Goal: Task Accomplishment & Management: Manage account settings

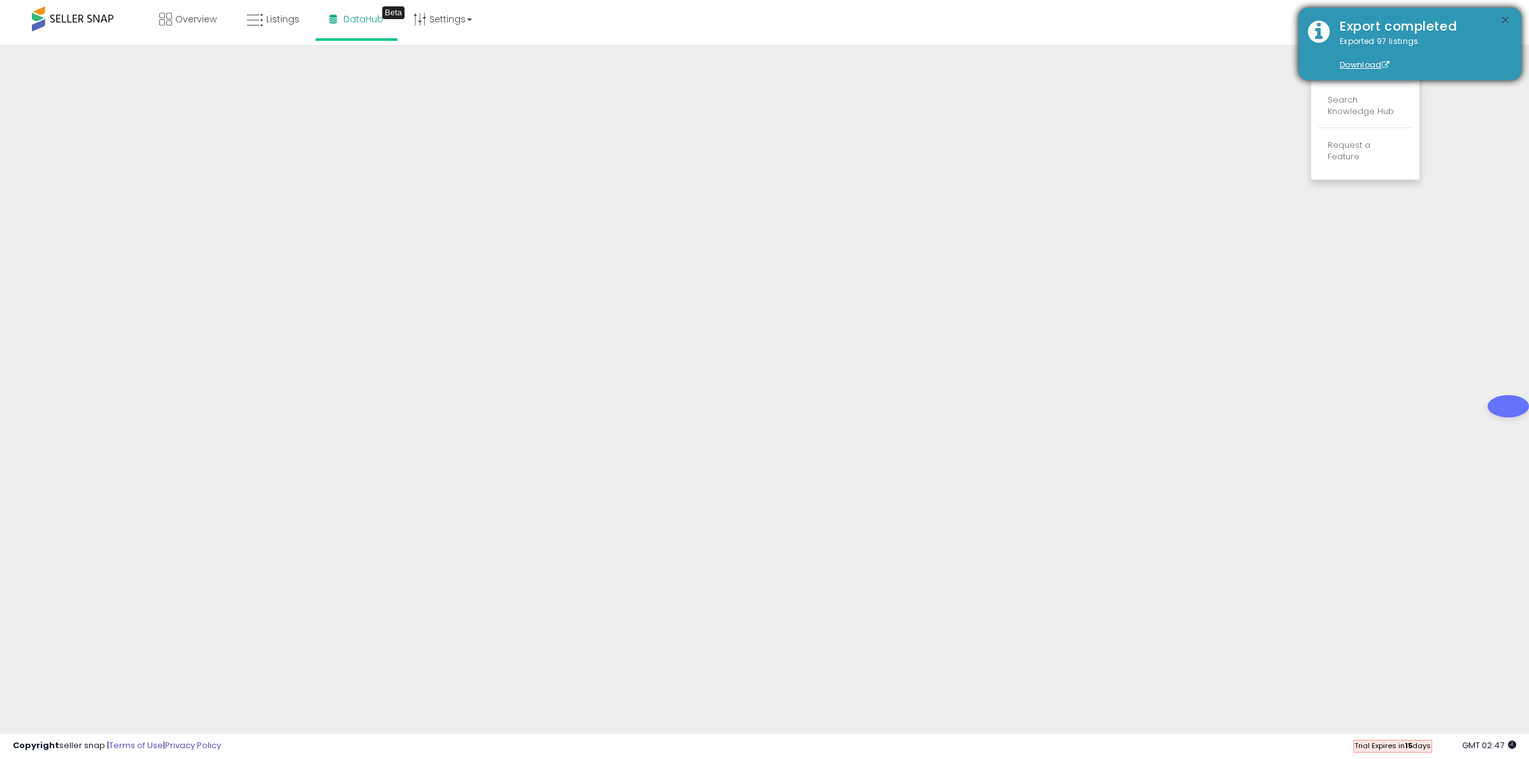
click at [1507, 17] on button "×" at bounding box center [1505, 21] width 10 height 16
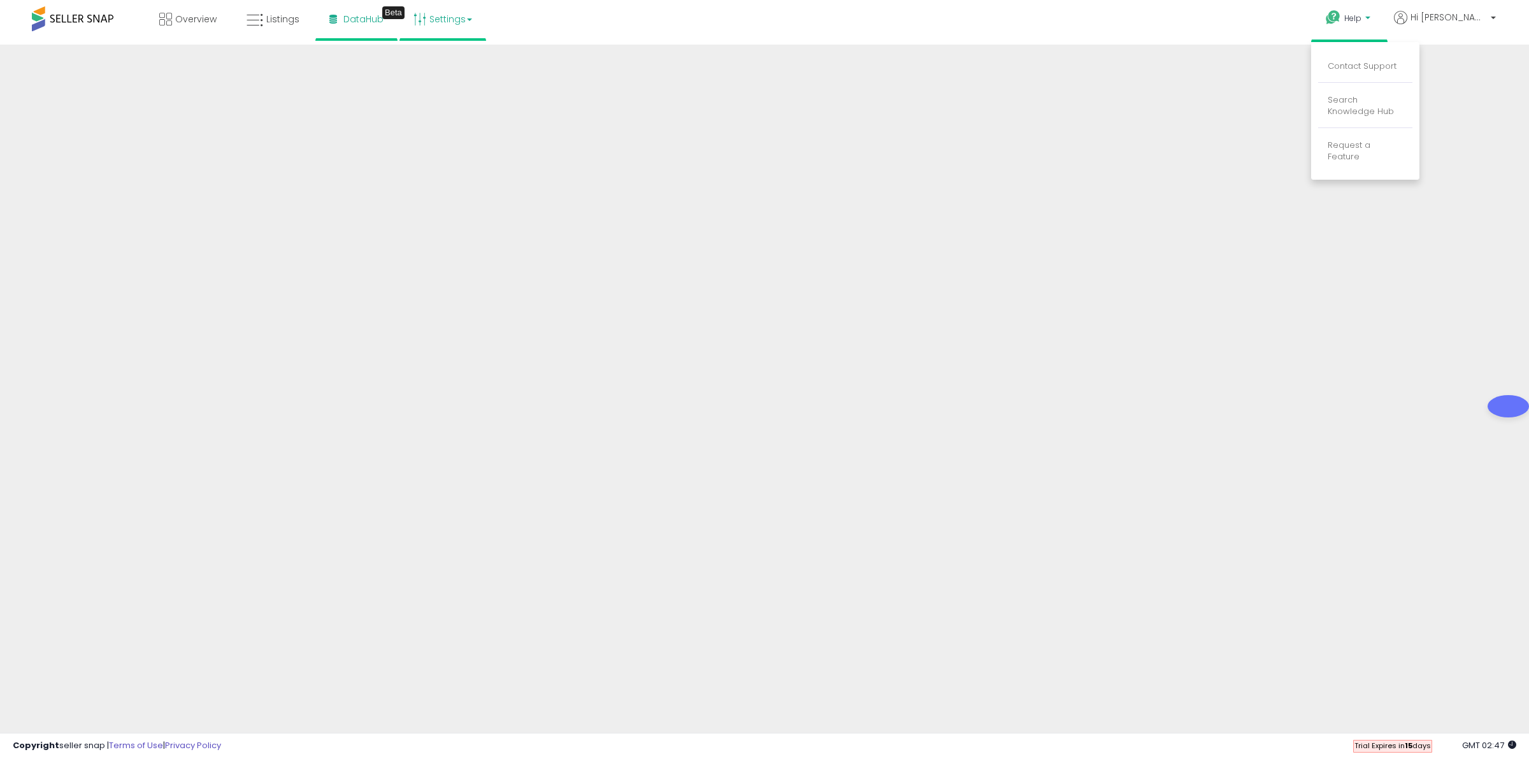
click at [440, 11] on link "Settings" at bounding box center [443, 19] width 78 height 38
click at [440, 68] on link "Store settings" at bounding box center [444, 65] width 57 height 12
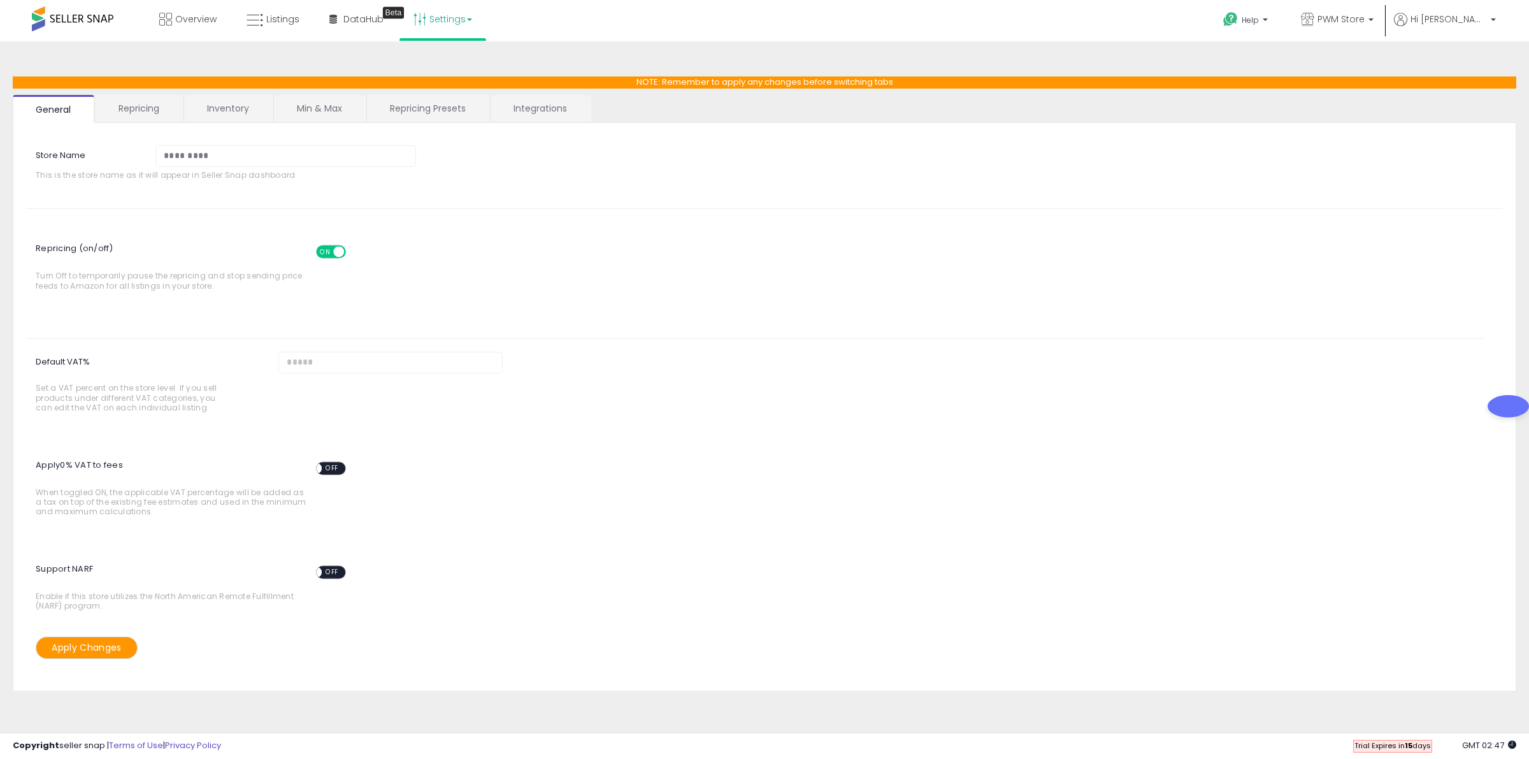
click at [441, 110] on link "Repricing Presets" at bounding box center [428, 108] width 122 height 27
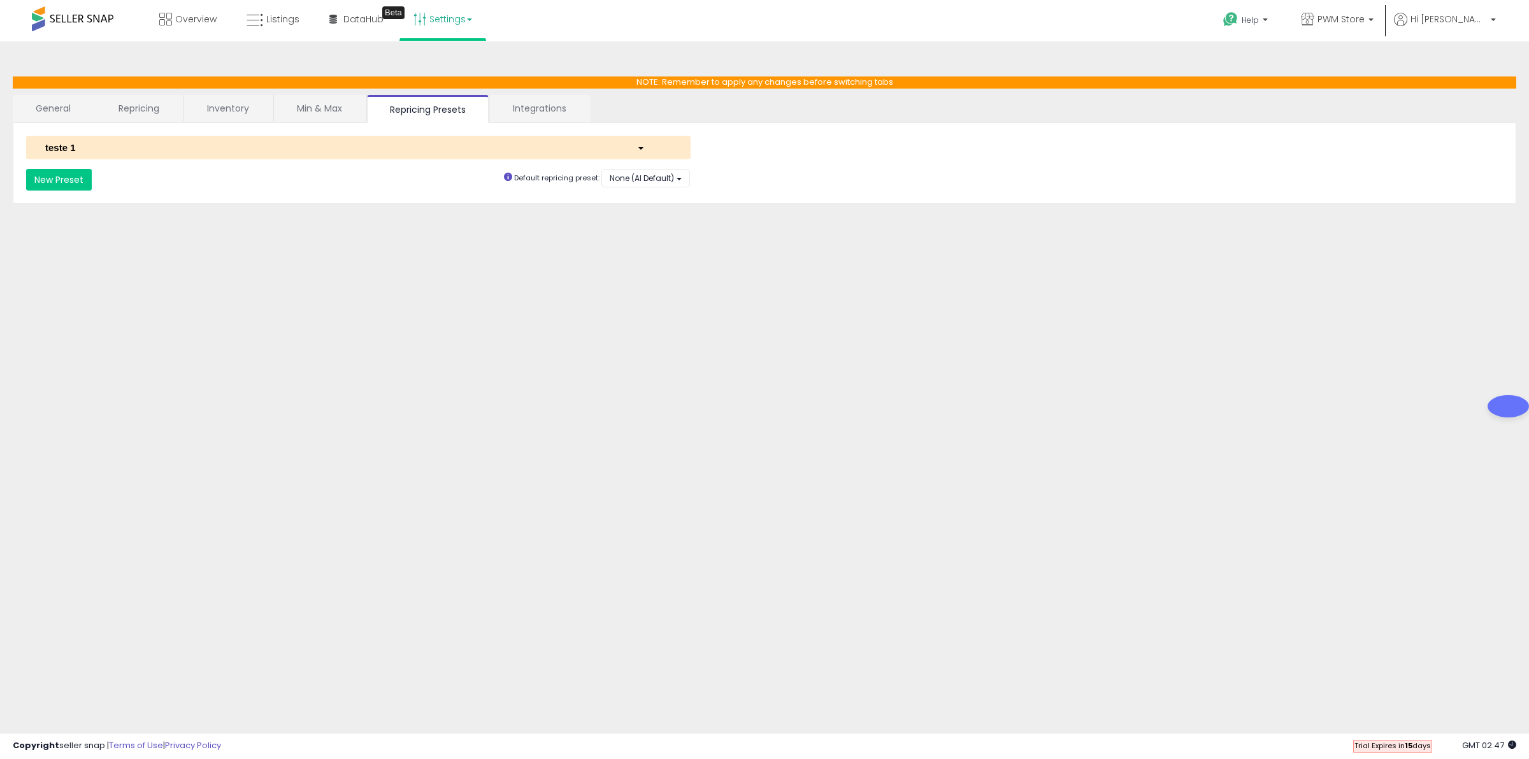
click at [637, 150] on div "button" at bounding box center [655, 147] width 54 height 13
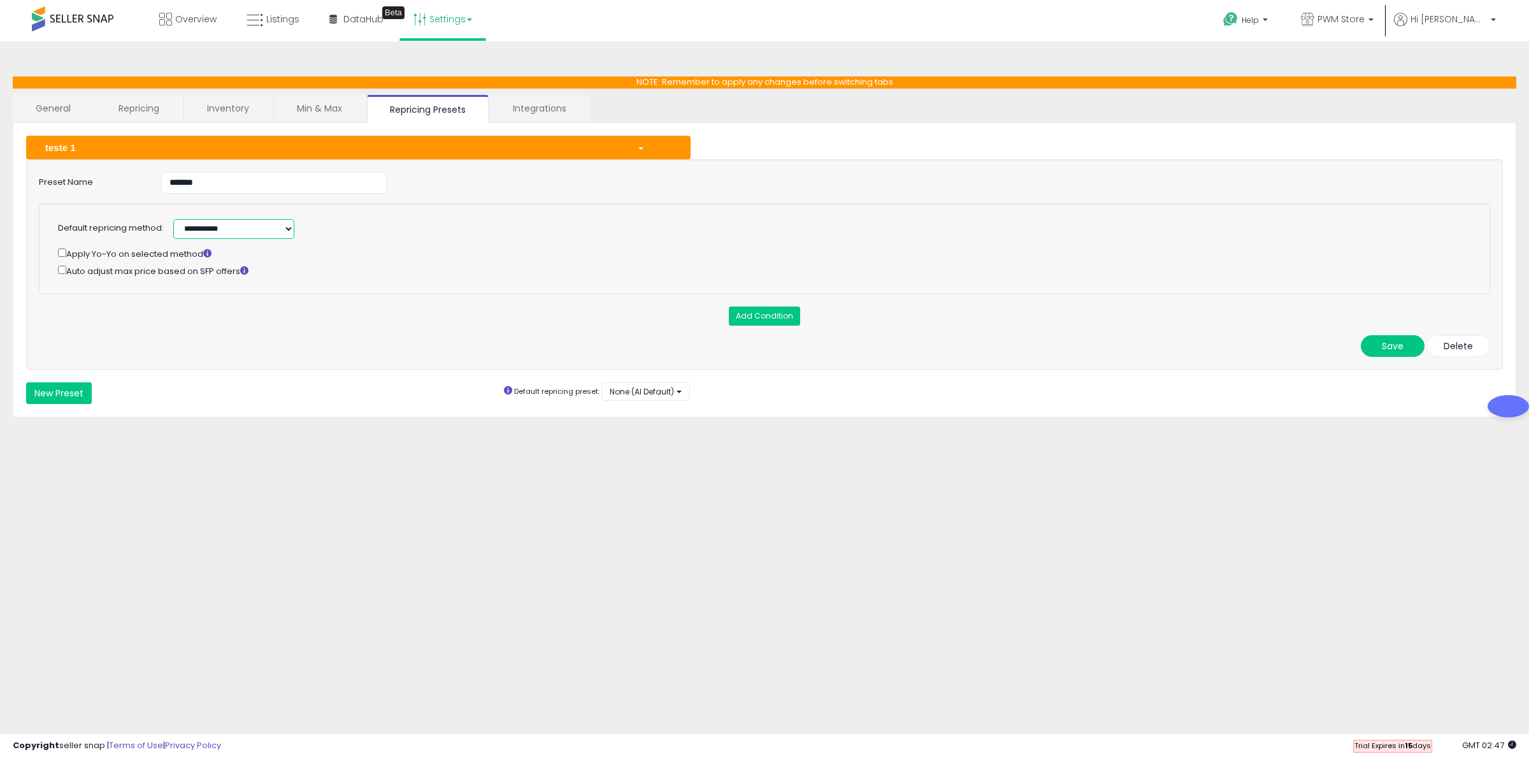
click at [284, 229] on select "**********" at bounding box center [233, 229] width 121 height 20
click at [499, 310] on div "Add Condition" at bounding box center [764, 315] width 1470 height 19
click at [161, 111] on link "Repricing" at bounding box center [139, 108] width 87 height 27
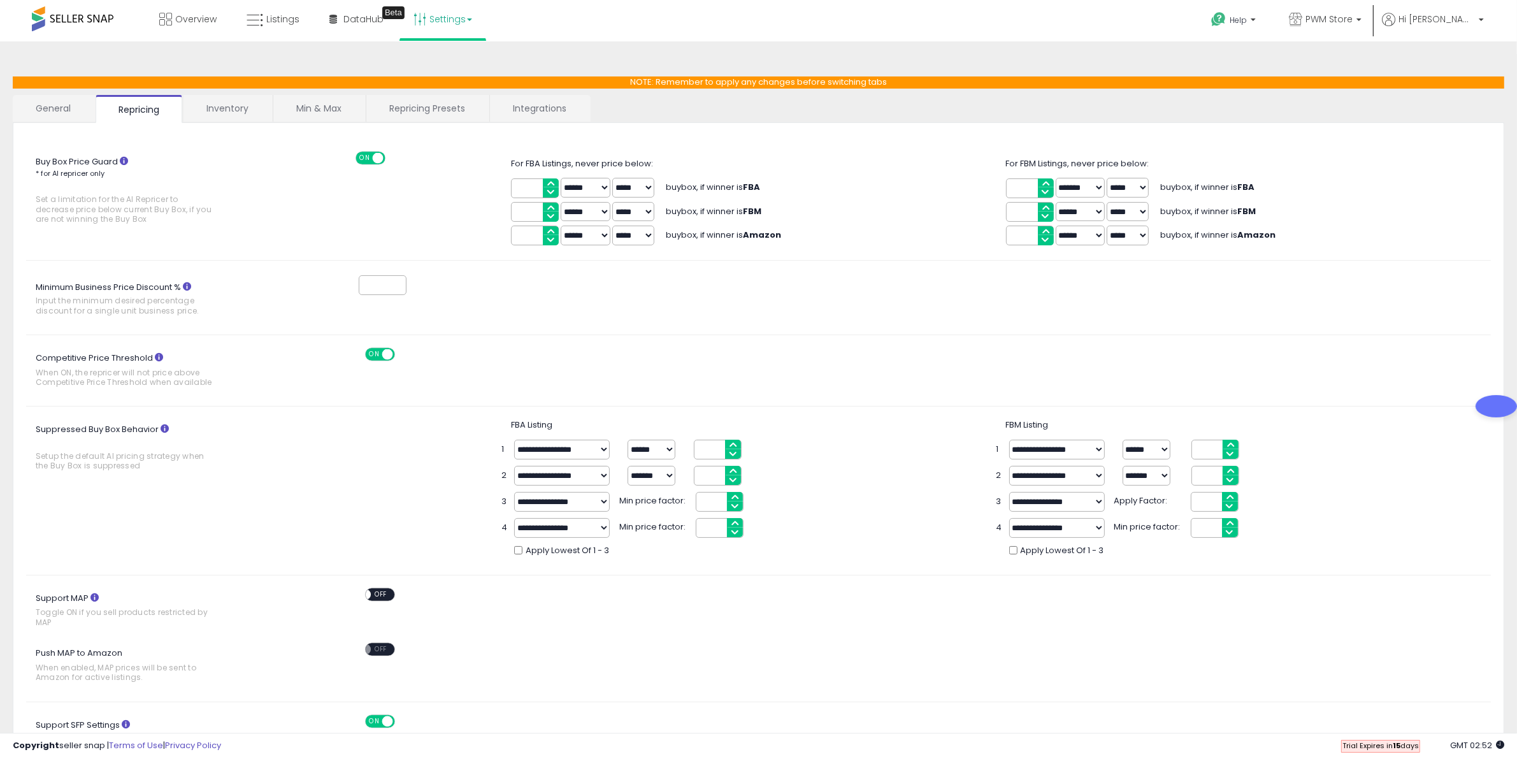
click at [447, 113] on link "Repricing Presets" at bounding box center [427, 108] width 122 height 27
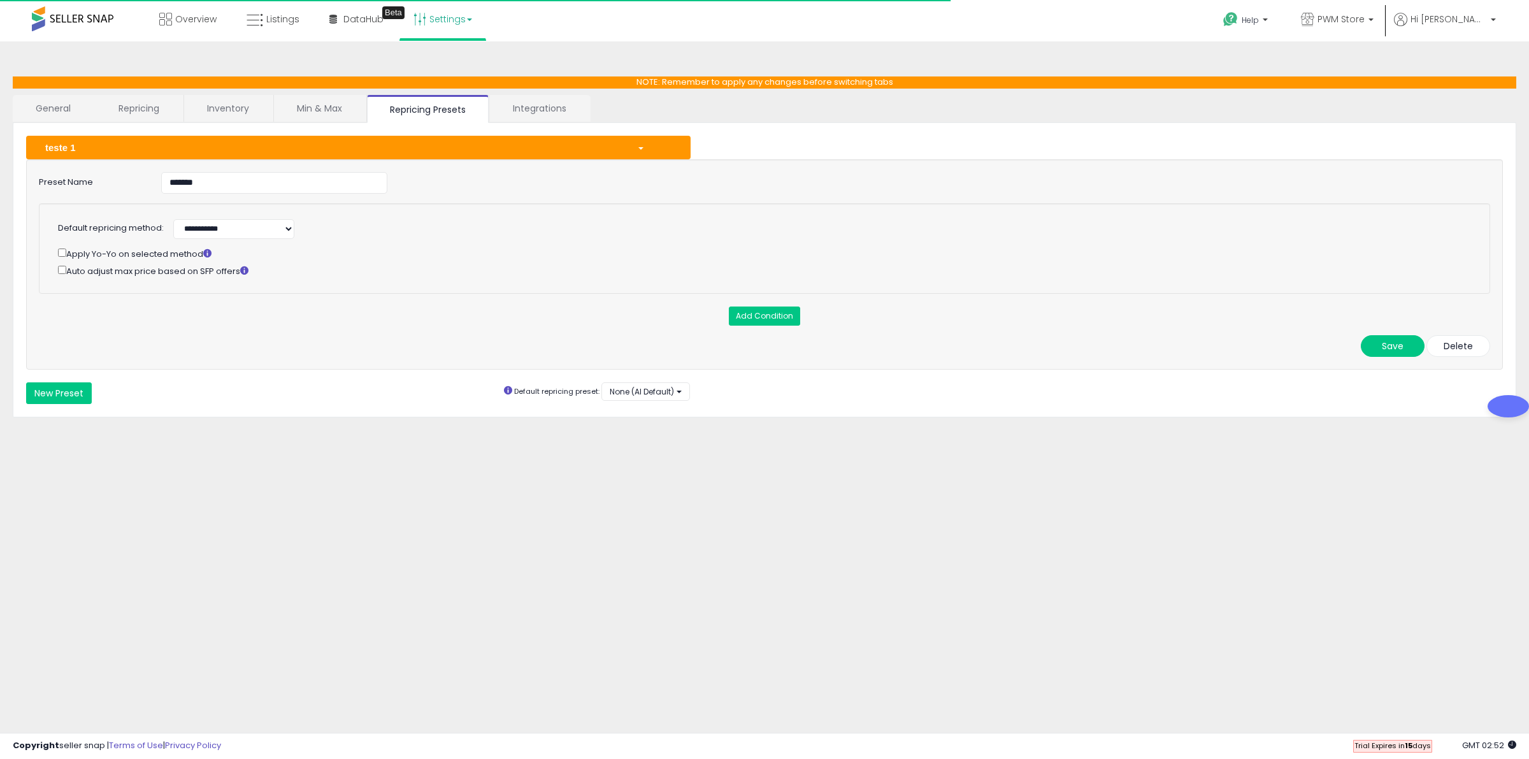
click at [260, 239] on div at bounding box center [756, 239] width 1397 height 1
click at [269, 234] on select "**********" at bounding box center [233, 229] width 121 height 20
click at [424, 468] on div "NOTE: Remember to apply any changes before switching tabs General Repricing Inv…" at bounding box center [764, 318] width 1516 height 529
click at [761, 320] on button "Add Condition" at bounding box center [764, 315] width 71 height 19
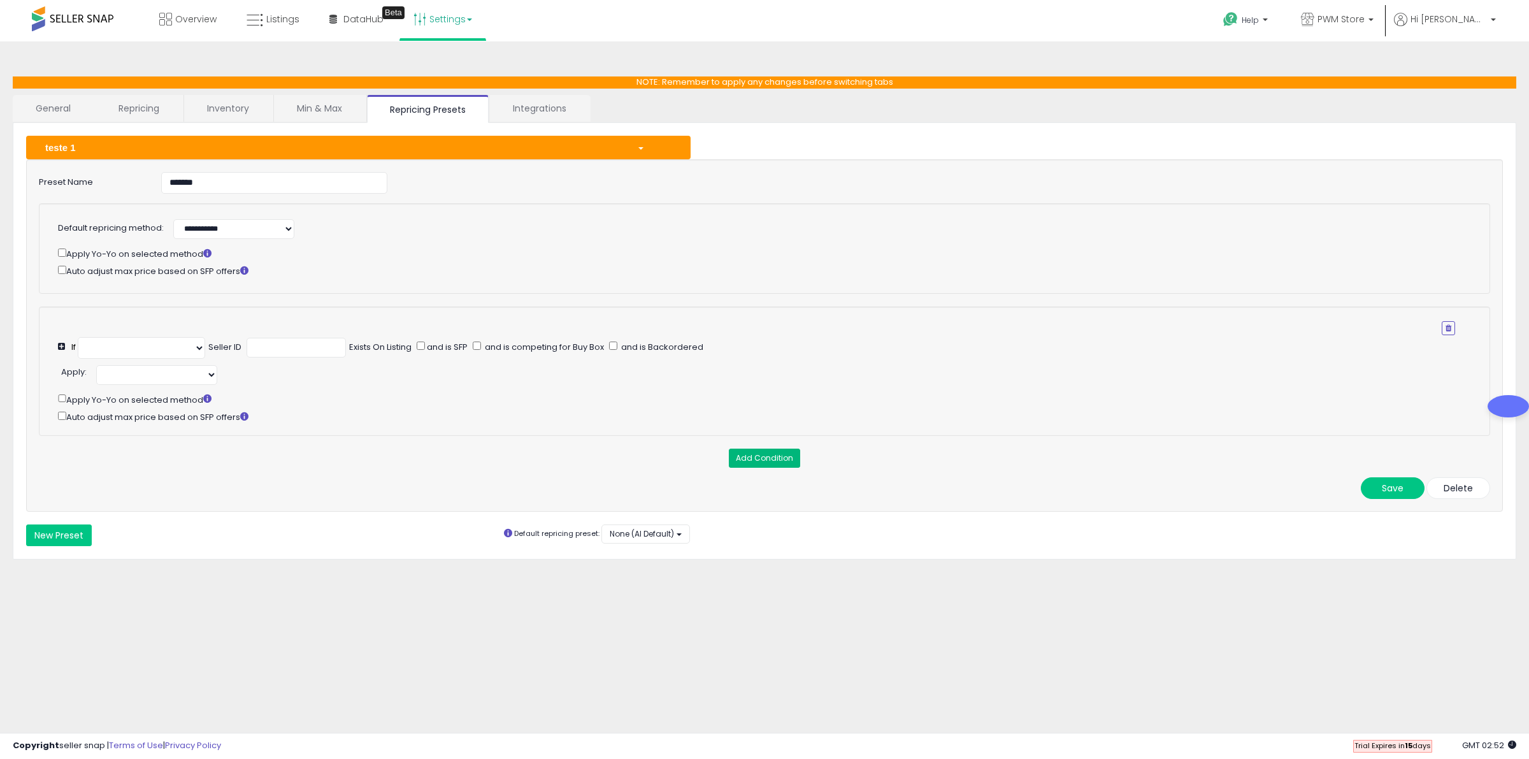
select select "**********"
select select "*********"
click at [345, 22] on span "DataHub" at bounding box center [363, 19] width 40 height 13
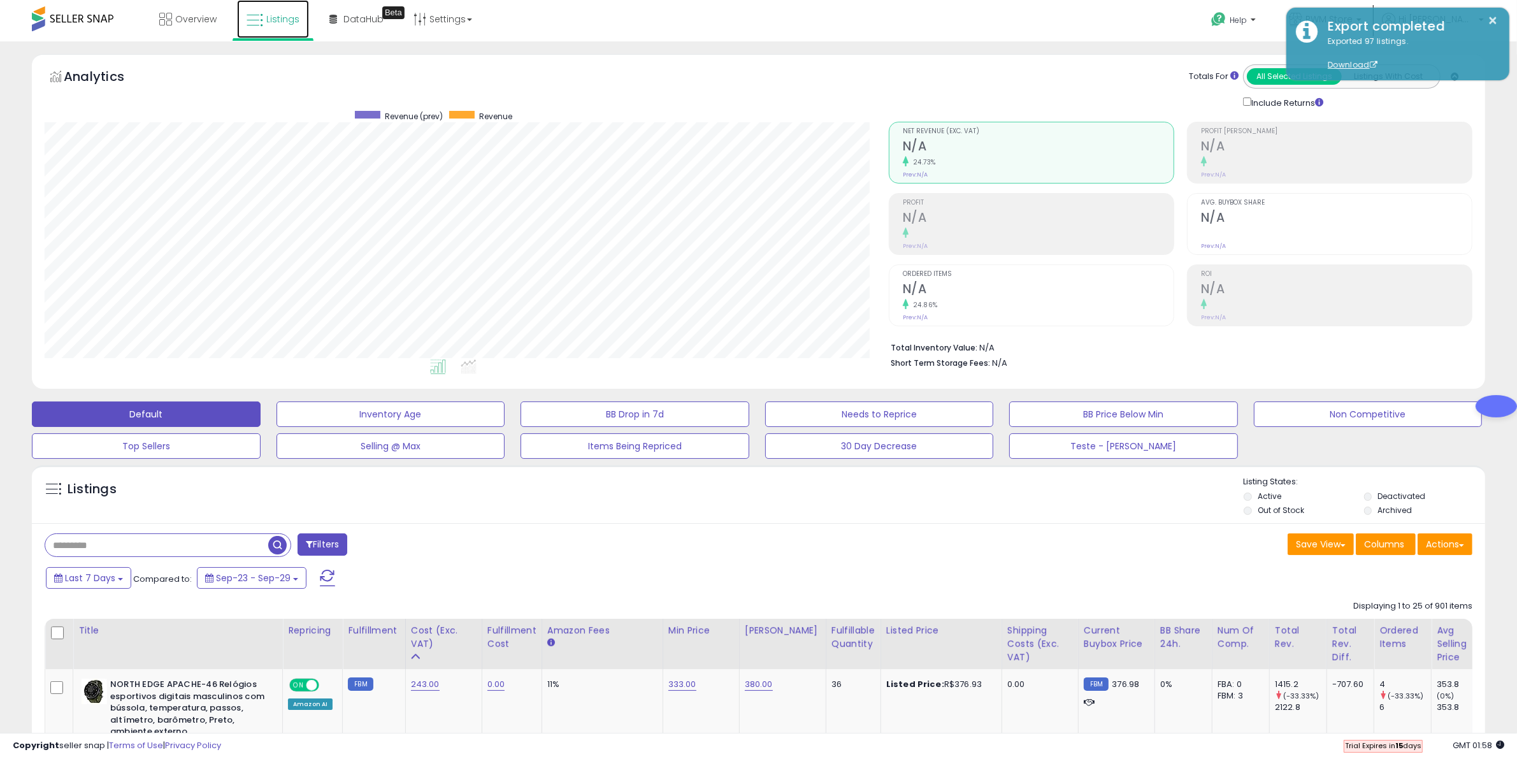
click at [250, 16] on icon at bounding box center [255, 20] width 17 height 17
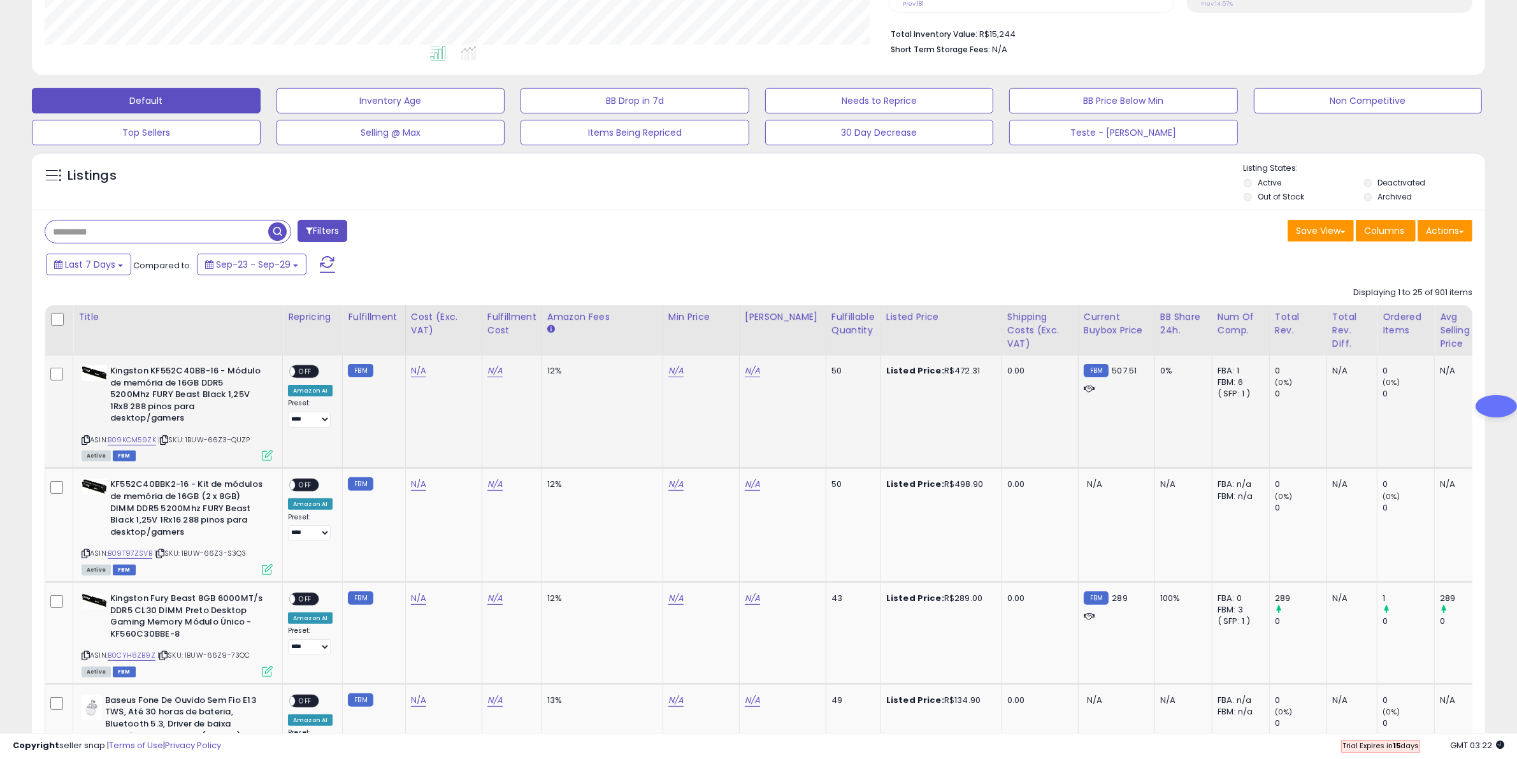
scroll to position [319, 0]
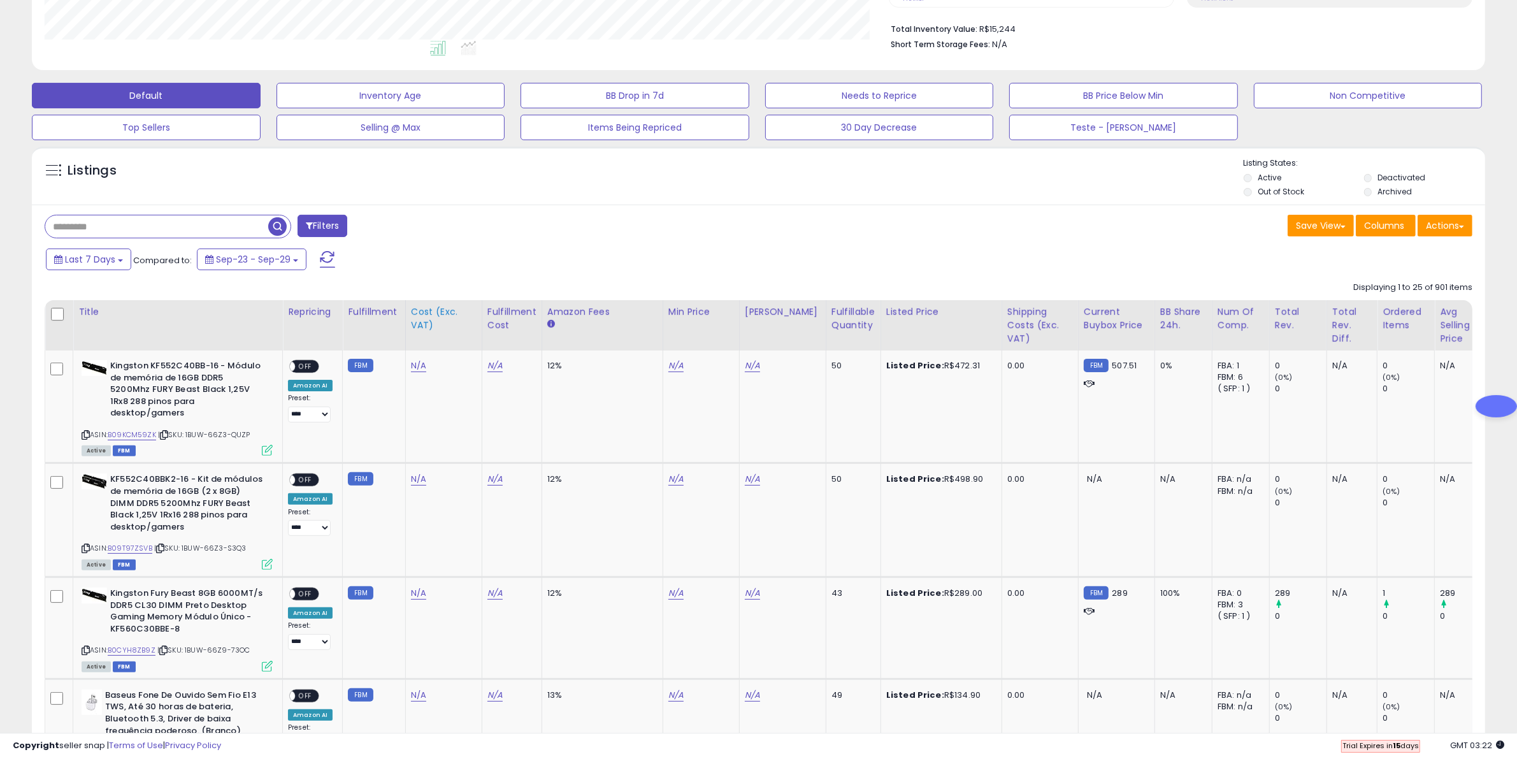
click at [419, 319] on div "Cost (Exc. VAT)" at bounding box center [444, 318] width 66 height 27
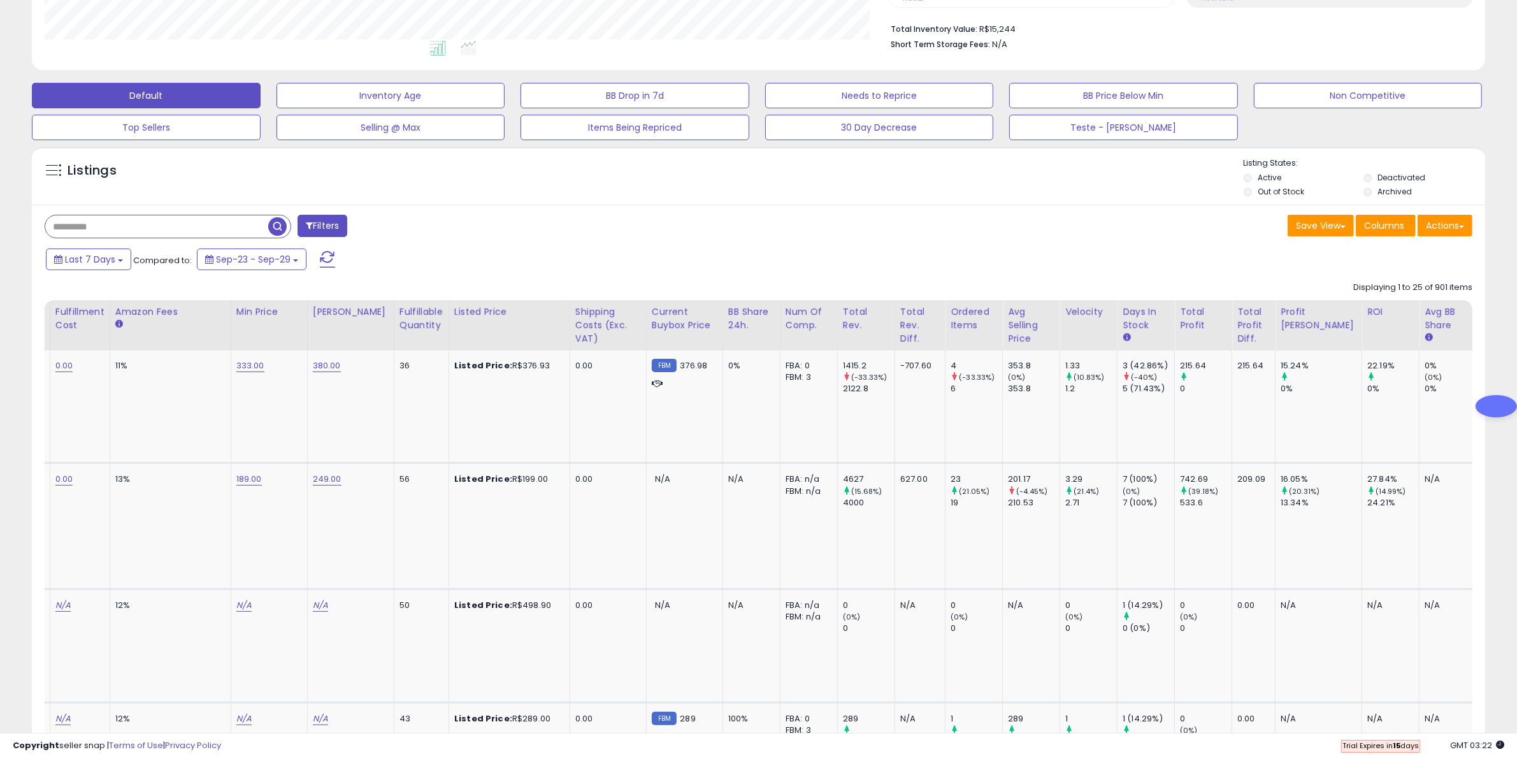
scroll to position [0, 0]
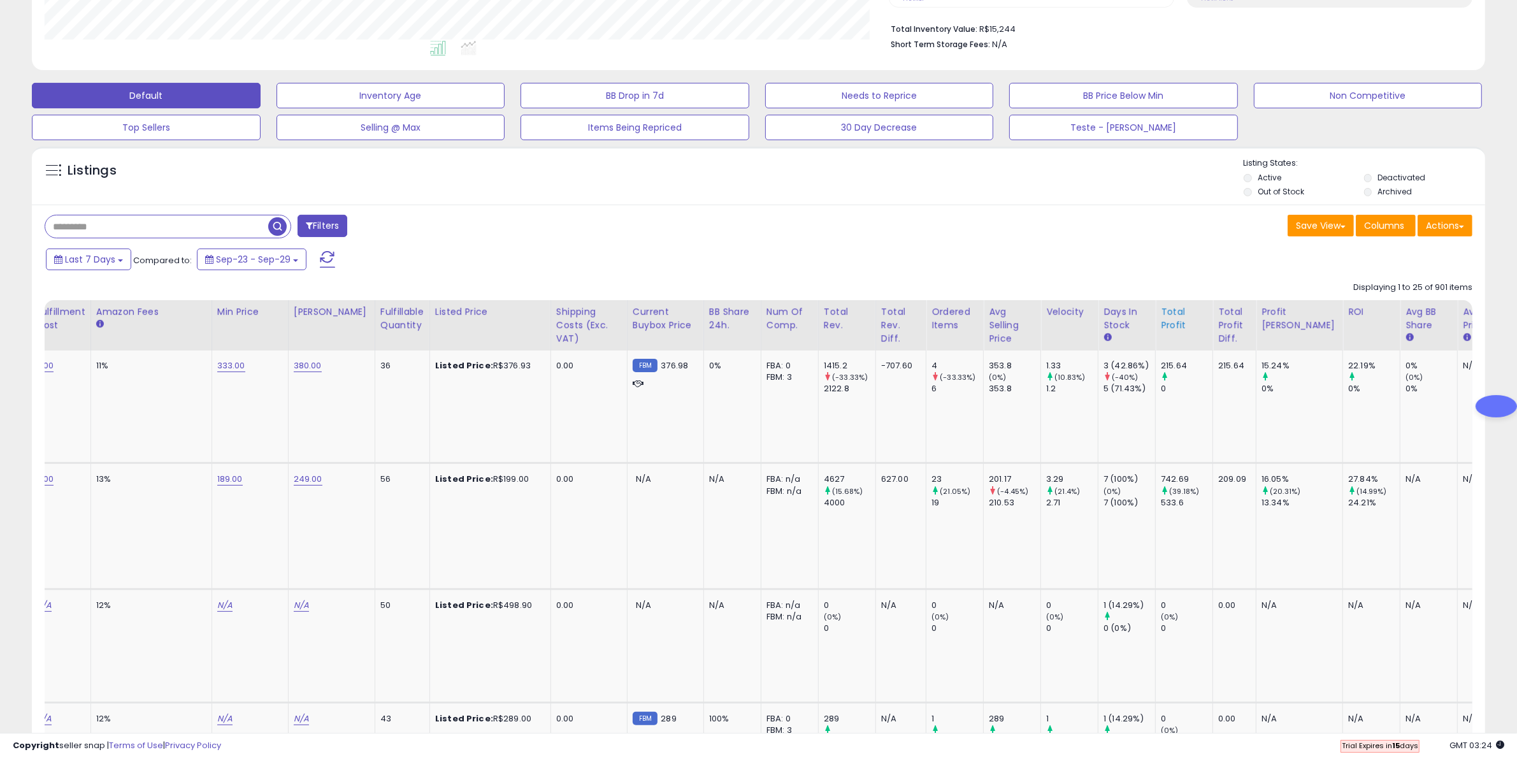
click at [1173, 348] on th "Total Profit" at bounding box center [1184, 325] width 57 height 50
click at [556, 478] on div "0.00" at bounding box center [586, 478] width 61 height 11
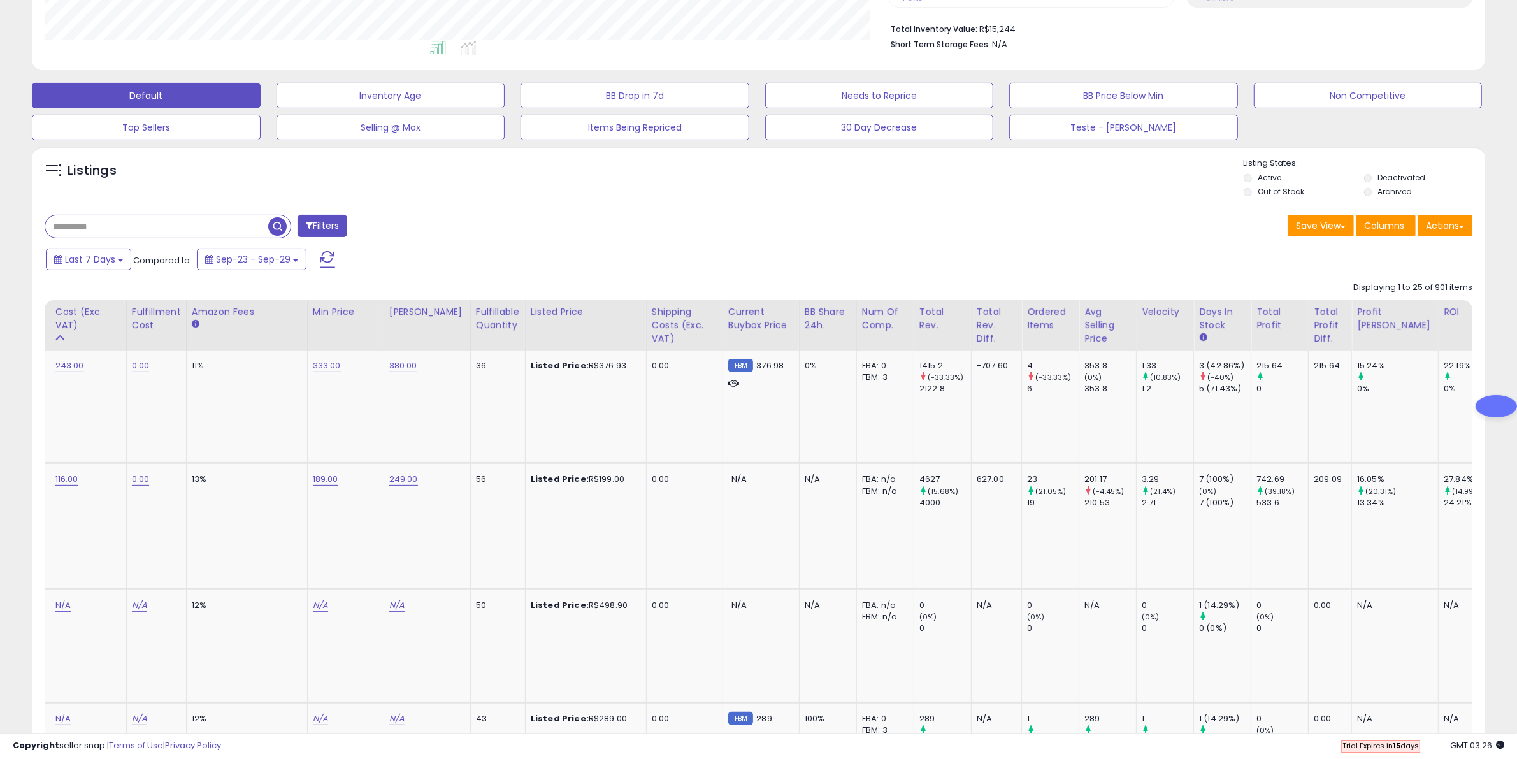
scroll to position [0, 359]
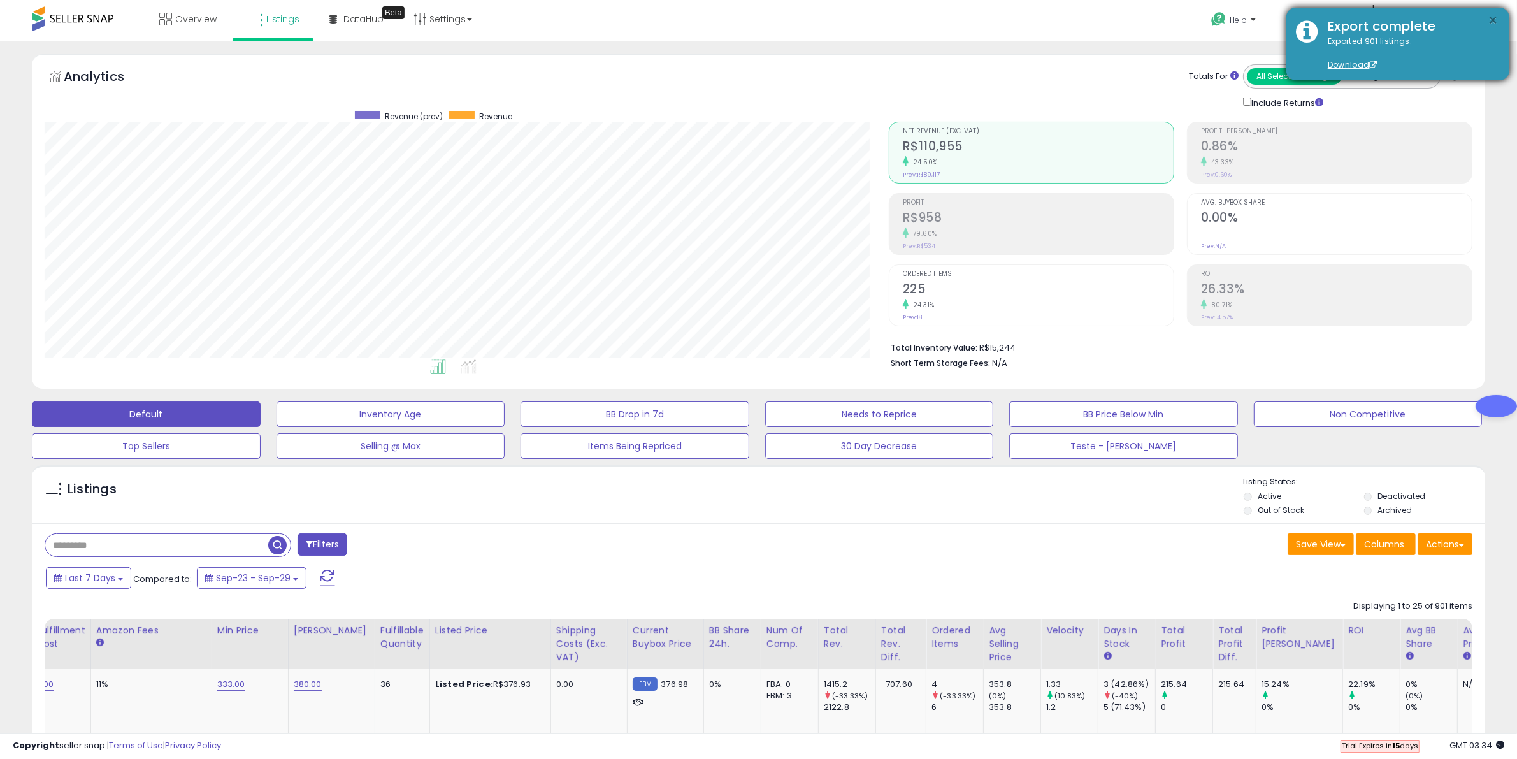
click at [1496, 17] on button "×" at bounding box center [1493, 21] width 10 height 16
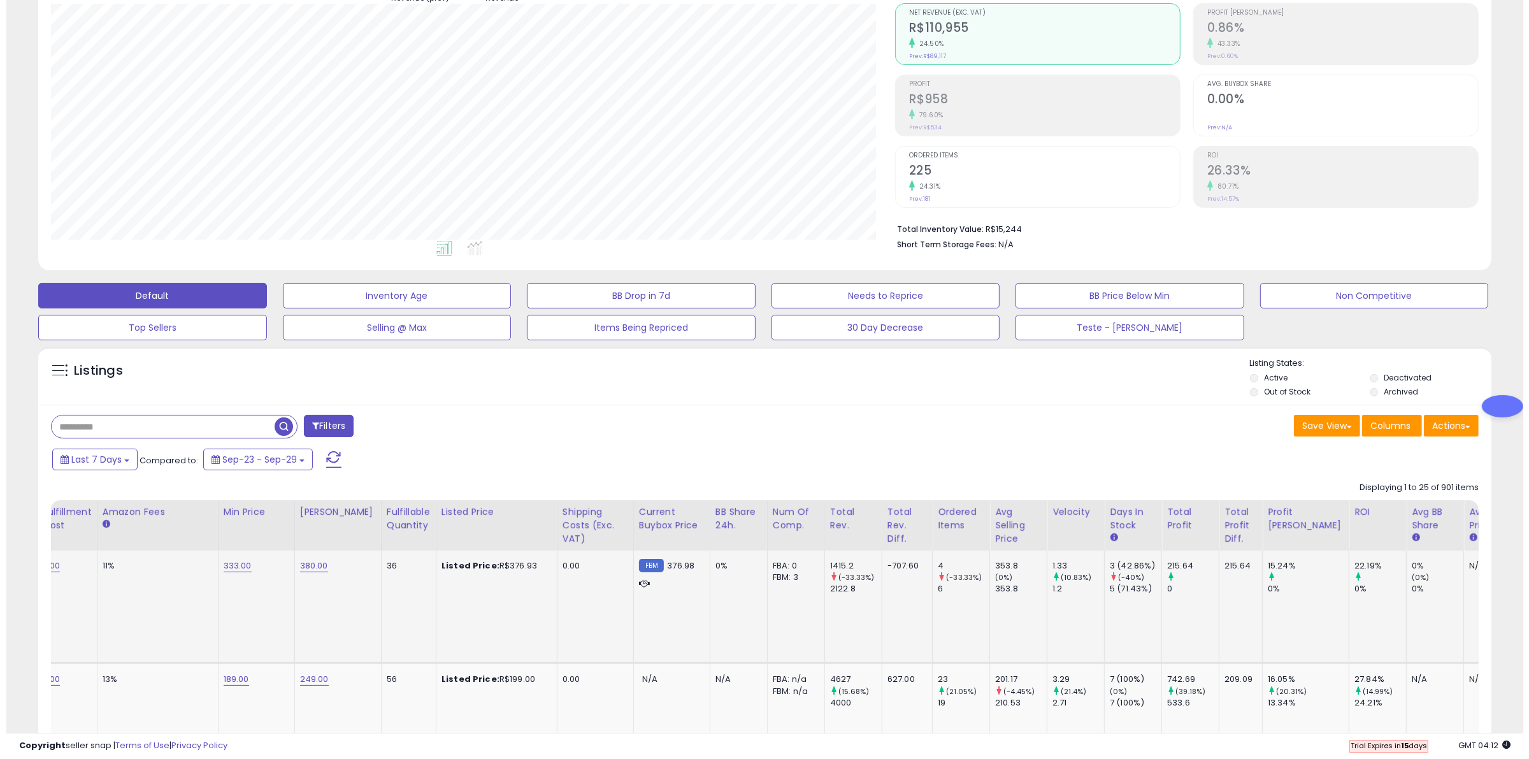
scroll to position [80, 0]
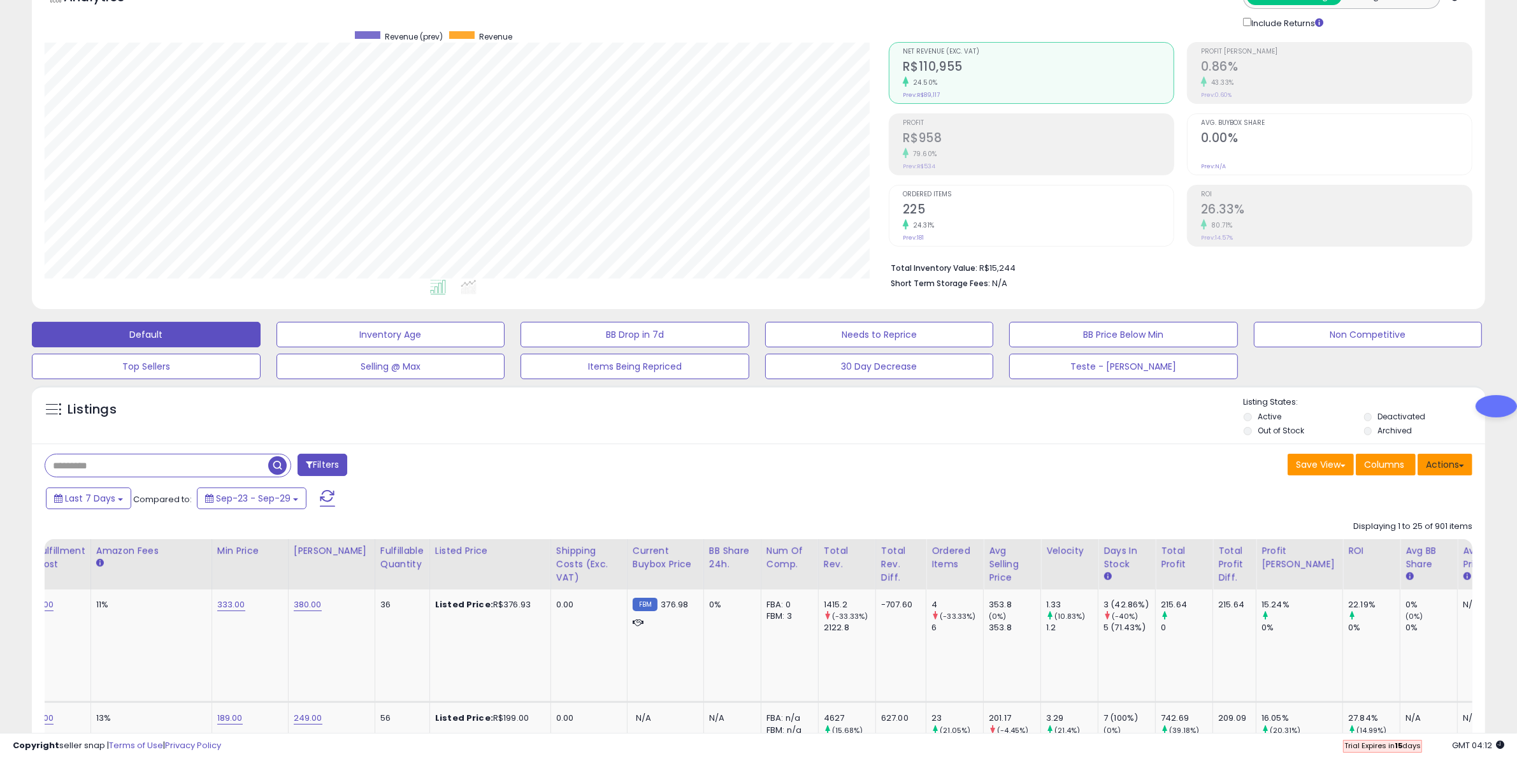
click at [1448, 470] on button "Actions" at bounding box center [1445, 465] width 55 height 22
click at [1362, 486] on link "Import" at bounding box center [1393, 492] width 140 height 20
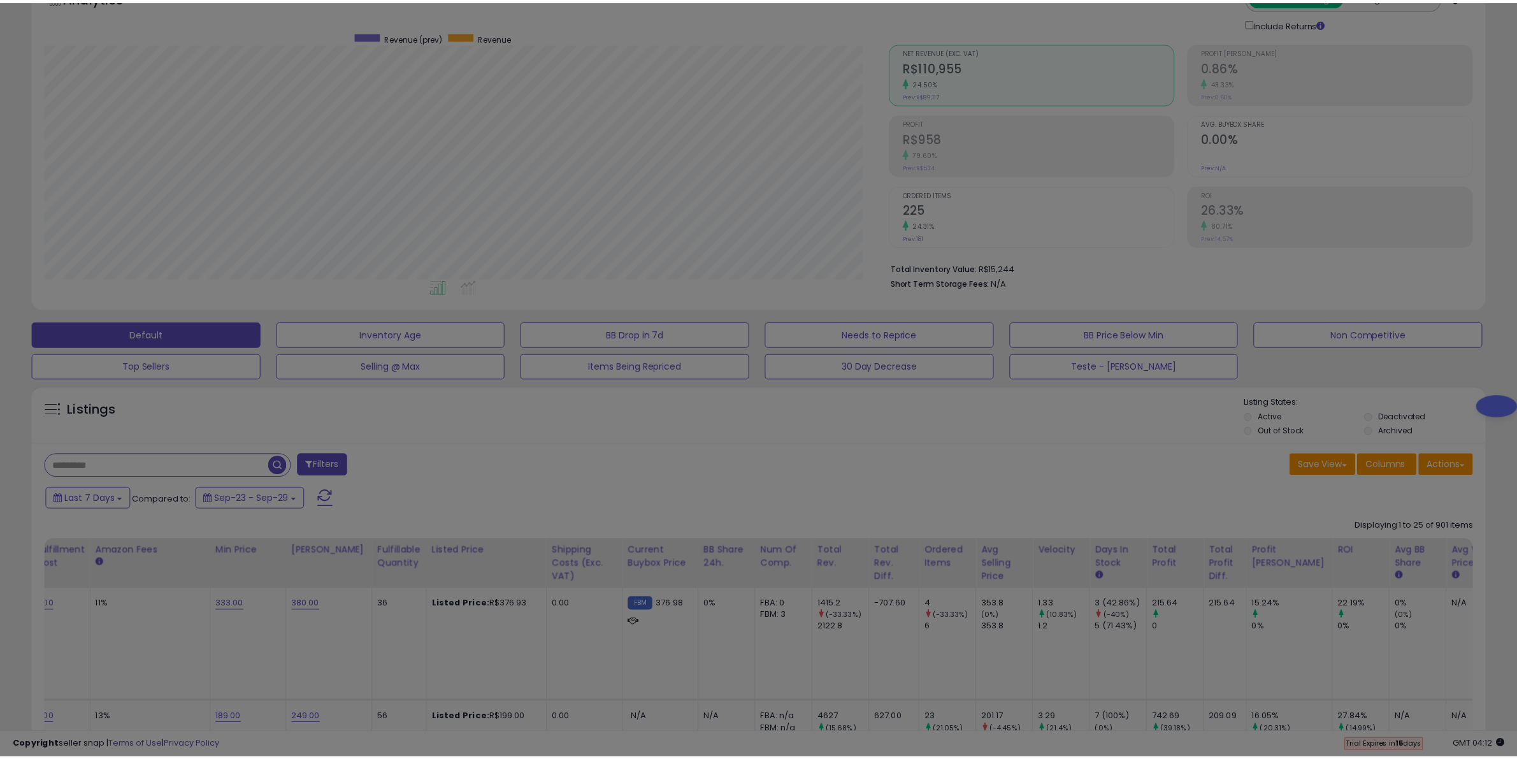
scroll to position [0, 440]
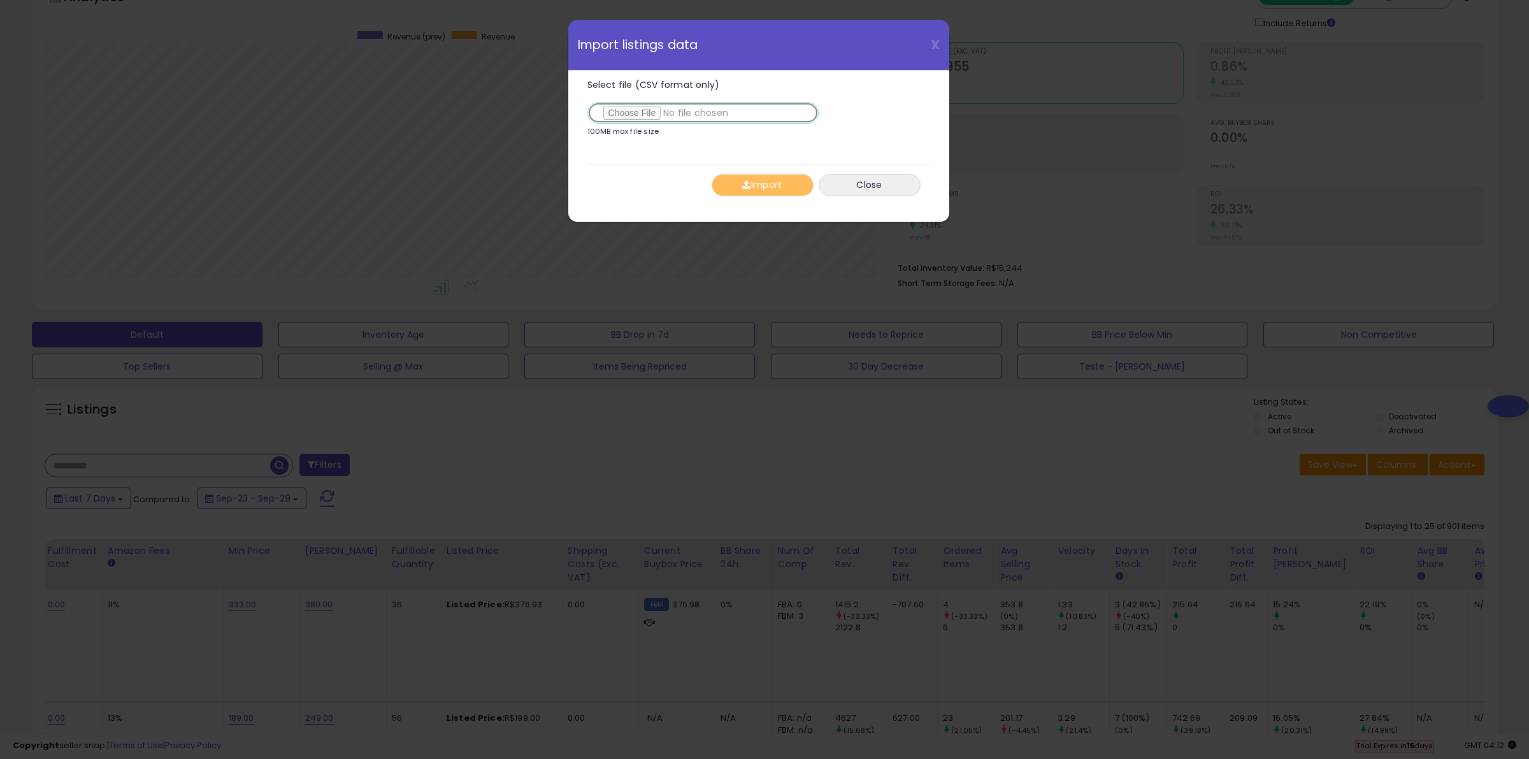
click at [655, 113] on input "Select file (CSV format only)" at bounding box center [702, 113] width 231 height 22
click at [778, 191] on button "Import" at bounding box center [763, 185] width 102 height 22
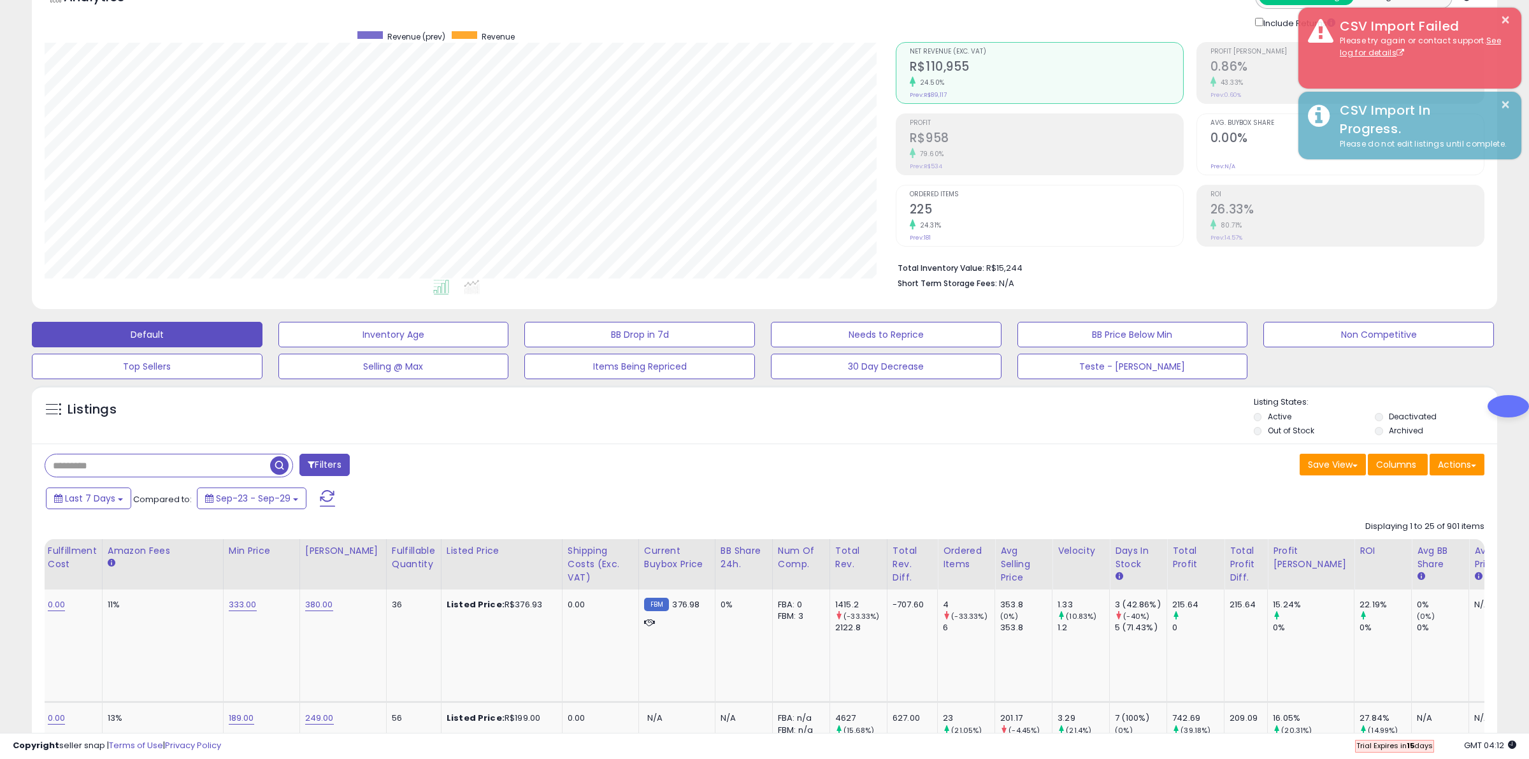
scroll to position [636832, 636249]
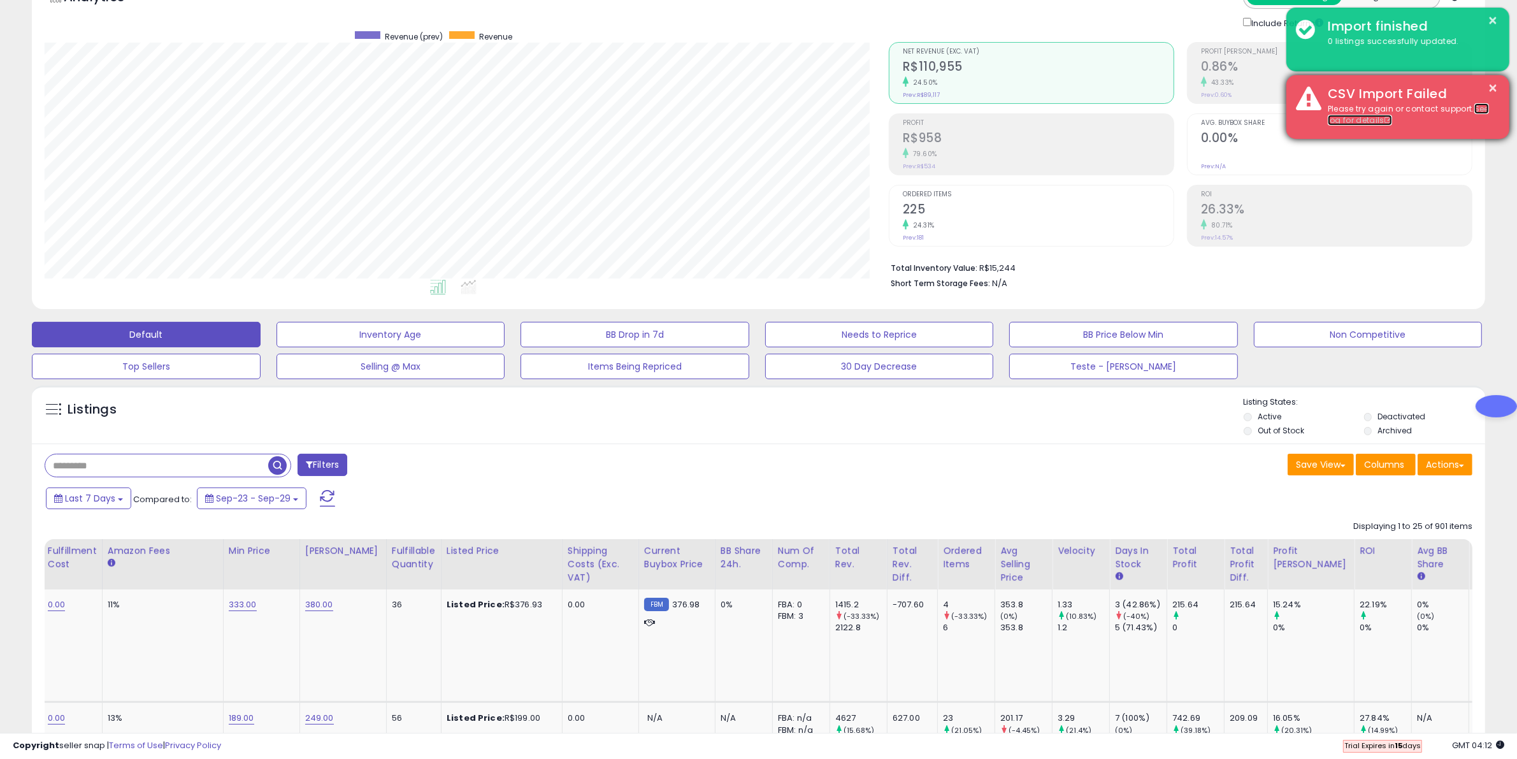
click at [1367, 122] on link "See log for details" at bounding box center [1408, 114] width 161 height 23
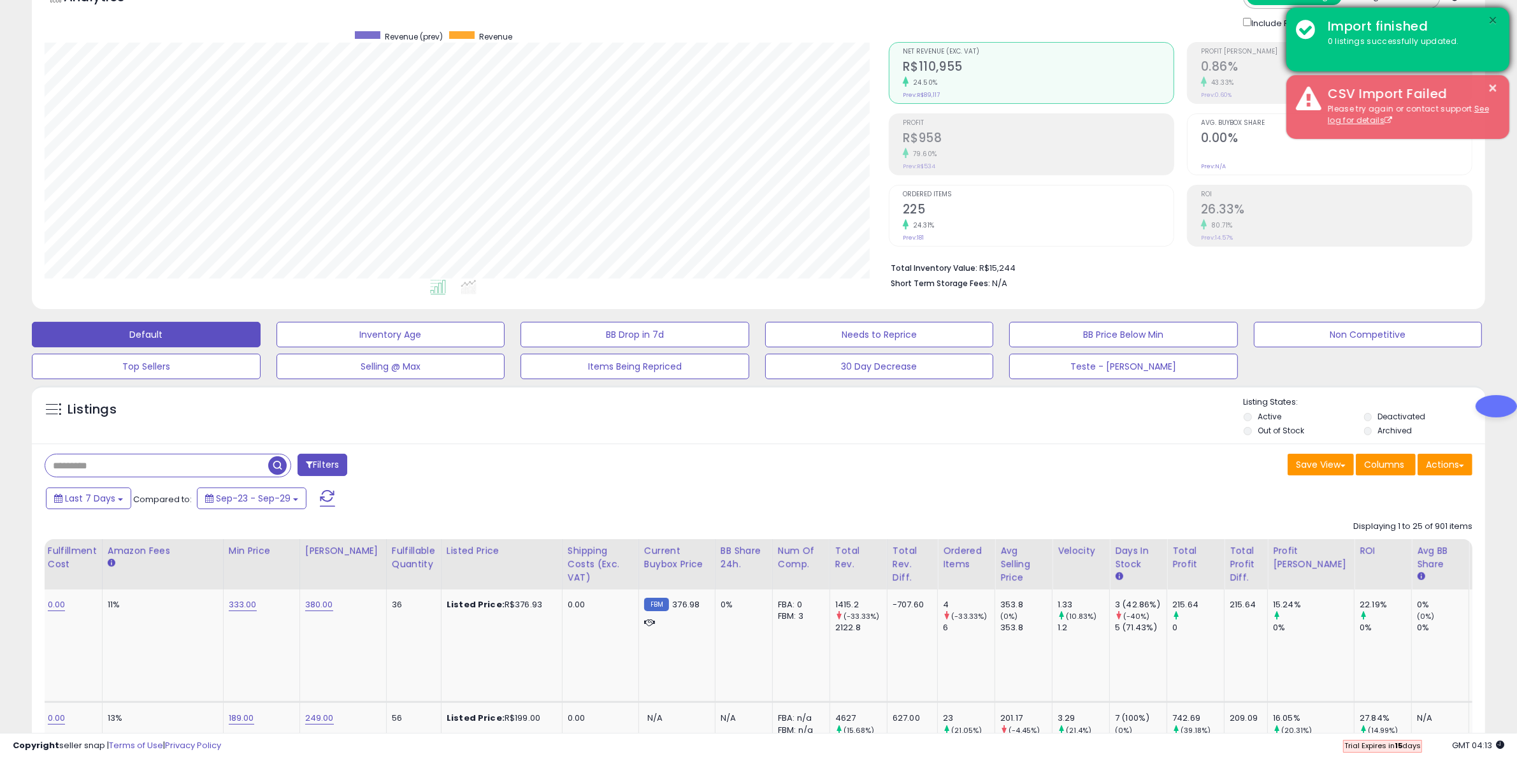
click at [1491, 19] on button "×" at bounding box center [1493, 21] width 10 height 16
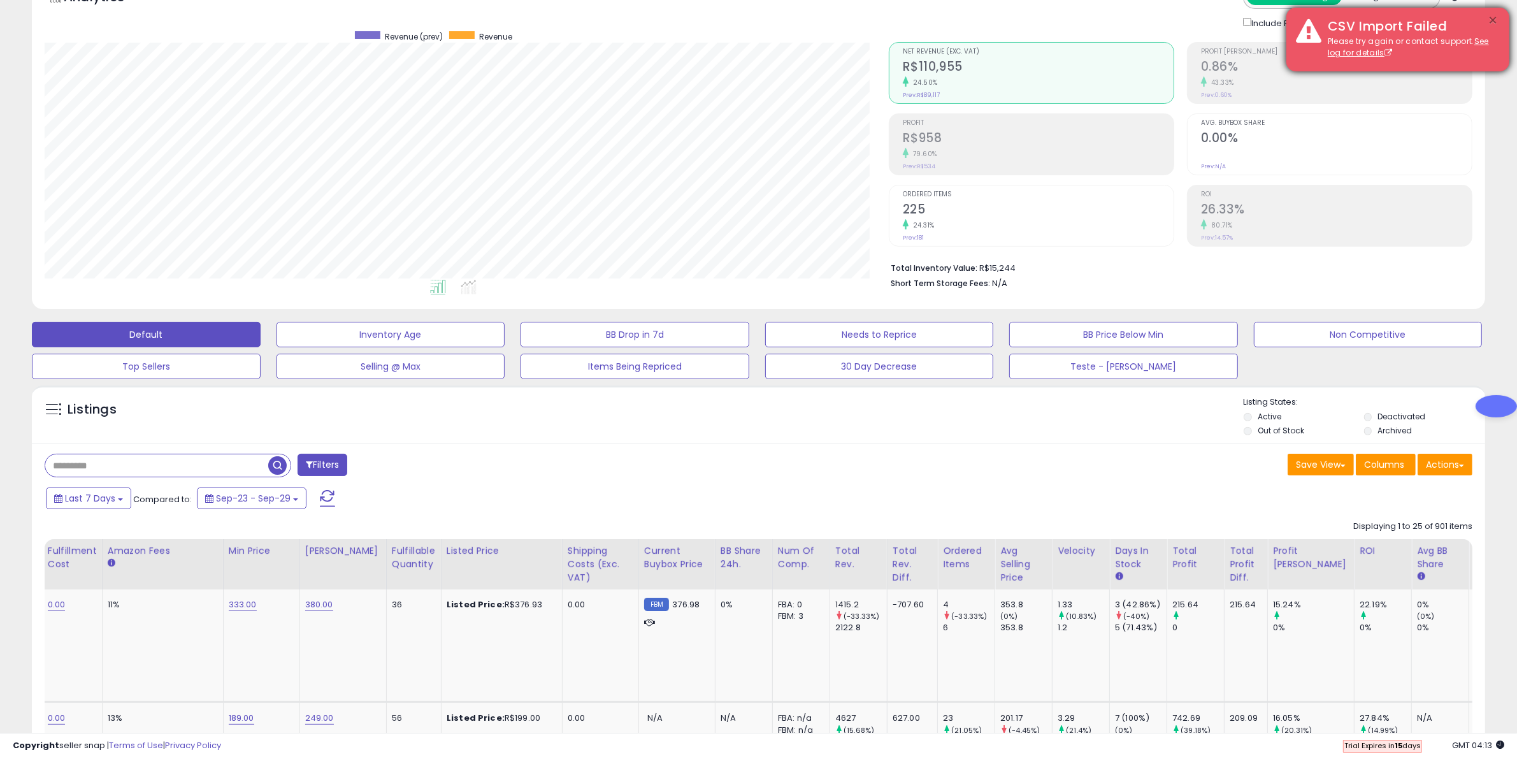
click at [1493, 18] on button "×" at bounding box center [1493, 21] width 10 height 16
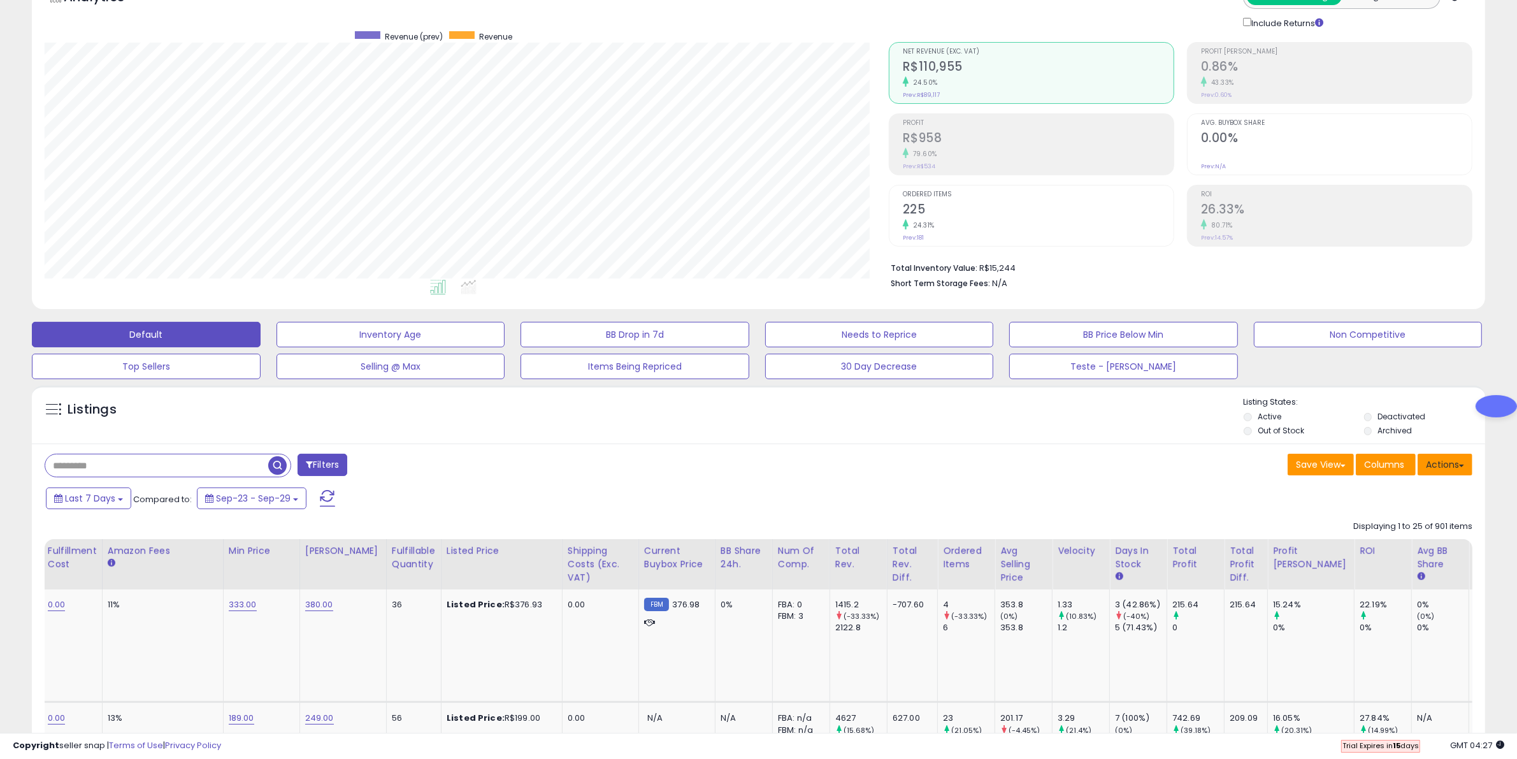
click at [1451, 470] on button "Actions" at bounding box center [1445, 465] width 55 height 22
click at [1381, 494] on link "Import" at bounding box center [1393, 492] width 140 height 20
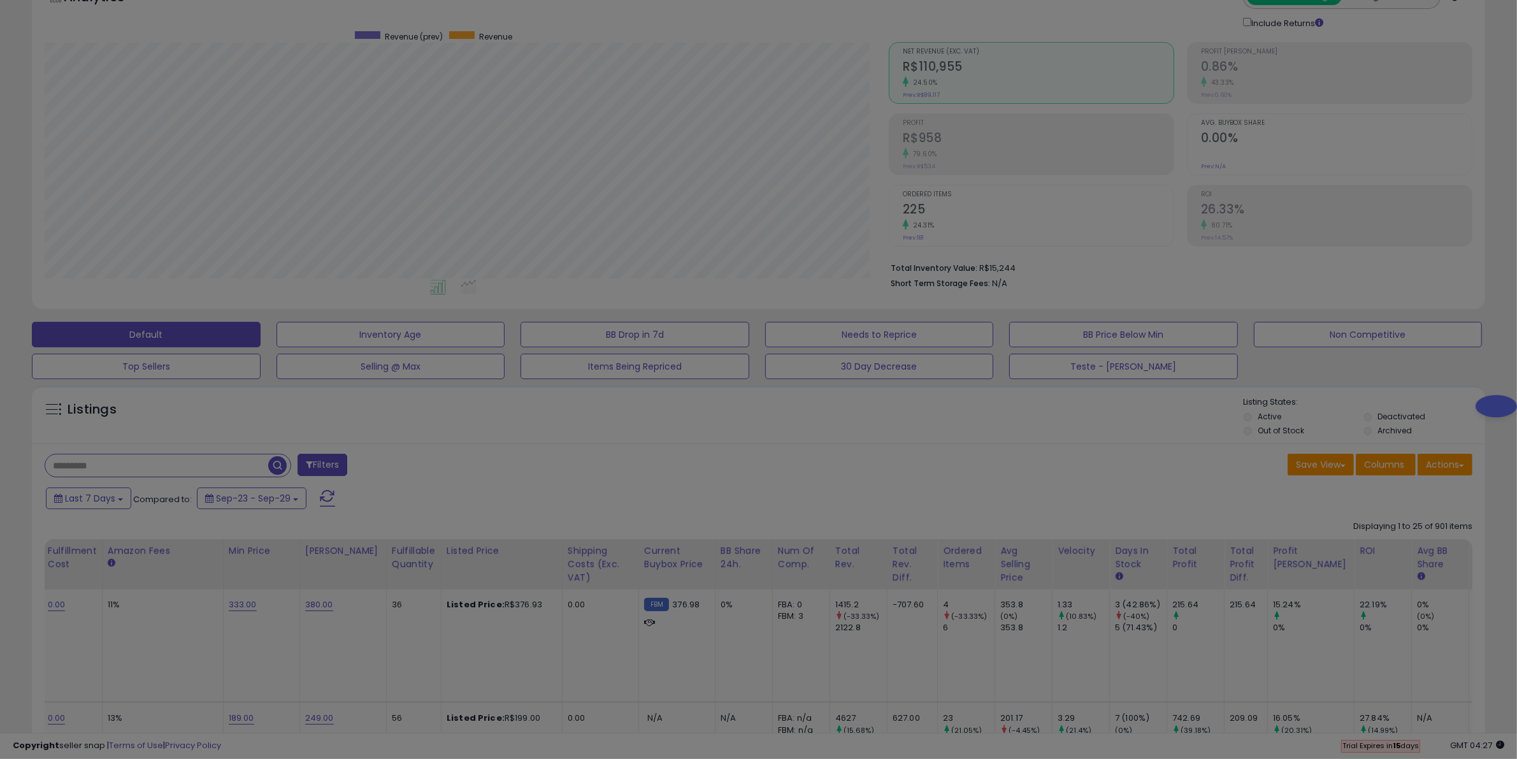
scroll to position [261, 851]
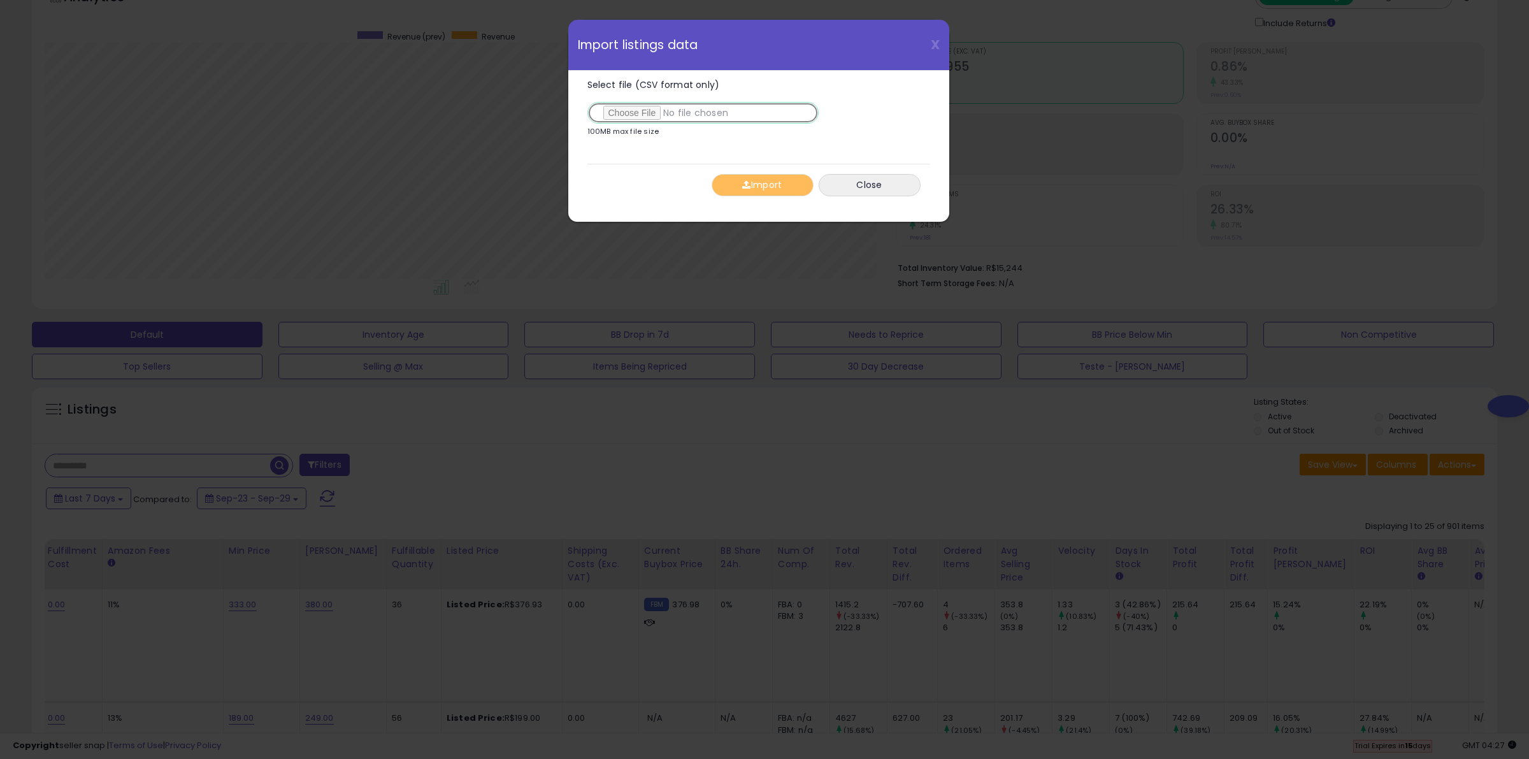
click at [652, 113] on input "Select file (CSV format only)" at bounding box center [702, 113] width 231 height 22
type input "**********"
click at [775, 185] on button "Import" at bounding box center [763, 185] width 102 height 22
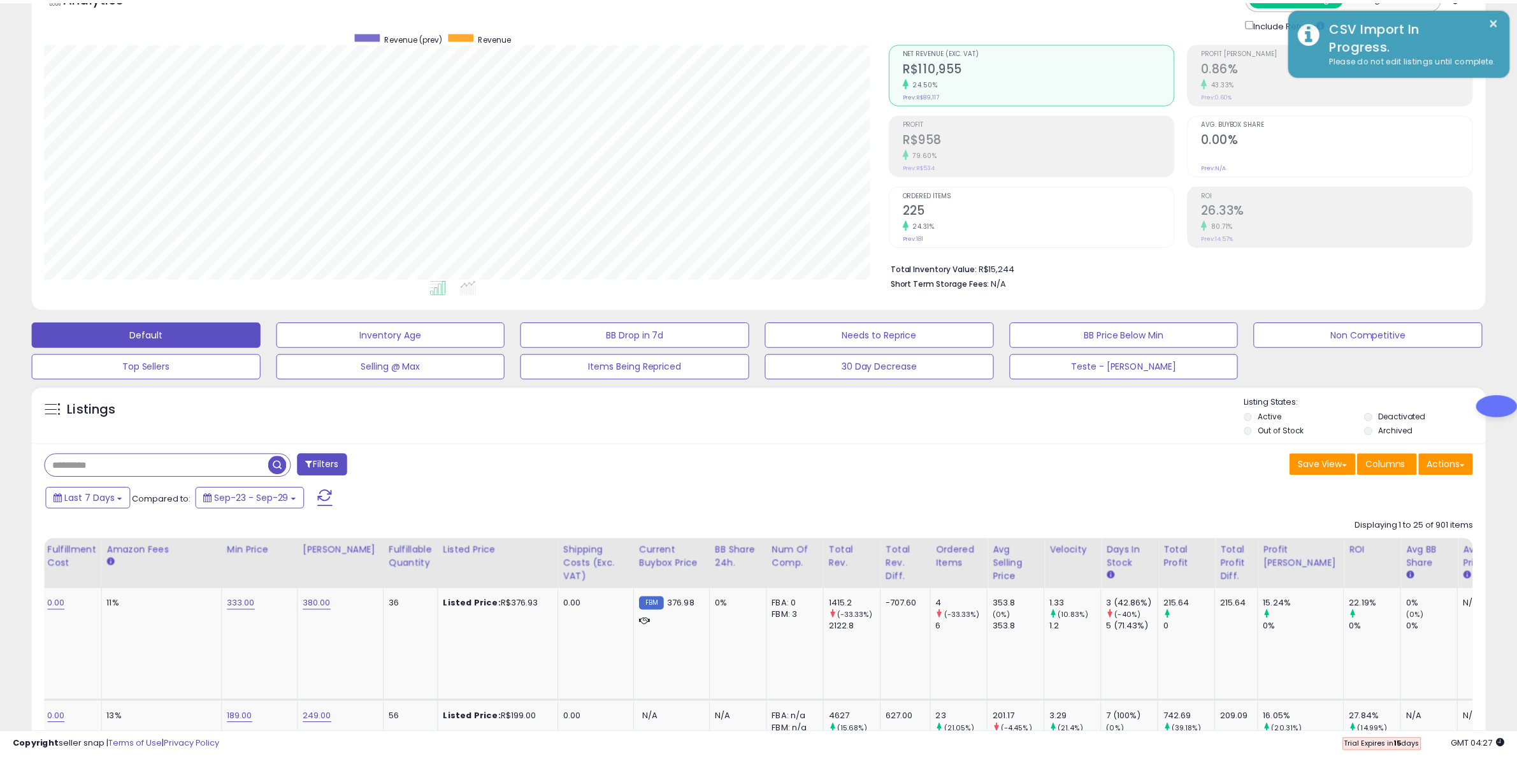
scroll to position [636832, 636249]
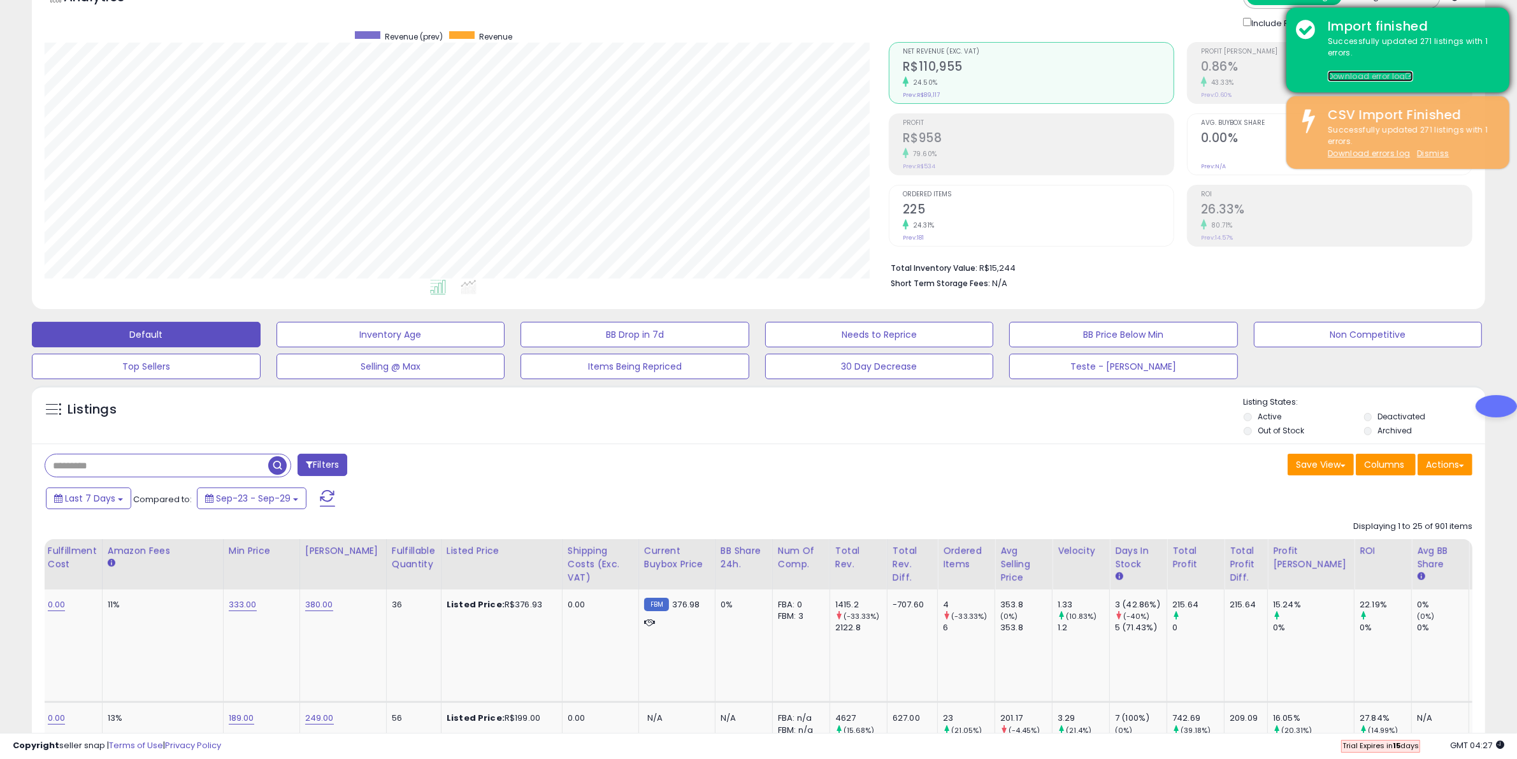
click at [1361, 75] on link "Download error log" at bounding box center [1370, 76] width 85 height 11
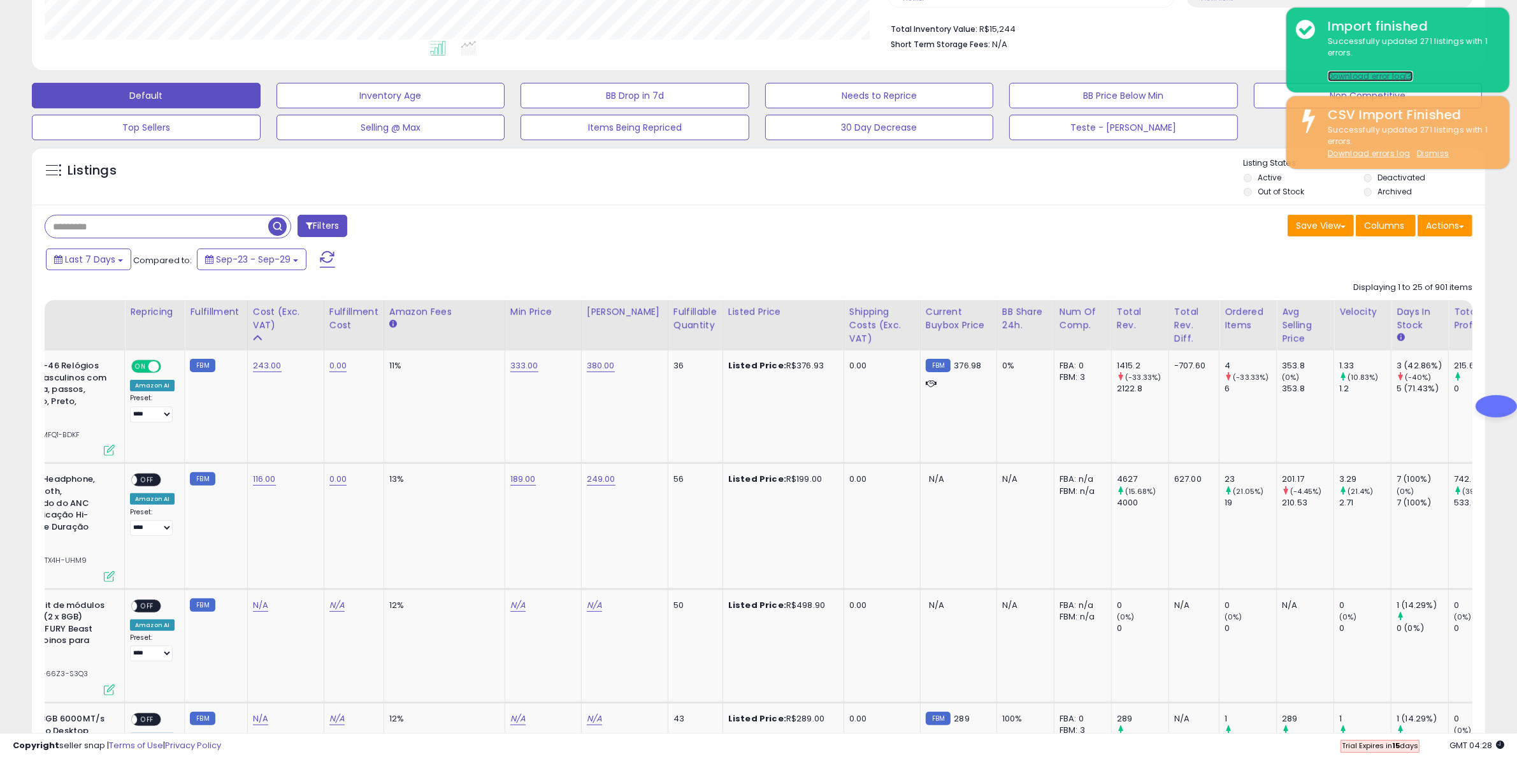
scroll to position [0, 0]
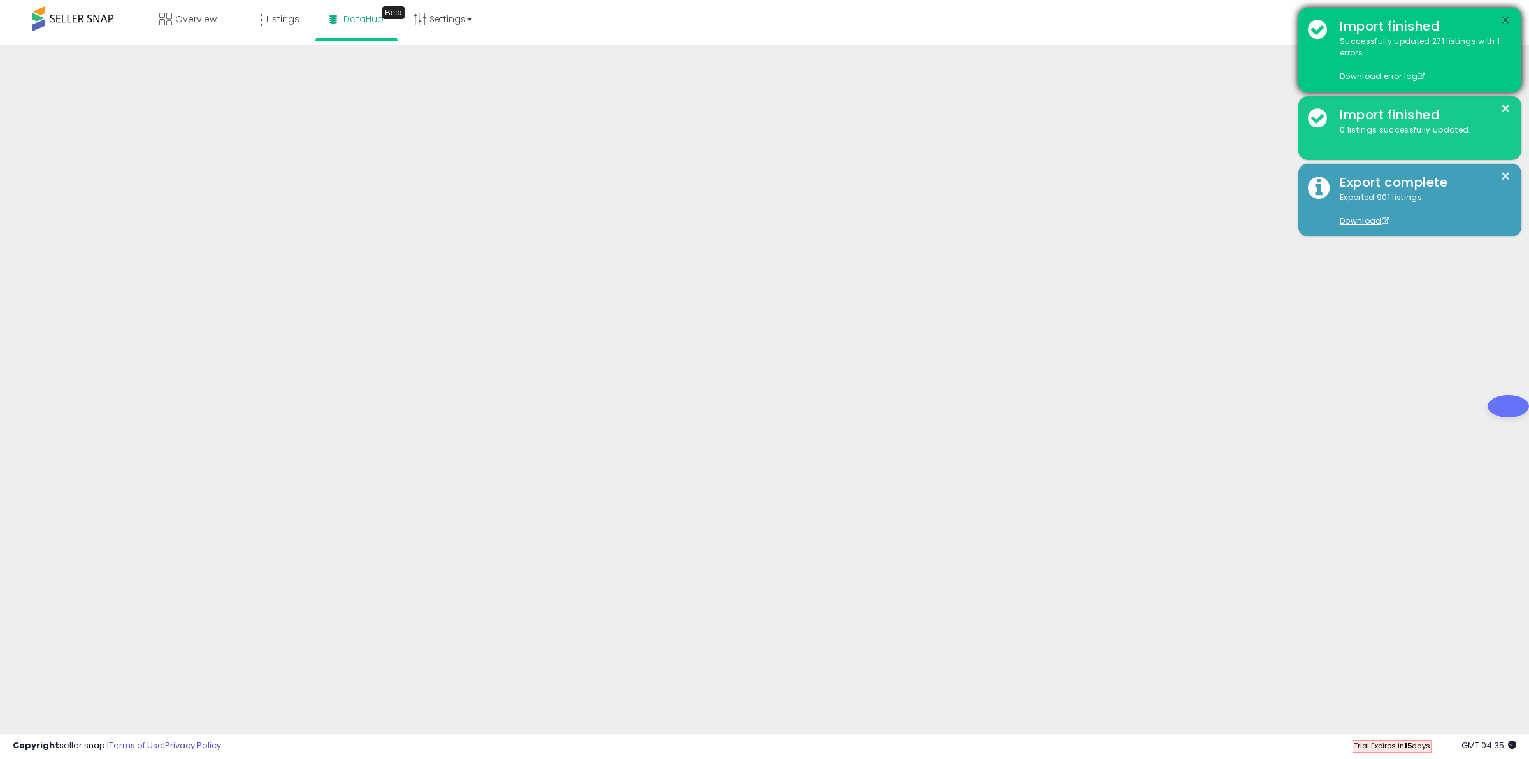
click at [1501, 19] on button "×" at bounding box center [1505, 21] width 10 height 16
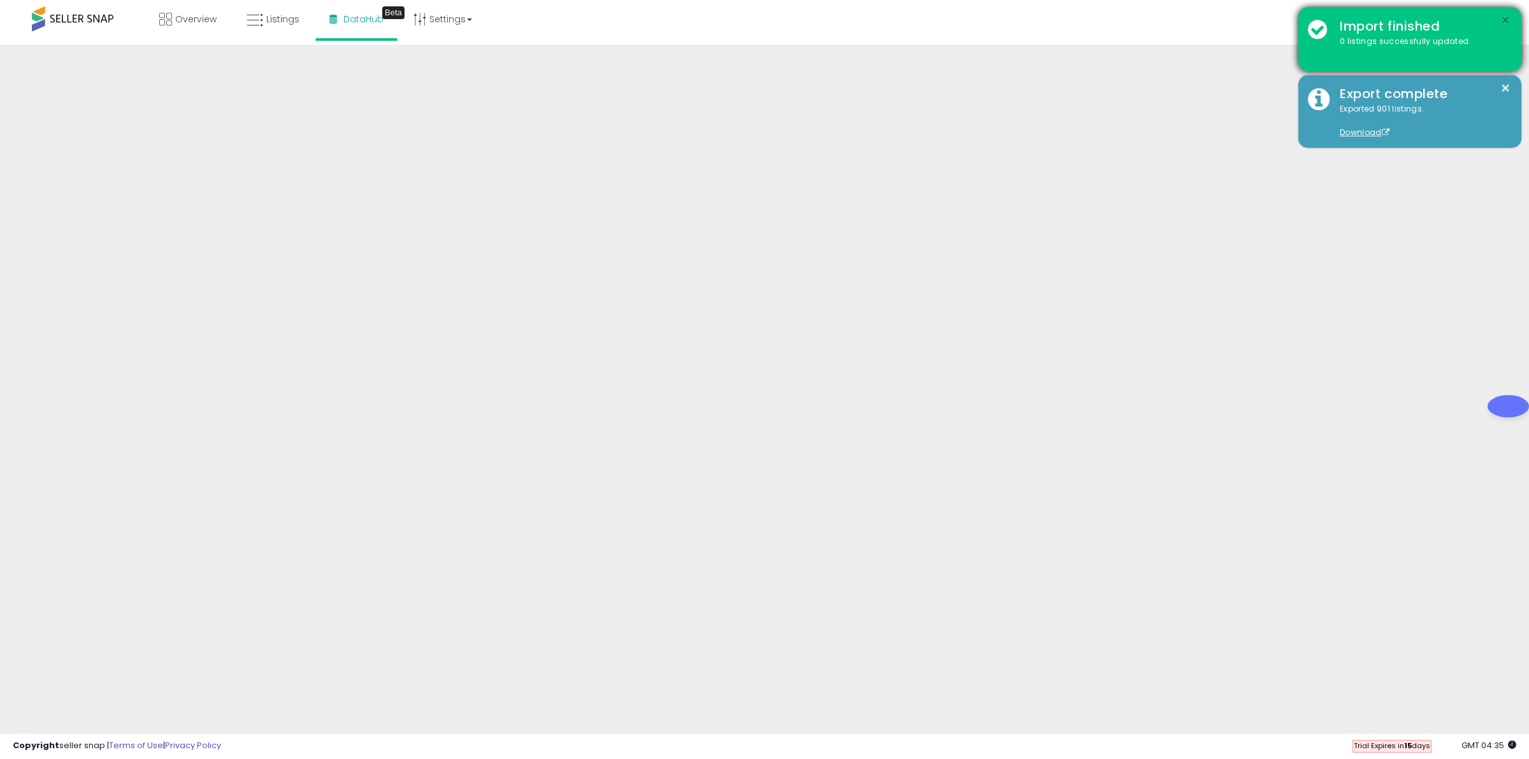
click at [1508, 23] on button "×" at bounding box center [1505, 21] width 10 height 16
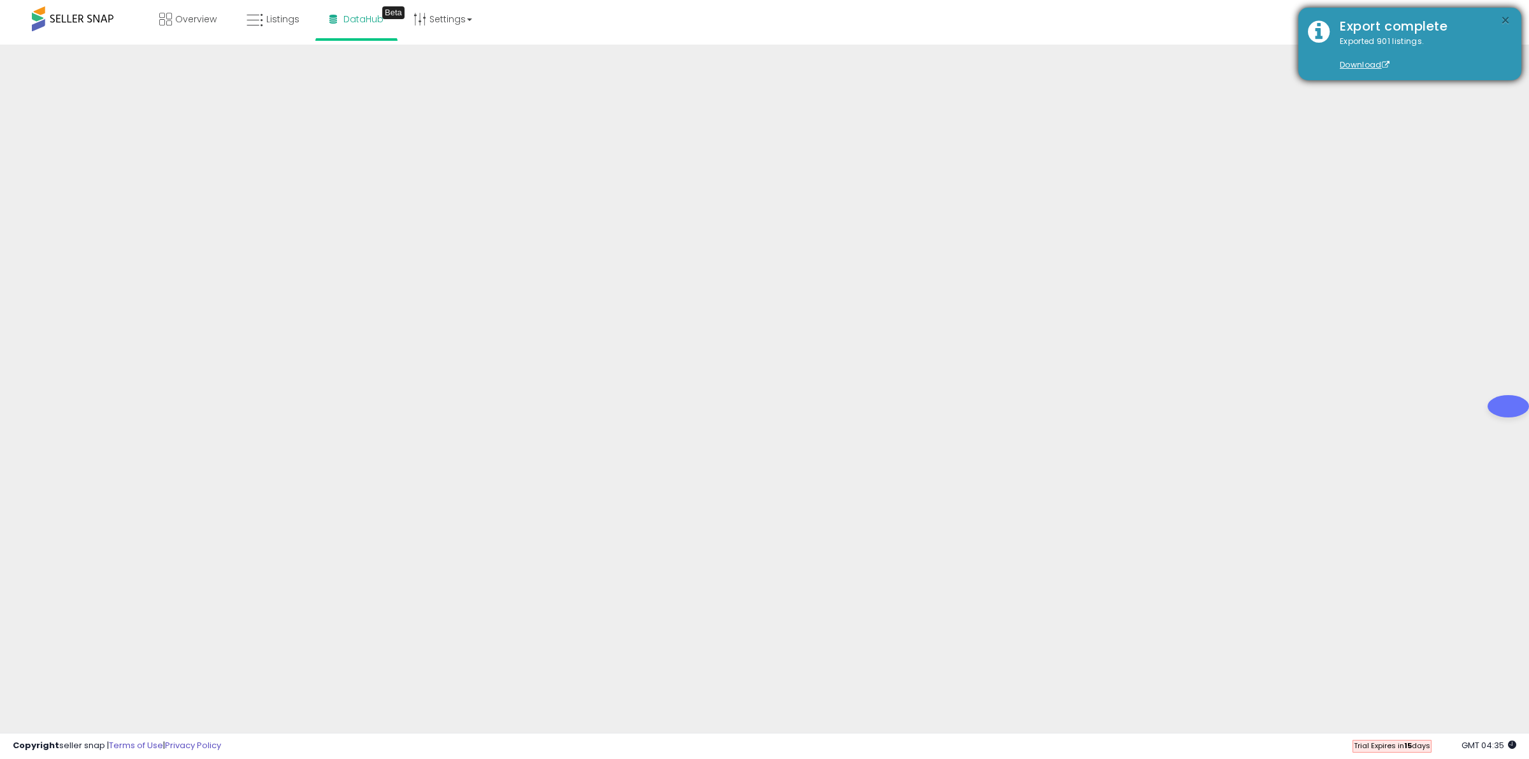
click at [1504, 18] on button "×" at bounding box center [1505, 21] width 10 height 16
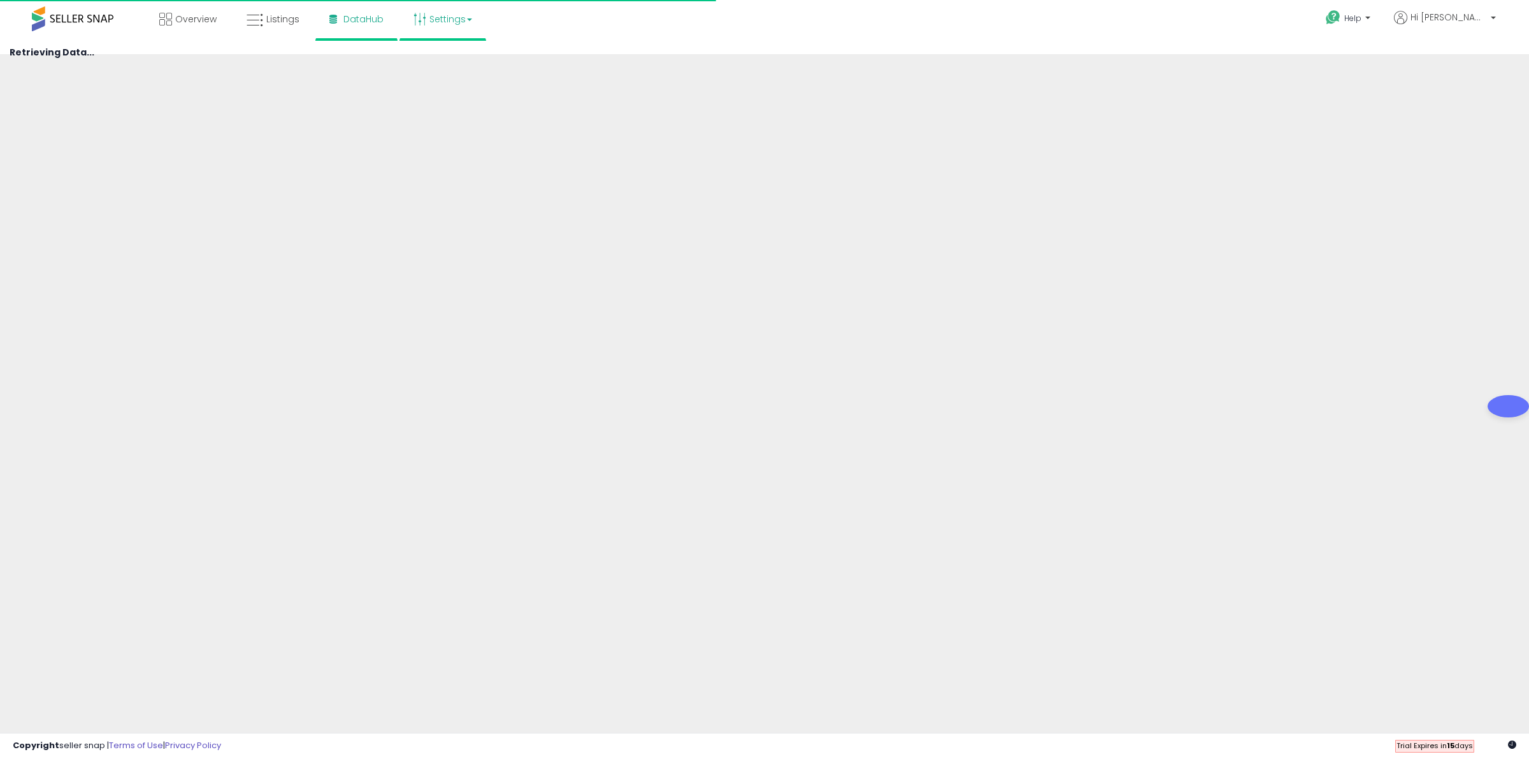
click at [460, 18] on link "Settings" at bounding box center [443, 19] width 78 height 38
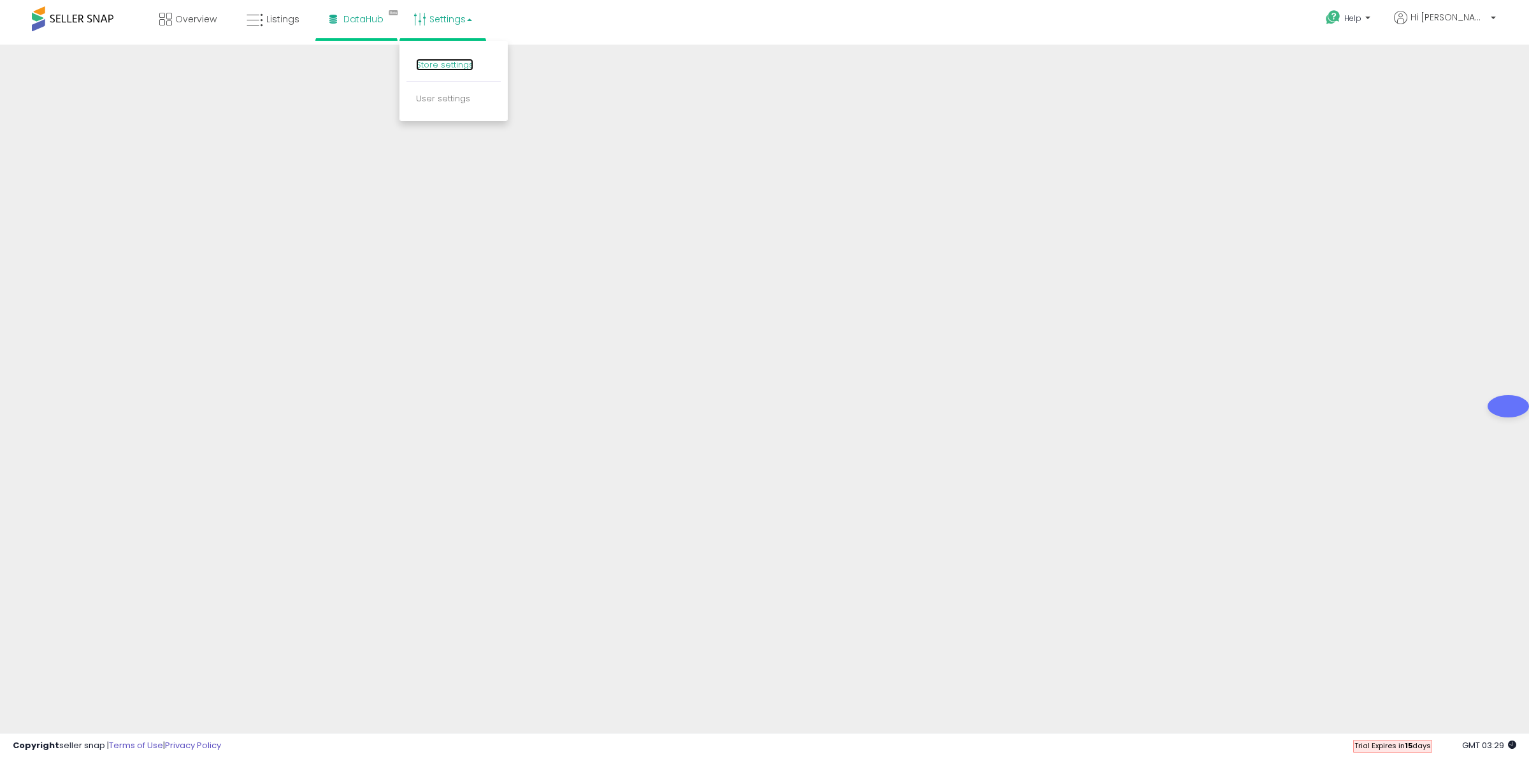
click at [457, 66] on link "Store settings" at bounding box center [444, 65] width 57 height 12
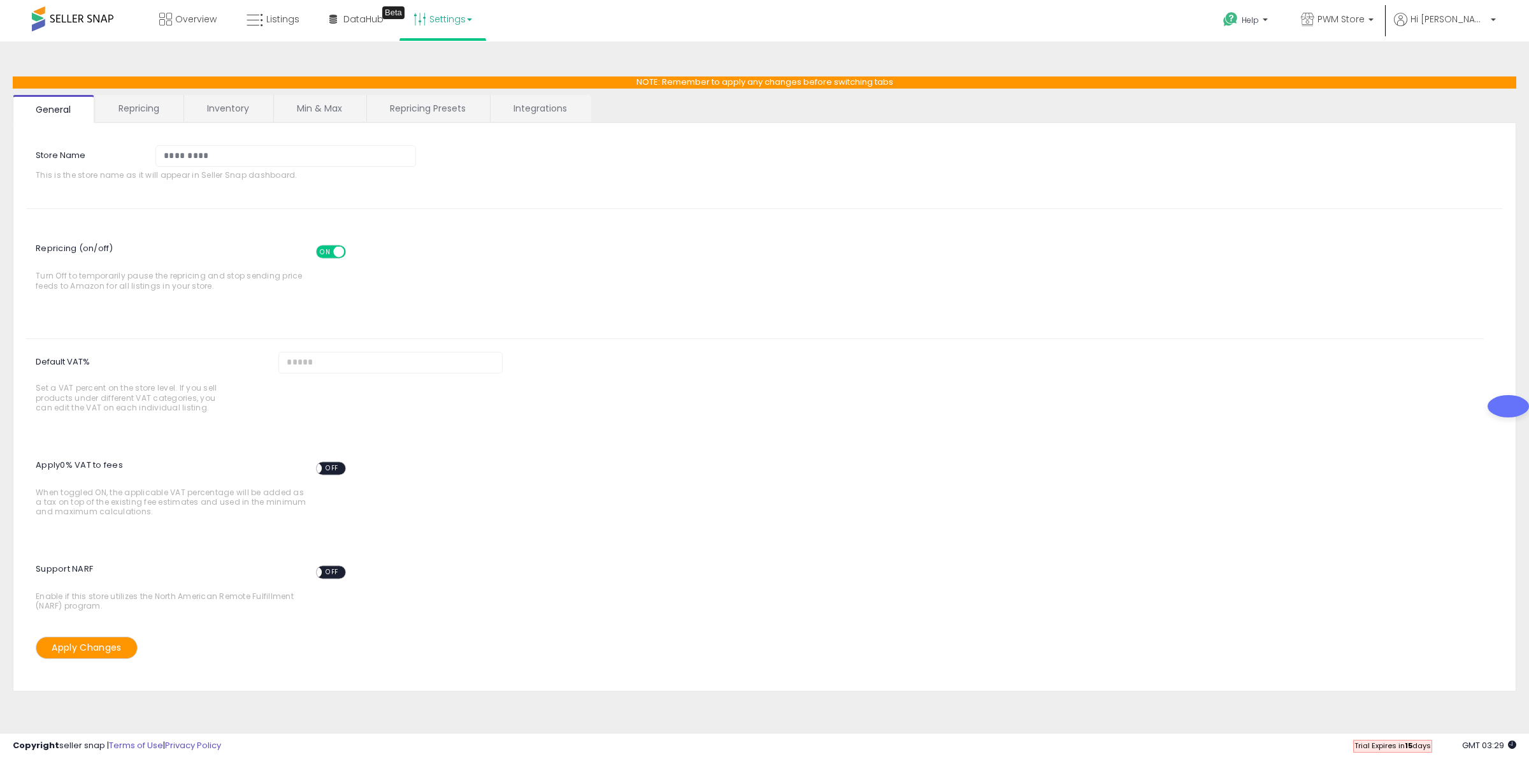
click at [459, 21] on link "Settings" at bounding box center [443, 19] width 78 height 38
click at [438, 96] on link "User settings" at bounding box center [443, 98] width 54 height 12
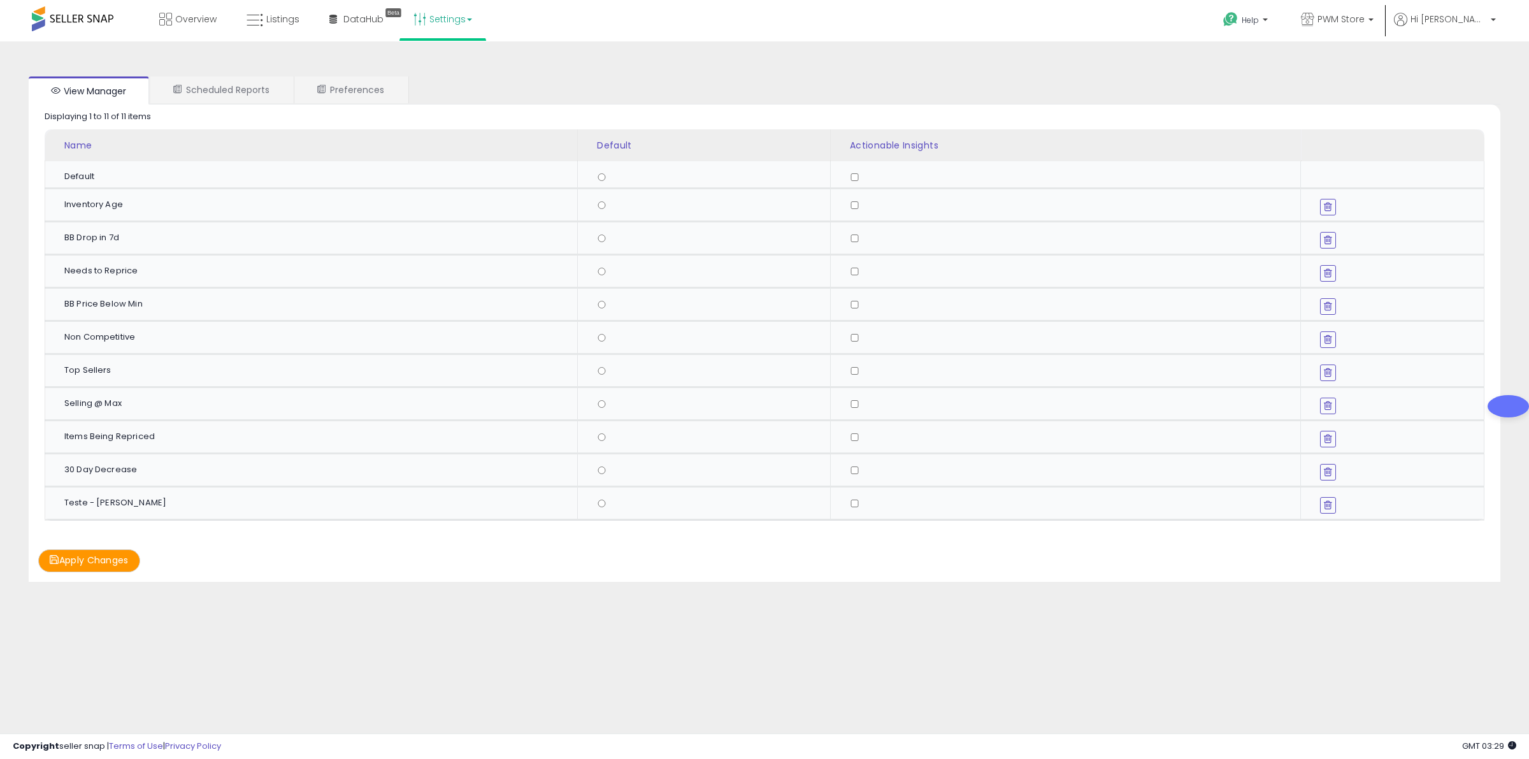
click at [451, 29] on link "Settings" at bounding box center [443, 19] width 78 height 38
click at [443, 103] on link "User settings" at bounding box center [443, 98] width 54 height 12
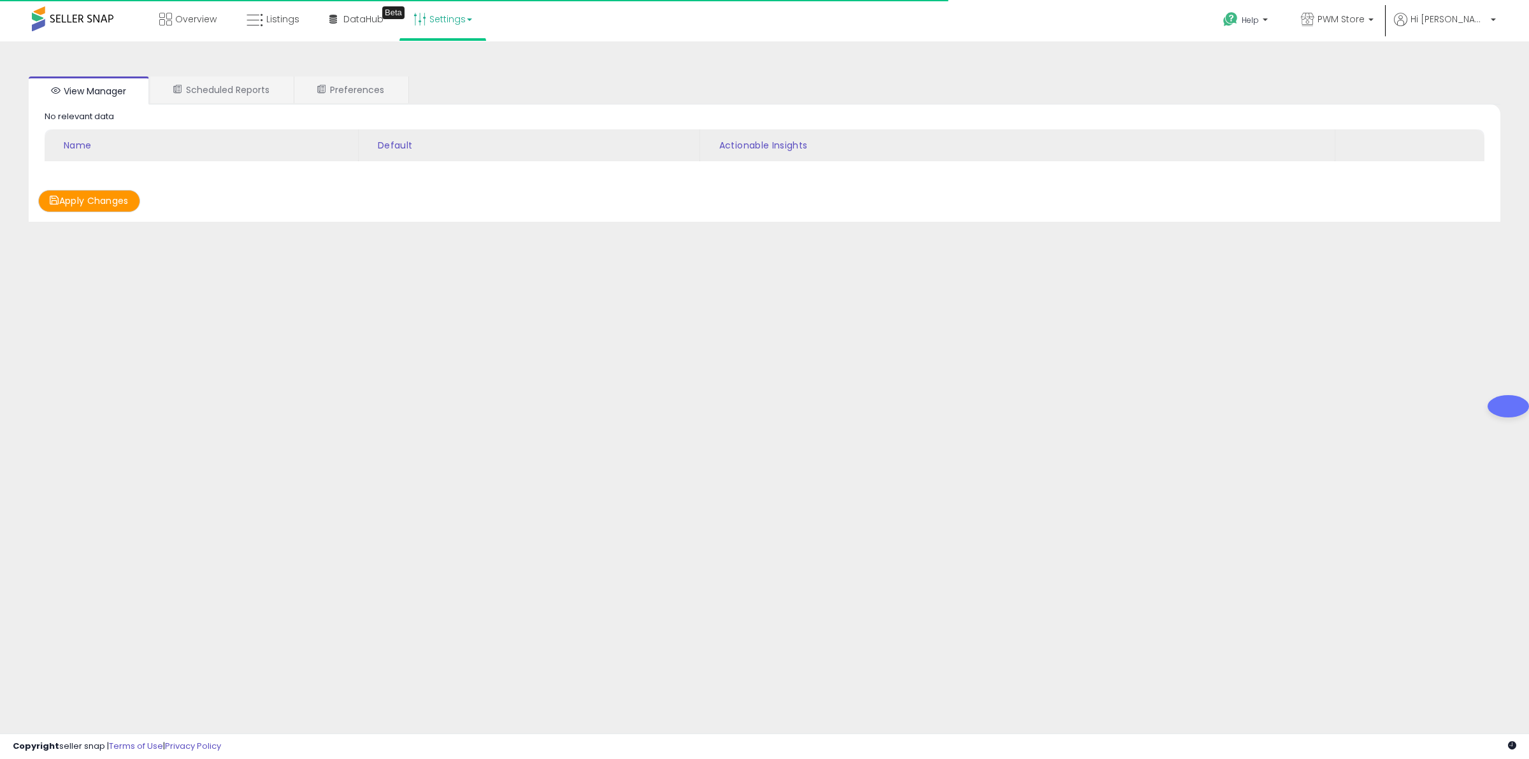
click at [470, 26] on link "Settings" at bounding box center [443, 19] width 78 height 38
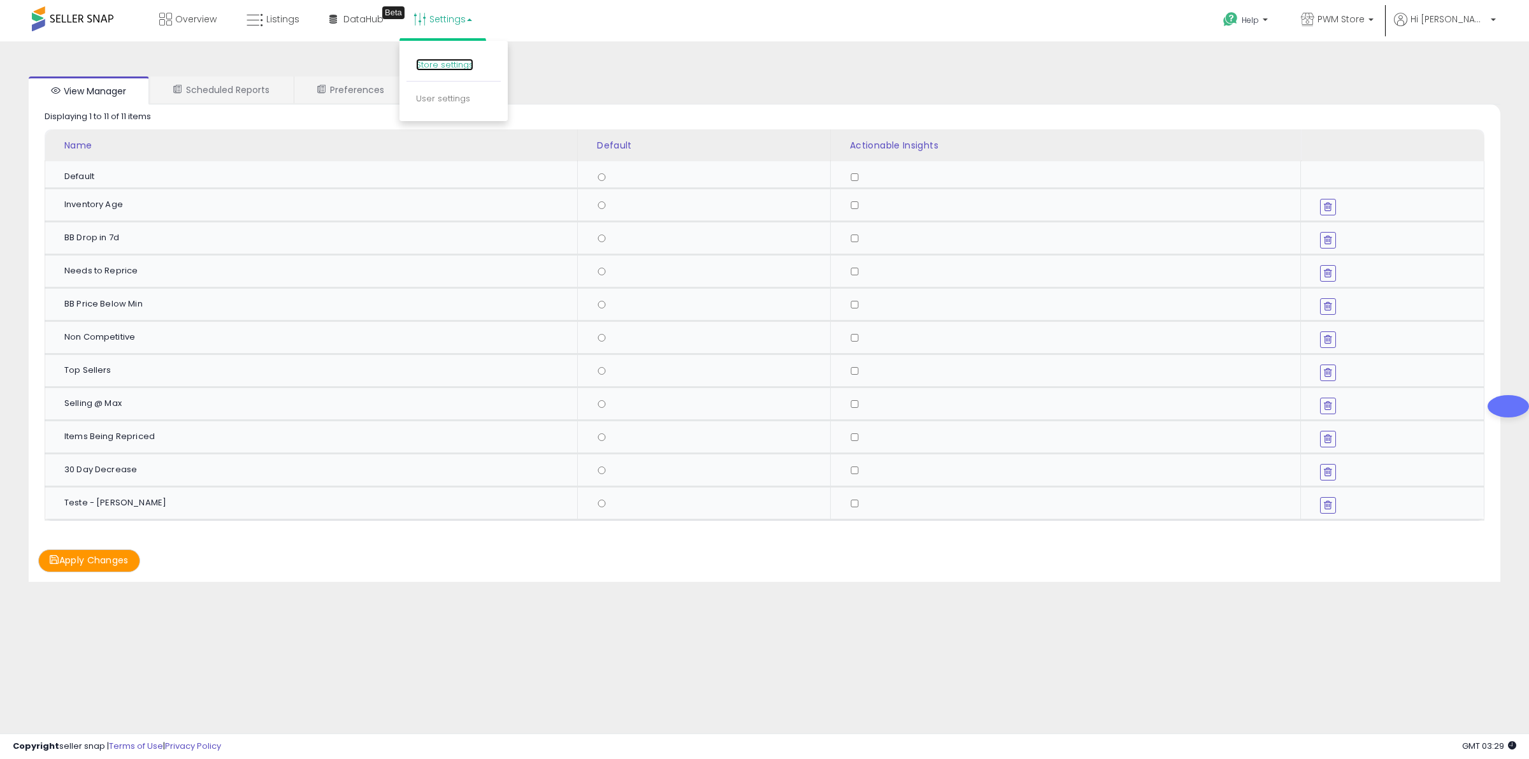
click at [447, 64] on link "Store settings" at bounding box center [444, 65] width 57 height 12
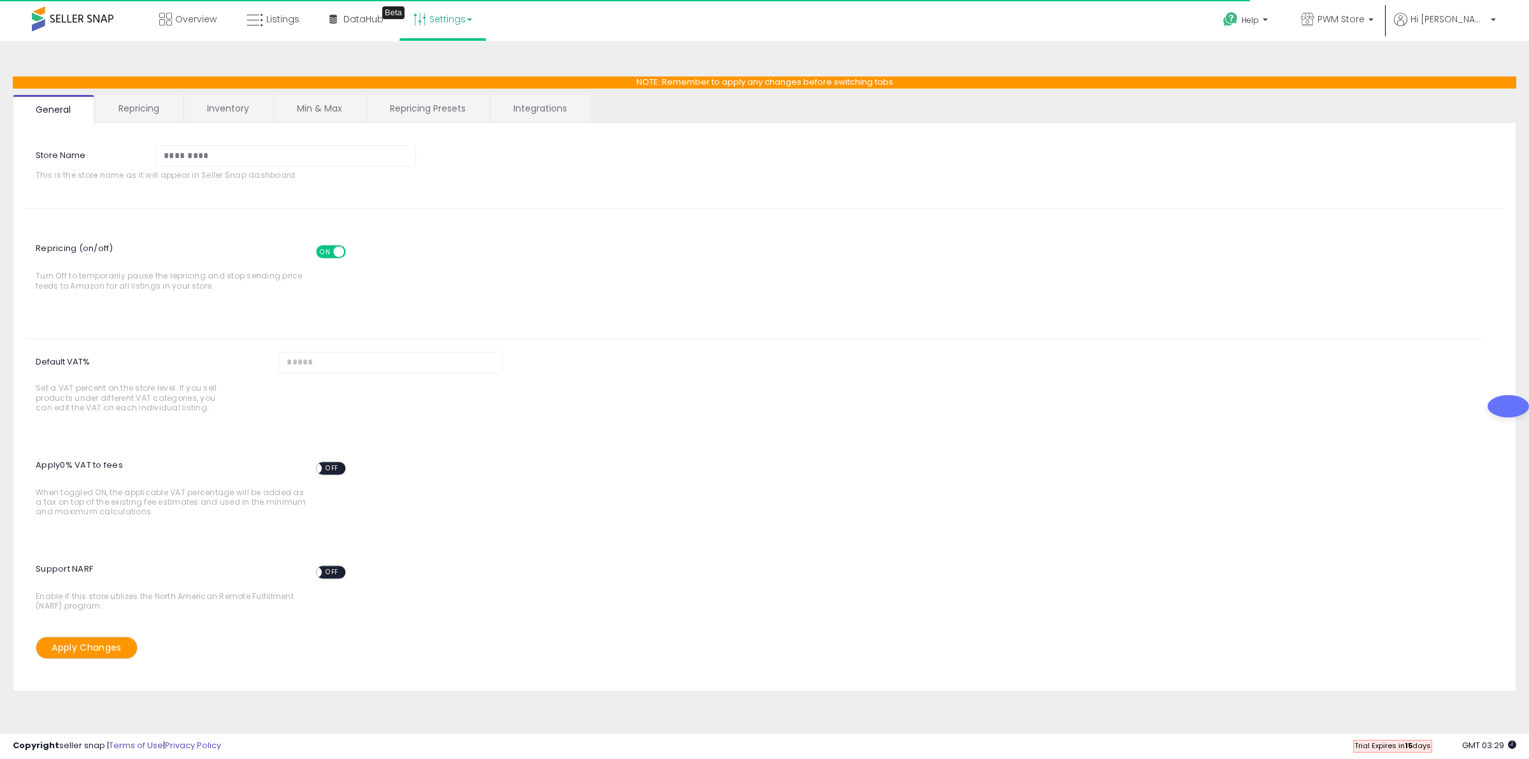
click at [527, 110] on link "Integrations" at bounding box center [540, 108] width 99 height 27
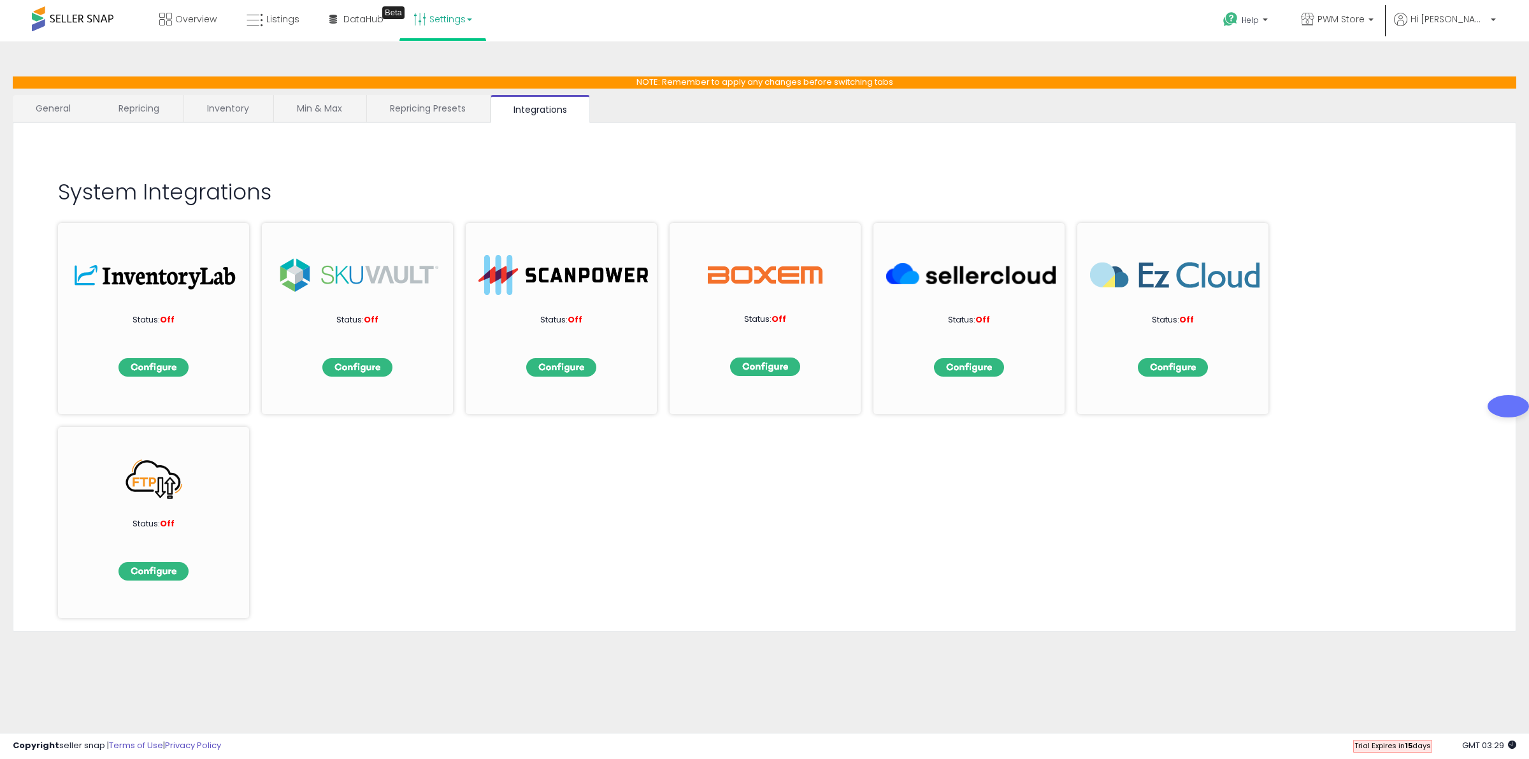
click at [438, 102] on link "Repricing Presets" at bounding box center [428, 108] width 122 height 27
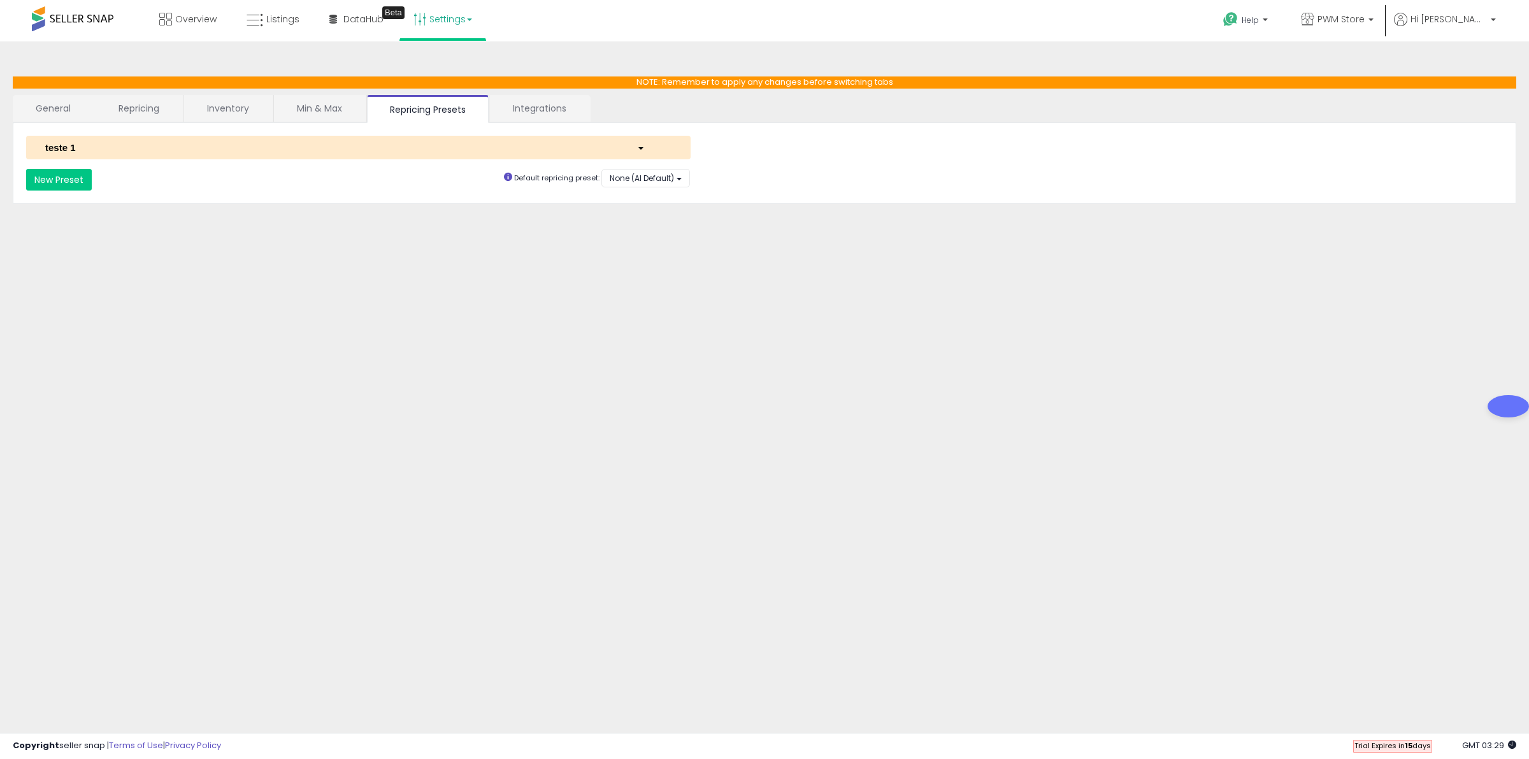
click at [331, 99] on link "Min & Max" at bounding box center [319, 108] width 91 height 27
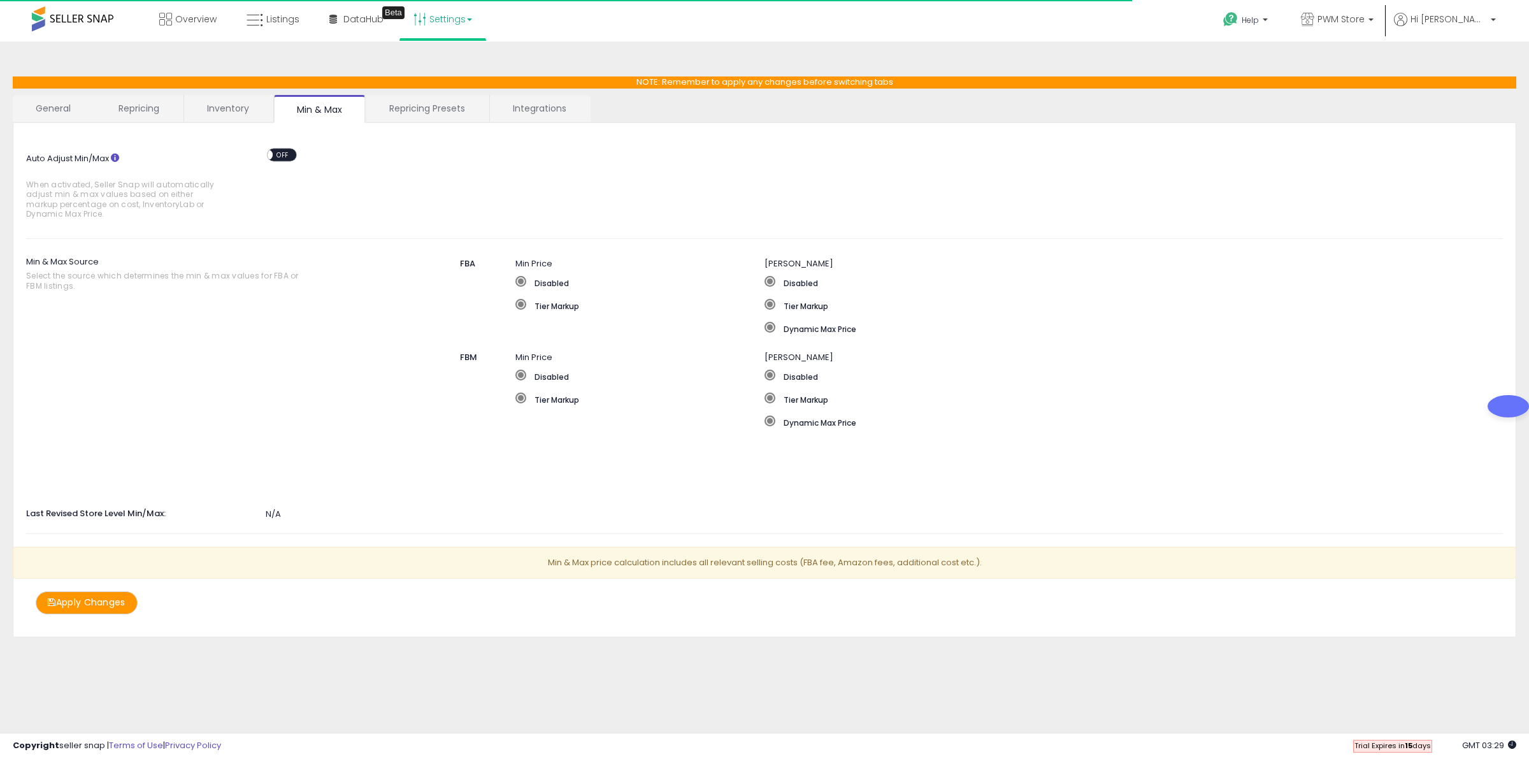
click at [250, 95] on link "Inventory" at bounding box center [228, 108] width 88 height 27
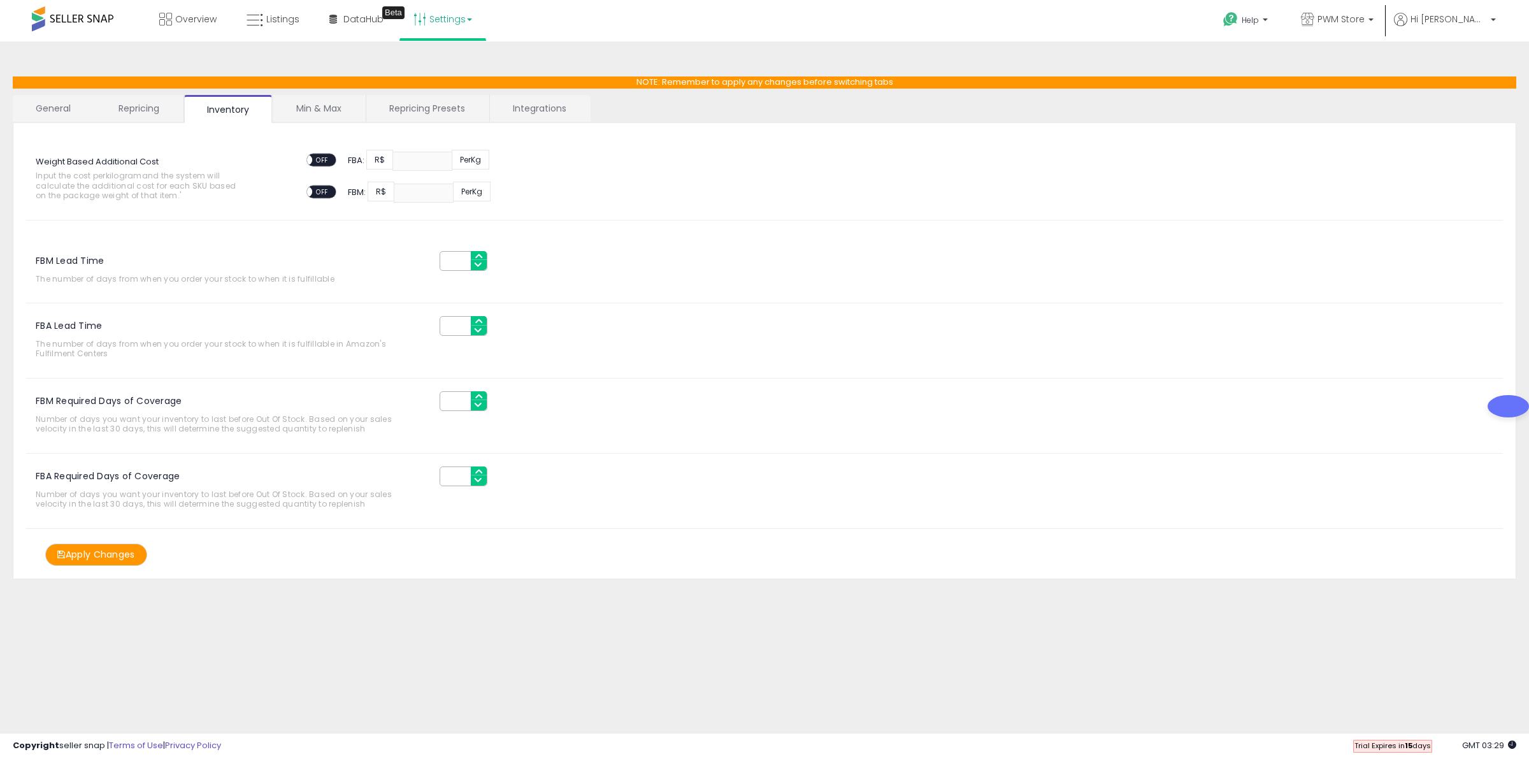
drag, startPoint x: 137, startPoint y: 102, endPoint x: 127, endPoint y: 102, distance: 9.6
click at [136, 102] on link "Repricing" at bounding box center [139, 108] width 87 height 27
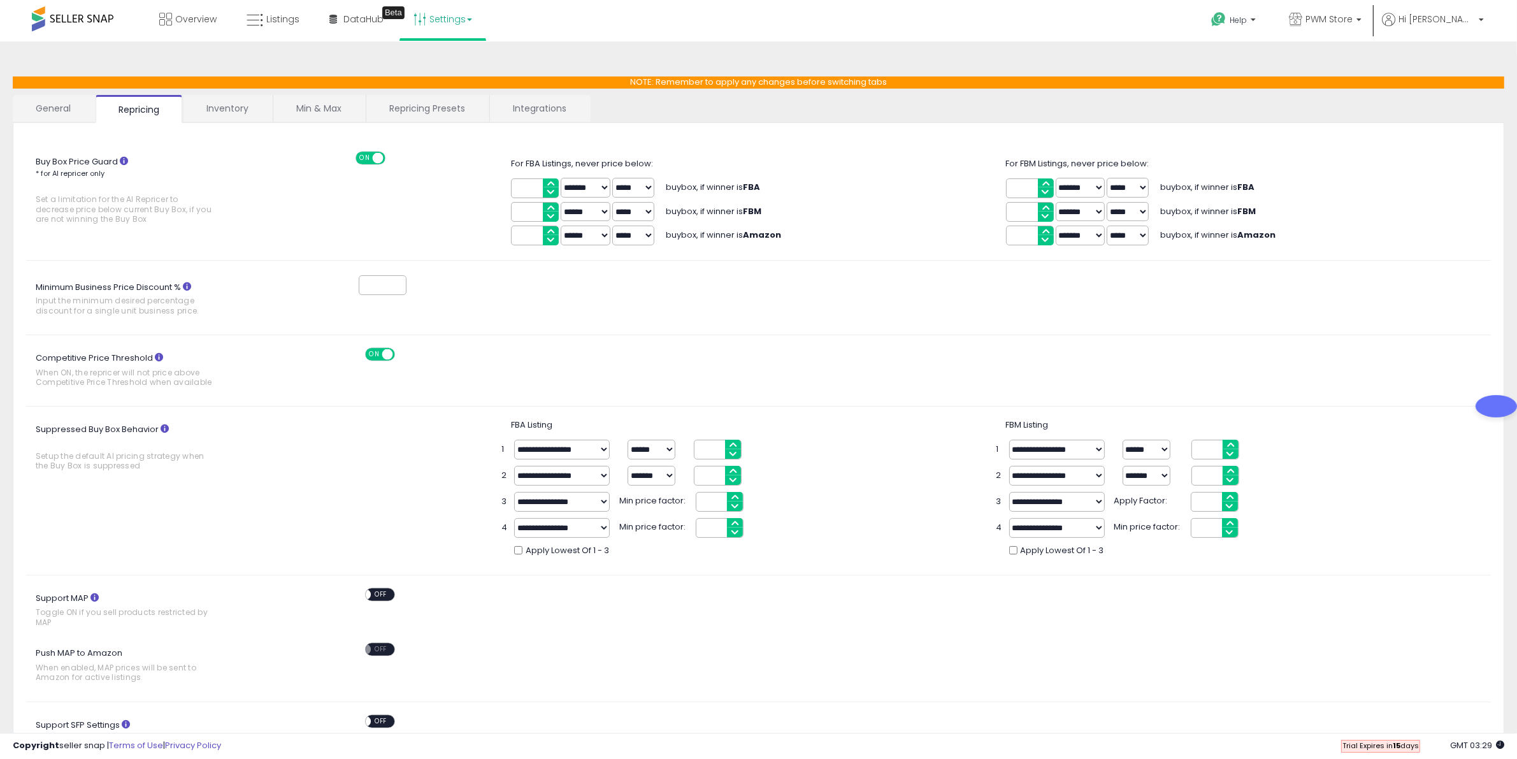
click at [50, 104] on link "General" at bounding box center [54, 108] width 82 height 27
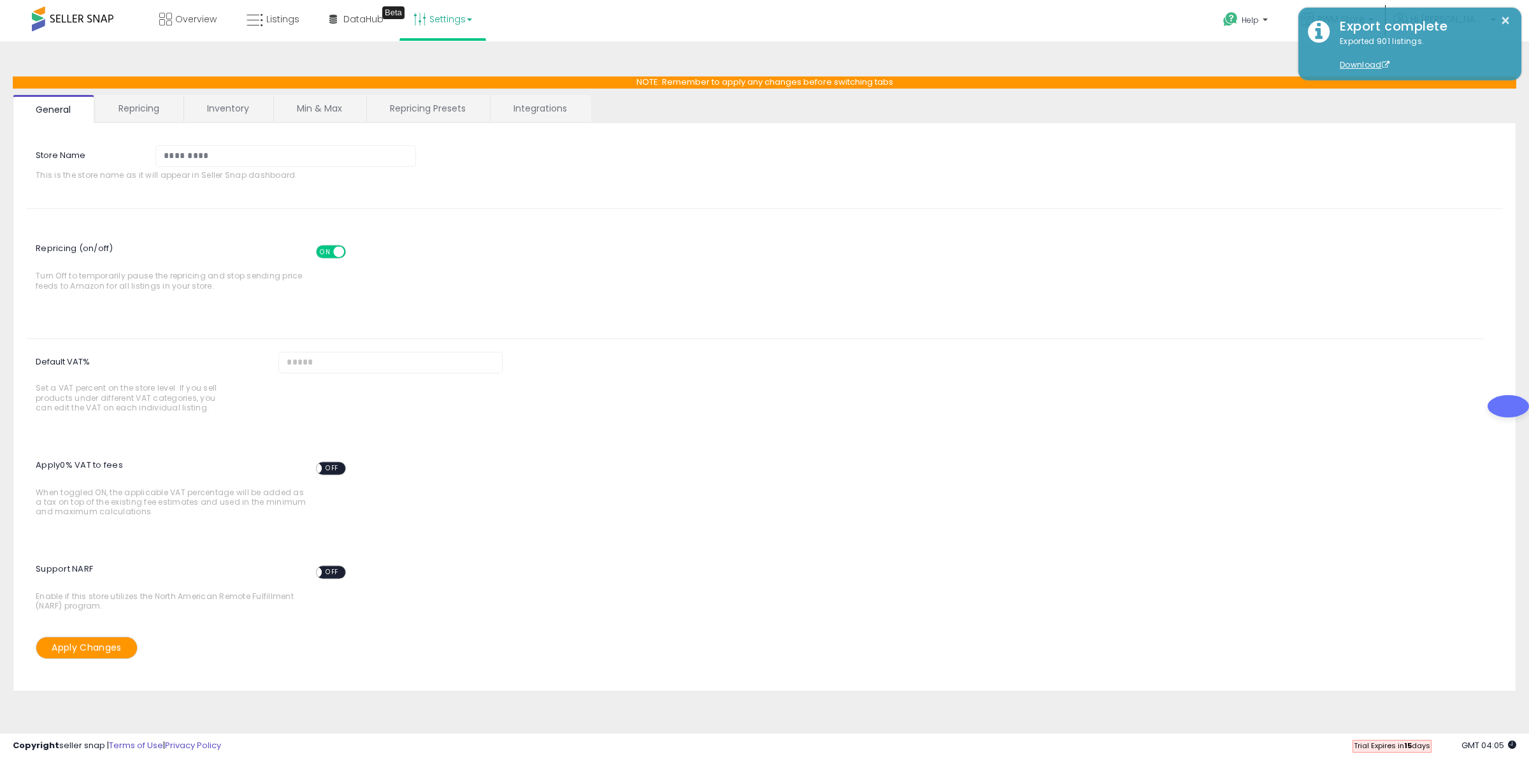
click at [449, 113] on link "Repricing Presets" at bounding box center [428, 108] width 122 height 27
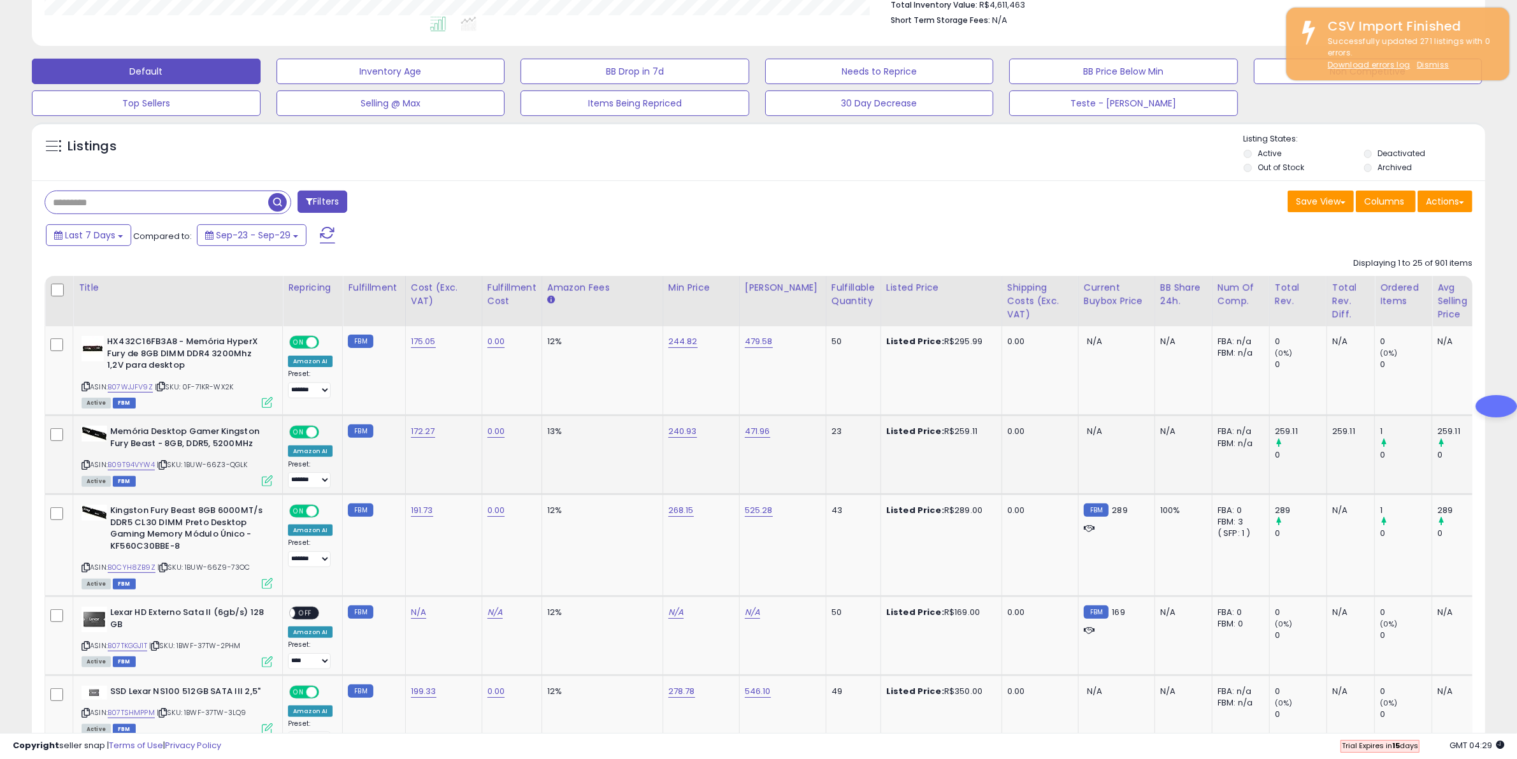
scroll to position [319, 0]
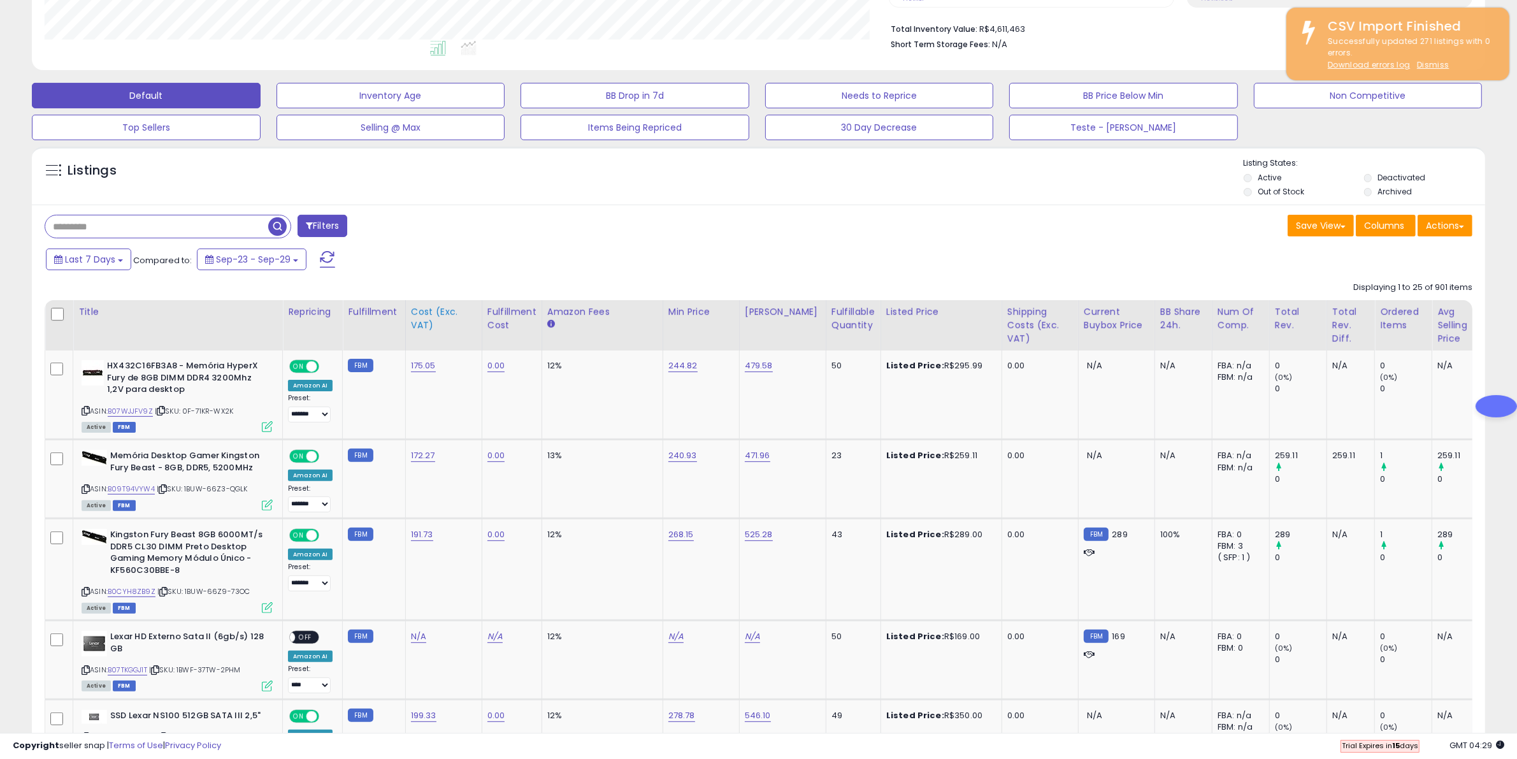
click at [426, 314] on div "Cost (Exc. VAT)" at bounding box center [444, 318] width 66 height 27
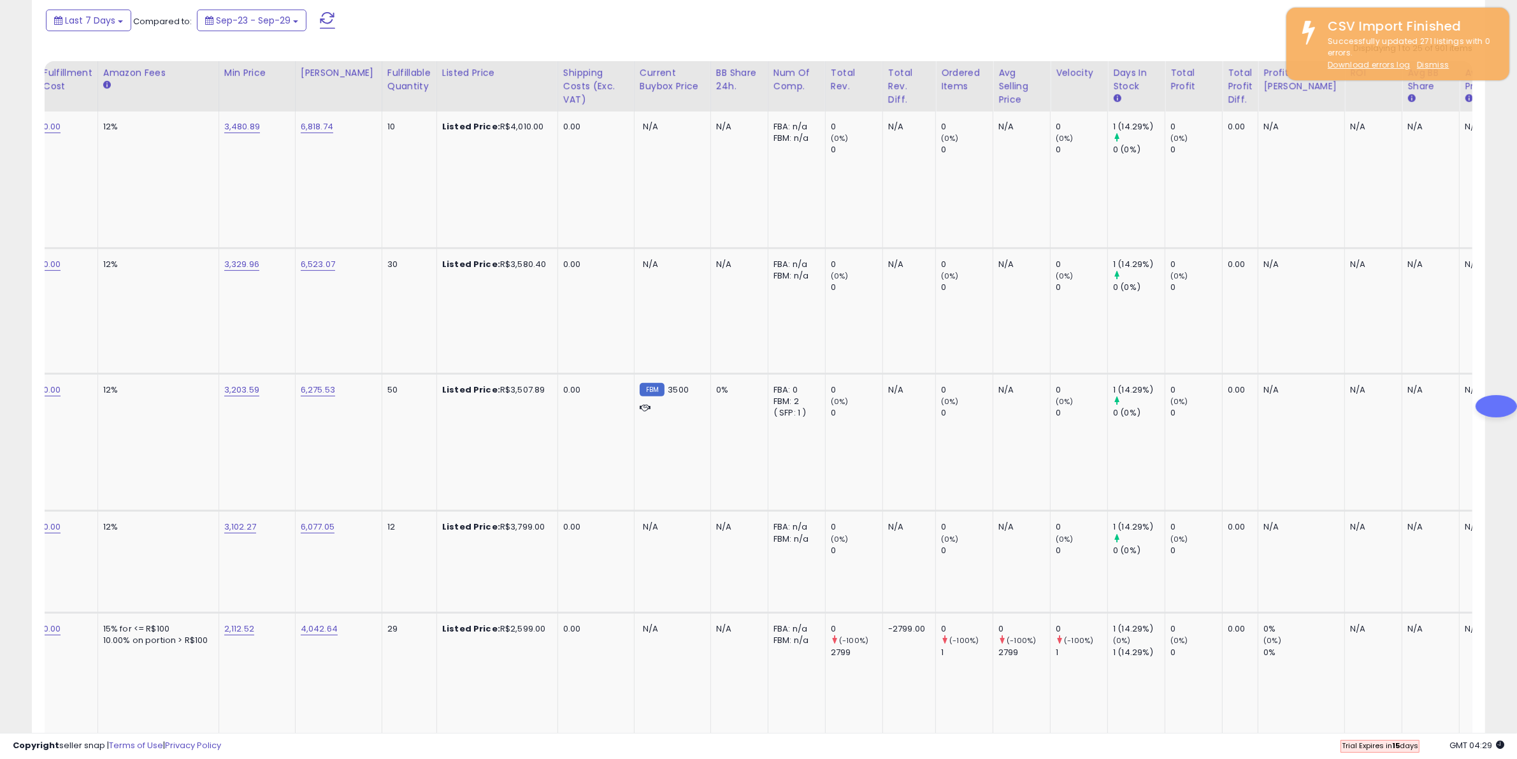
scroll to position [0, 278]
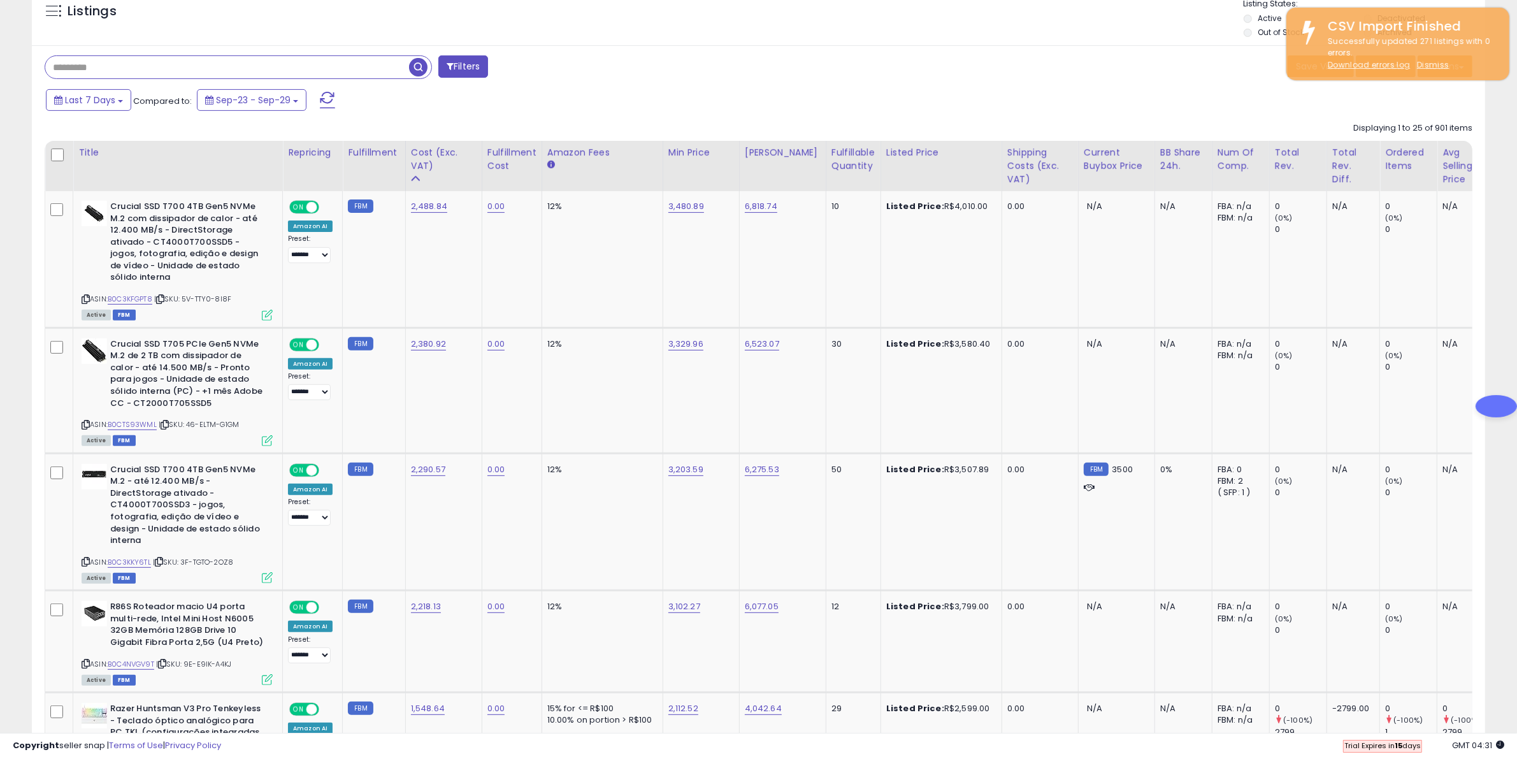
click at [199, 62] on input "text" at bounding box center [227, 67] width 364 height 22
paste input "**********"
click at [416, 69] on span "button" at bounding box center [418, 67] width 18 height 18
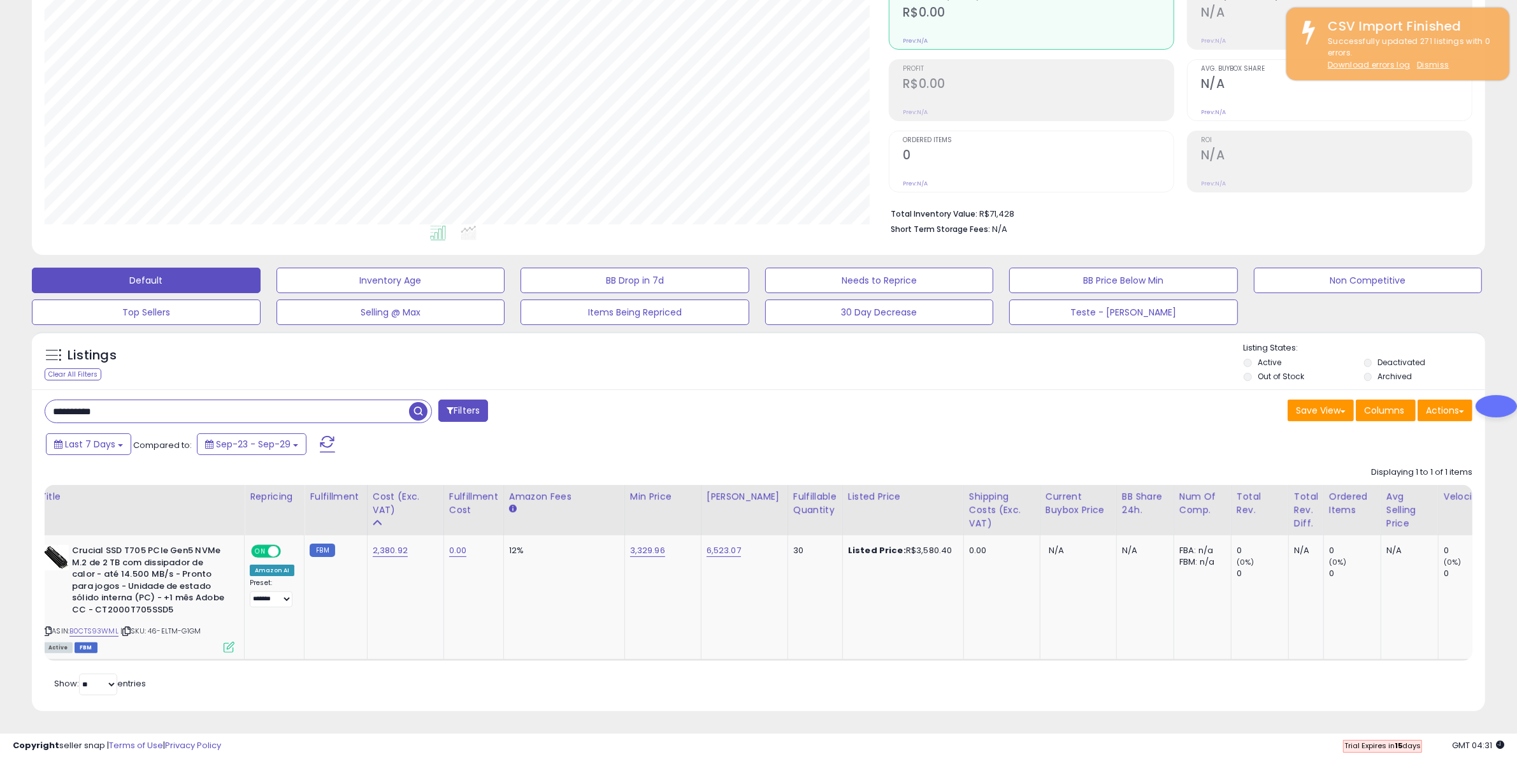
scroll to position [0, 55]
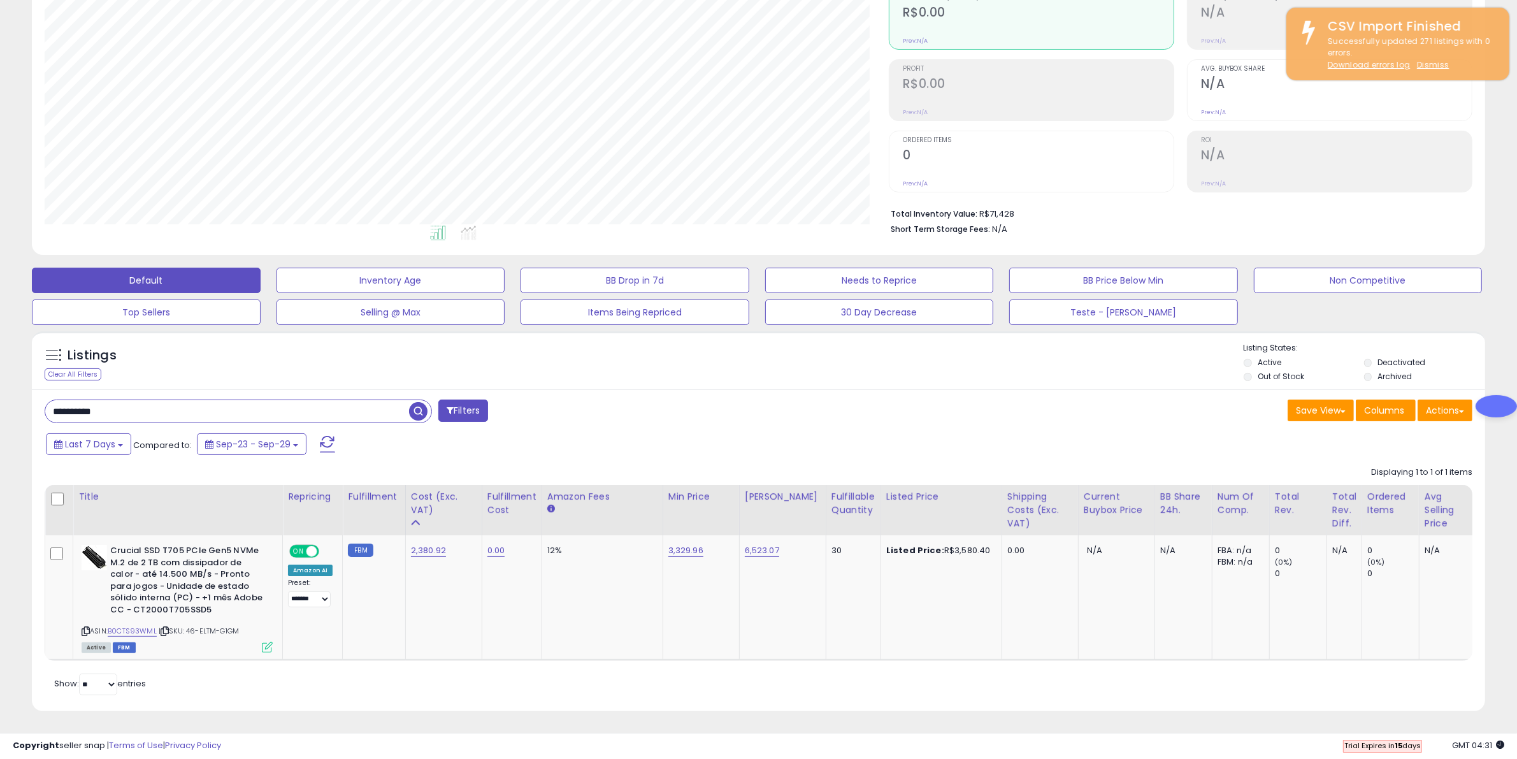
click at [285, 400] on input "**********" at bounding box center [227, 411] width 364 height 22
type input "*"
click at [427, 436] on div "Last 7 Days Compared to: Sep-23 - Sep-29" at bounding box center [578, 445] width 1071 height 29
drag, startPoint x: 406, startPoint y: 397, endPoint x: 417, endPoint y: 406, distance: 14.0
click at [406, 400] on input "text" at bounding box center [227, 411] width 364 height 22
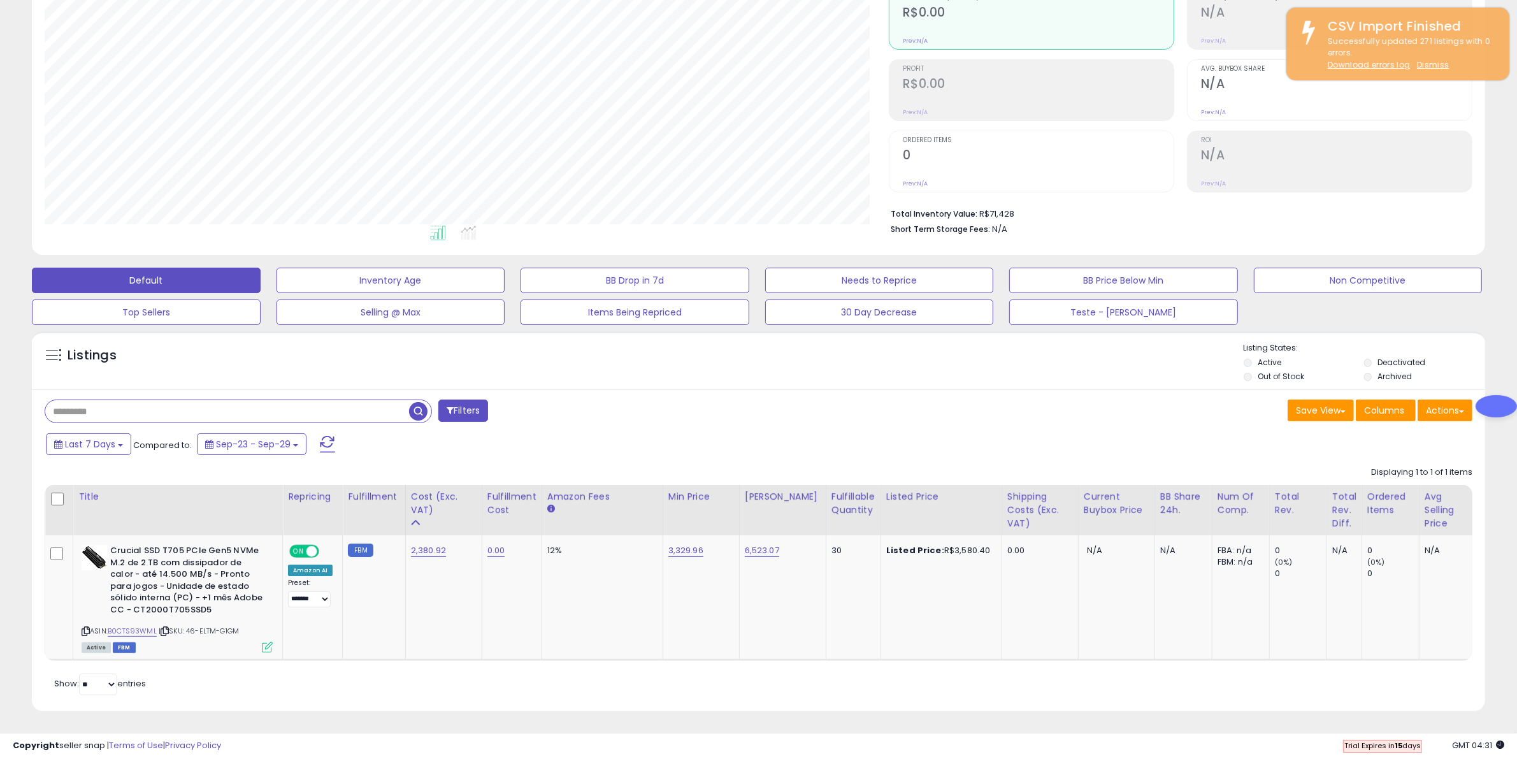
click at [418, 406] on span "button" at bounding box center [418, 411] width 18 height 18
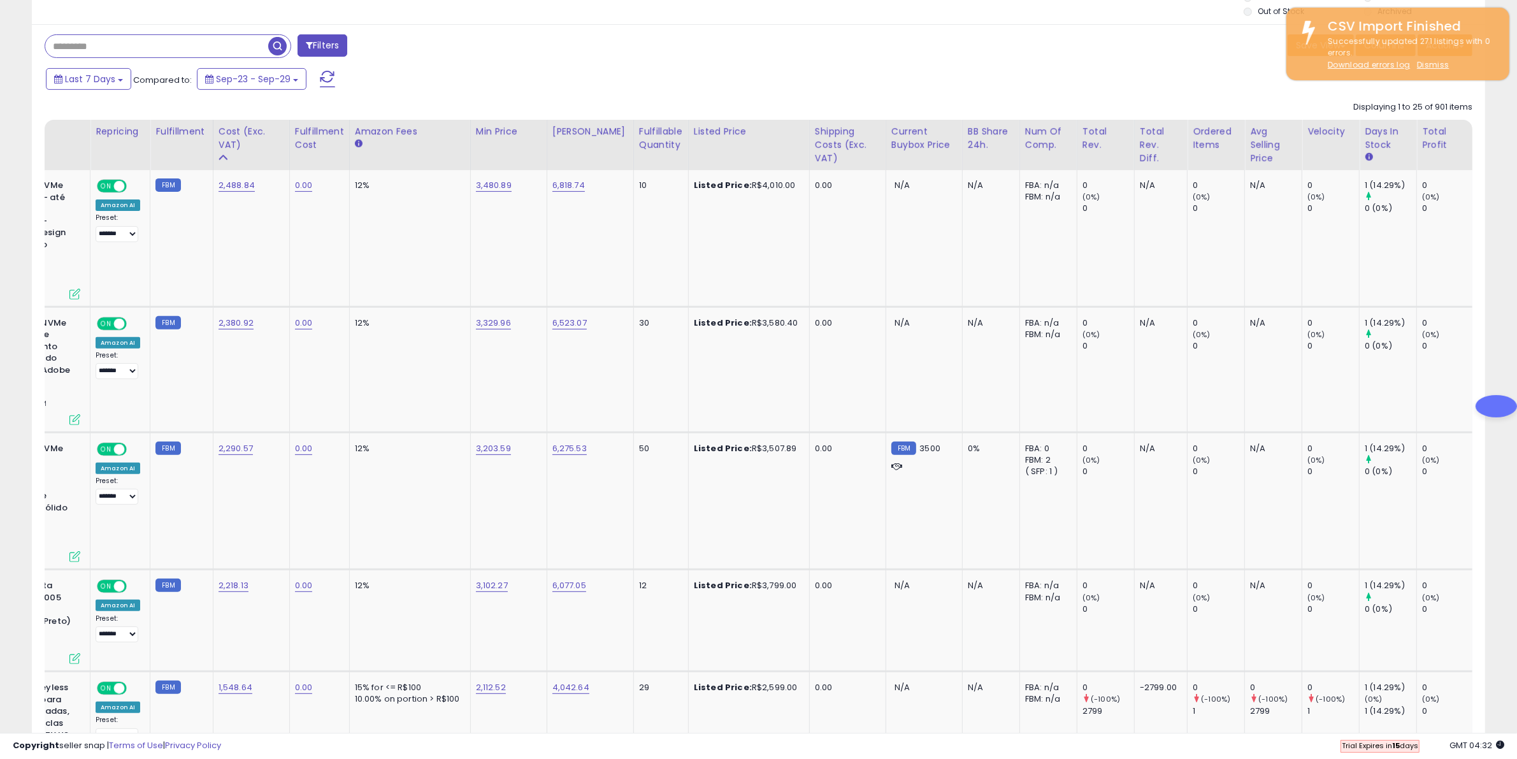
scroll to position [0, 217]
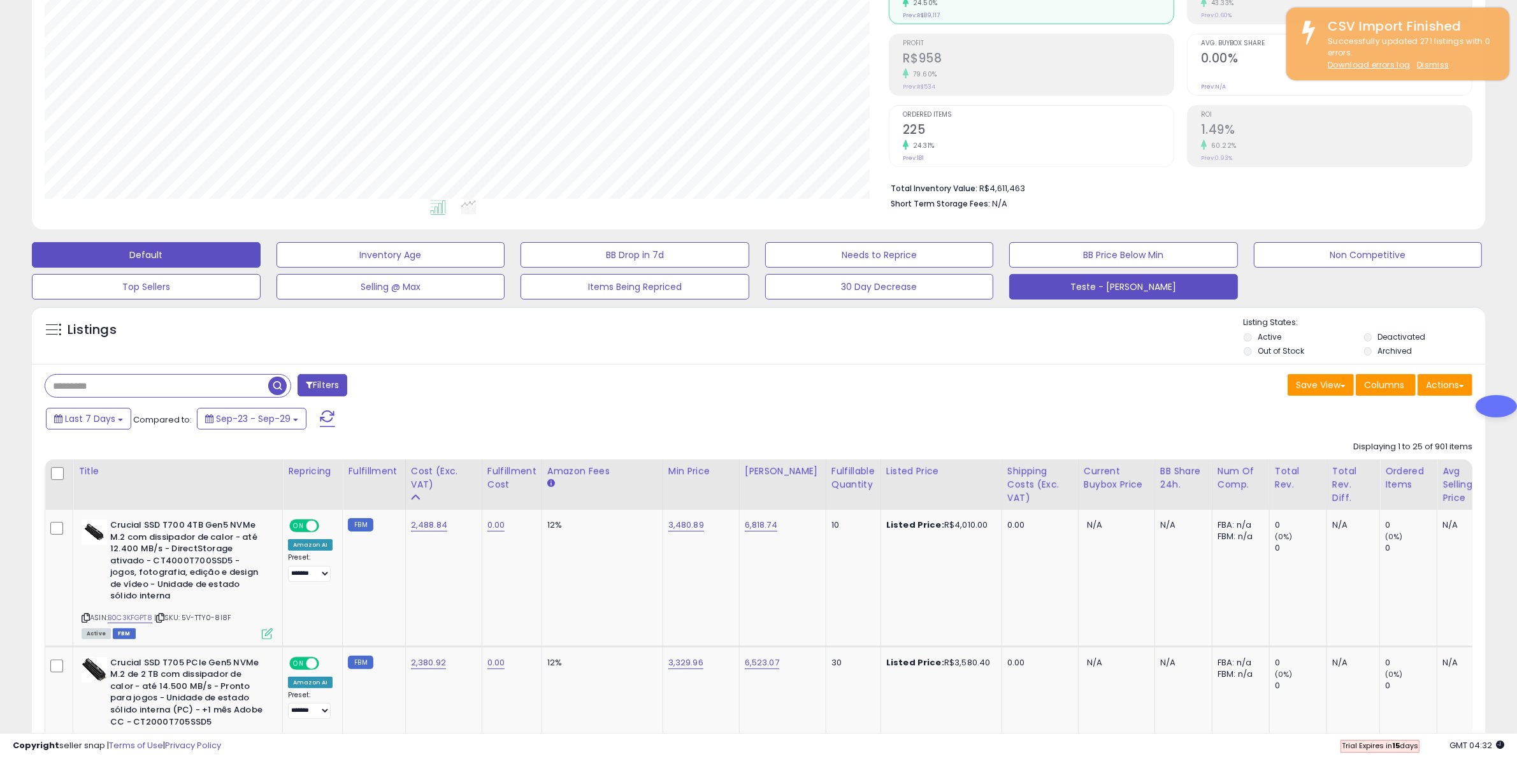
click at [1096, 282] on button "Teste - [PERSON_NAME]" at bounding box center [1123, 286] width 229 height 25
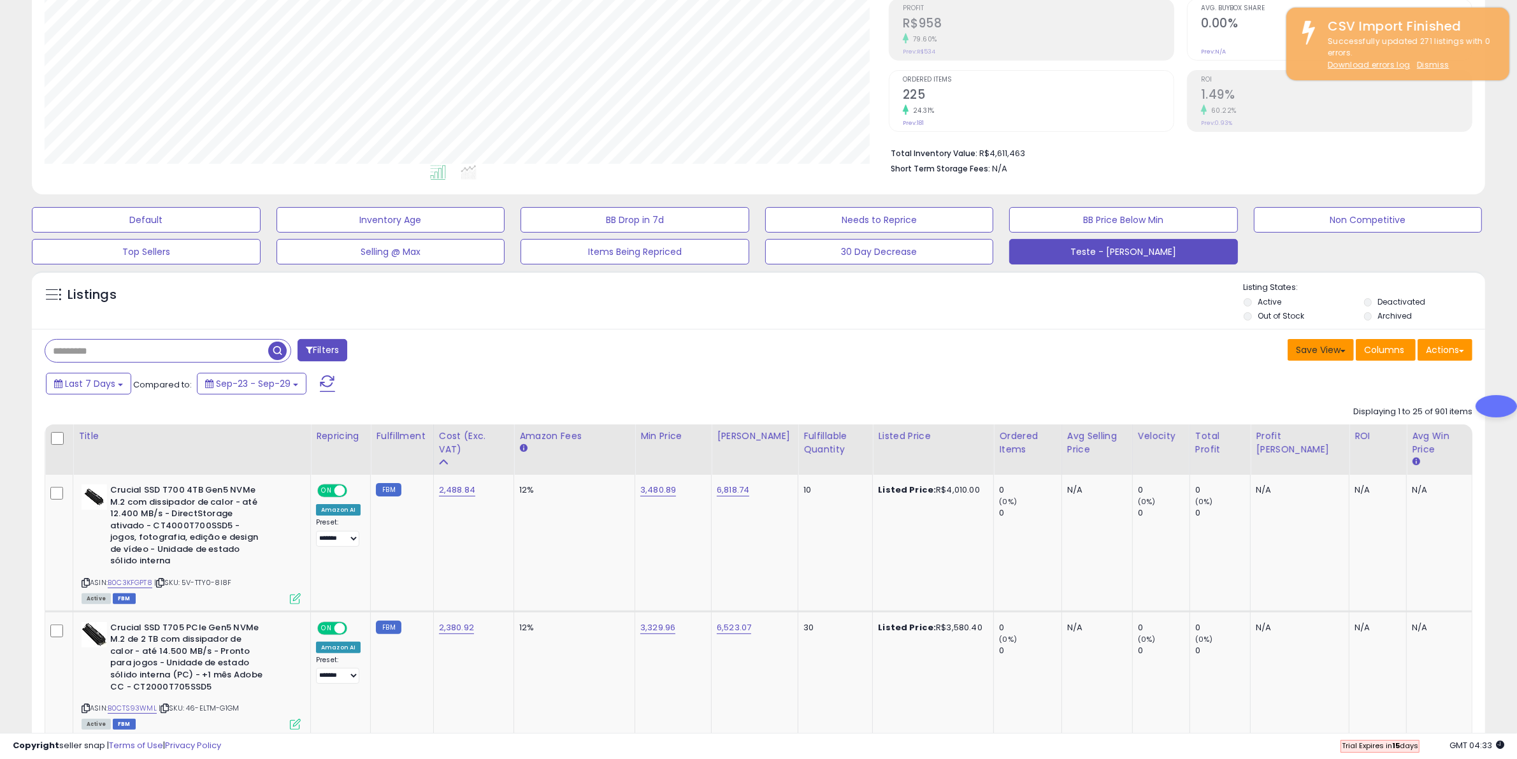
click at [1341, 352] on span at bounding box center [1342, 351] width 5 height 3
click at [1333, 348] on button "Save View" at bounding box center [1321, 350] width 66 height 22
drag, startPoint x: 1323, startPoint y: 349, endPoint x: 1332, endPoint y: 368, distance: 21.1
click at [1323, 349] on button "Save View" at bounding box center [1321, 350] width 66 height 22
click at [1021, 354] on div "Save View Save As New View Columns Actions Import" at bounding box center [1121, 351] width 724 height 25
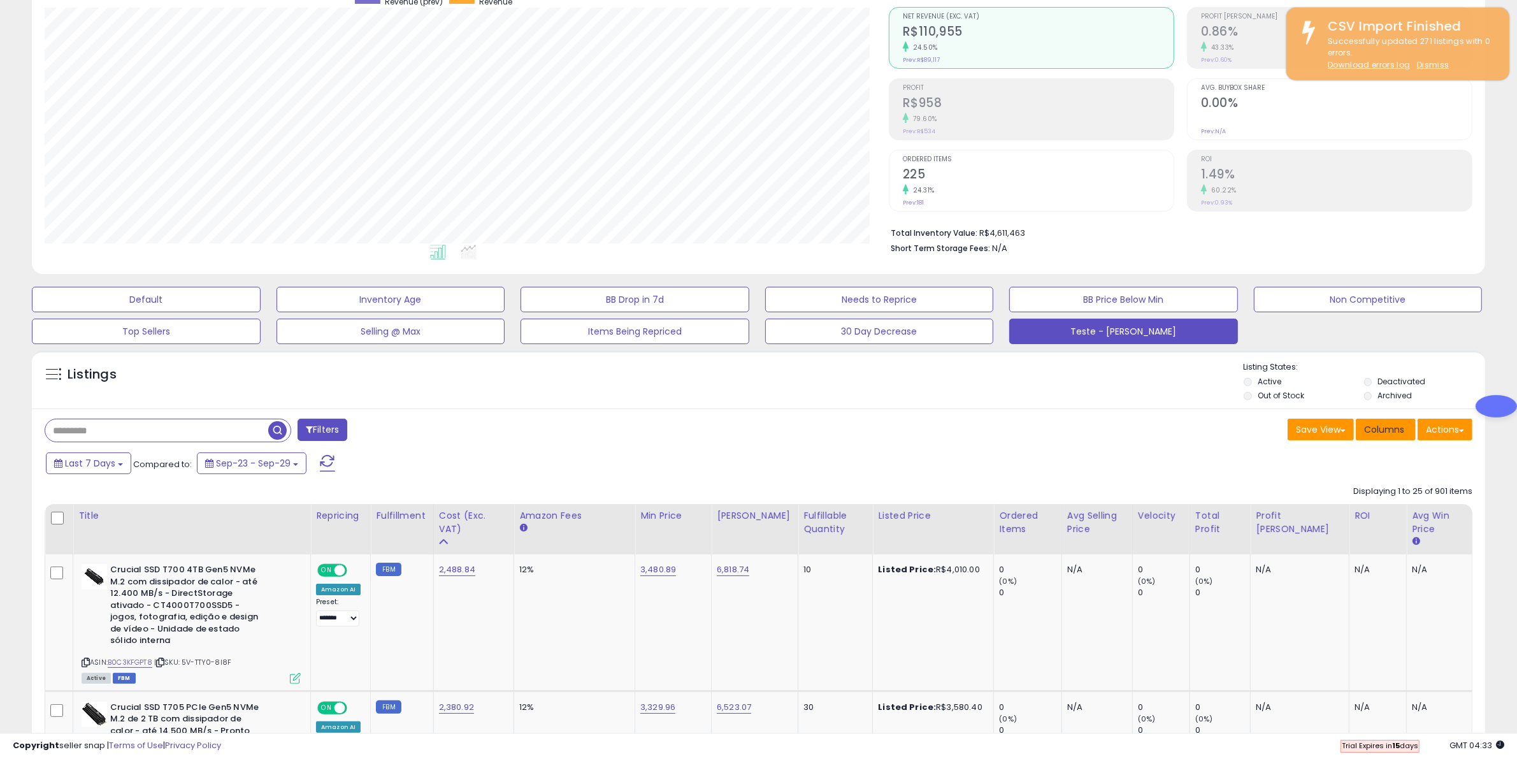
click at [1393, 427] on span "Columns" at bounding box center [1384, 429] width 40 height 13
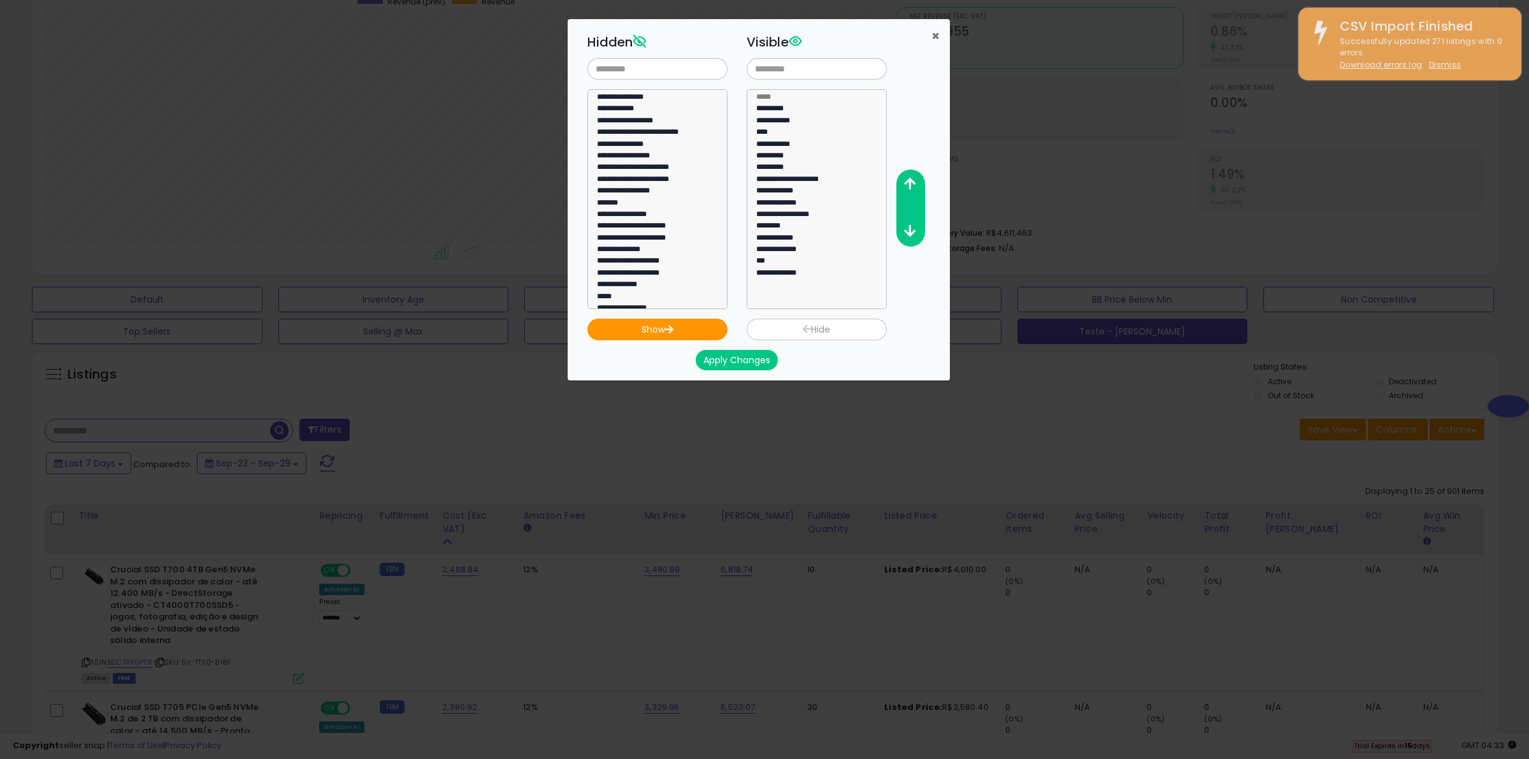
click at [935, 37] on span "×" at bounding box center [935, 36] width 8 height 18
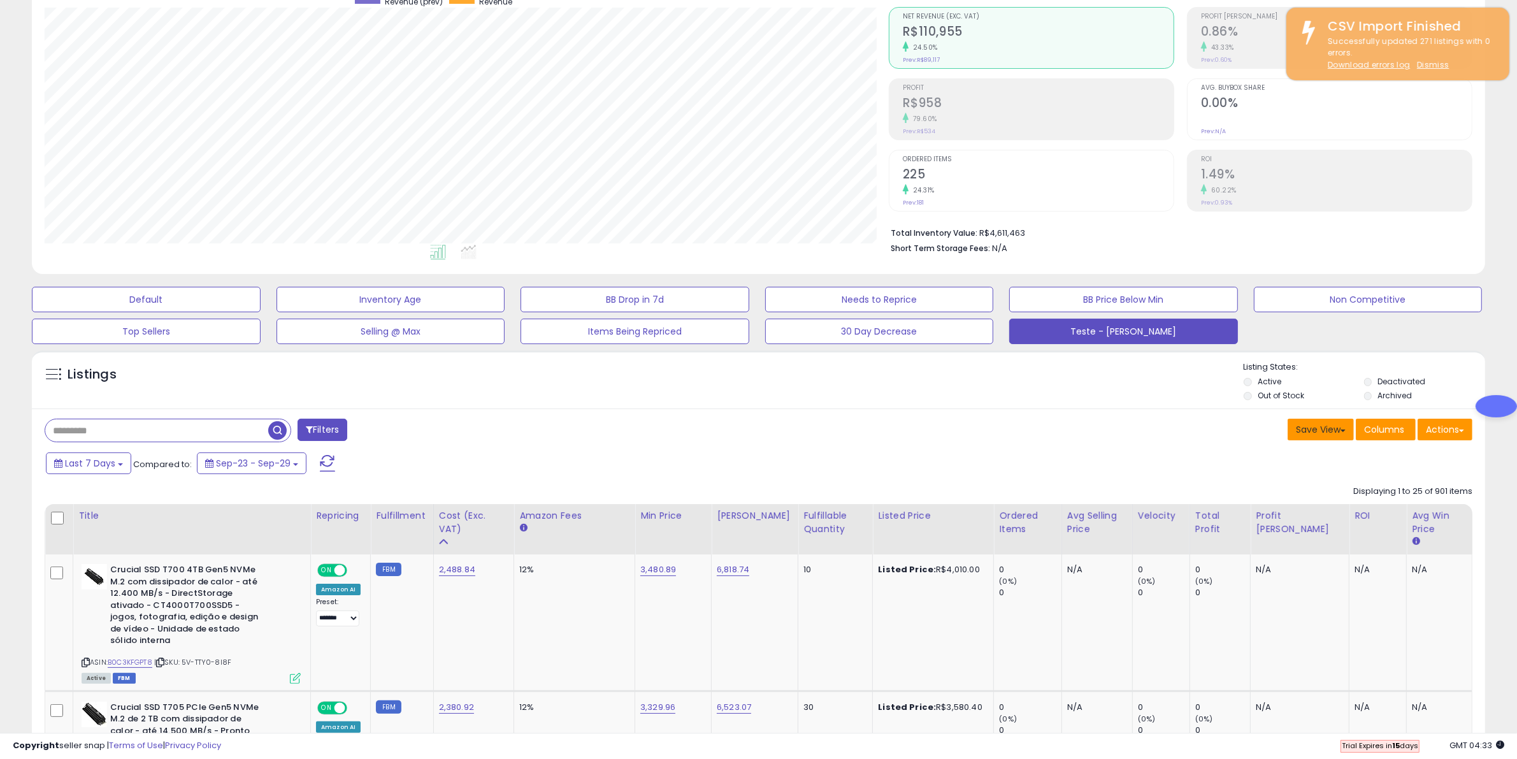
click at [1323, 427] on button "Save View" at bounding box center [1321, 430] width 66 height 22
click at [1077, 419] on div "Save View Save As New View Columns Actions Import" at bounding box center [1121, 431] width 724 height 25
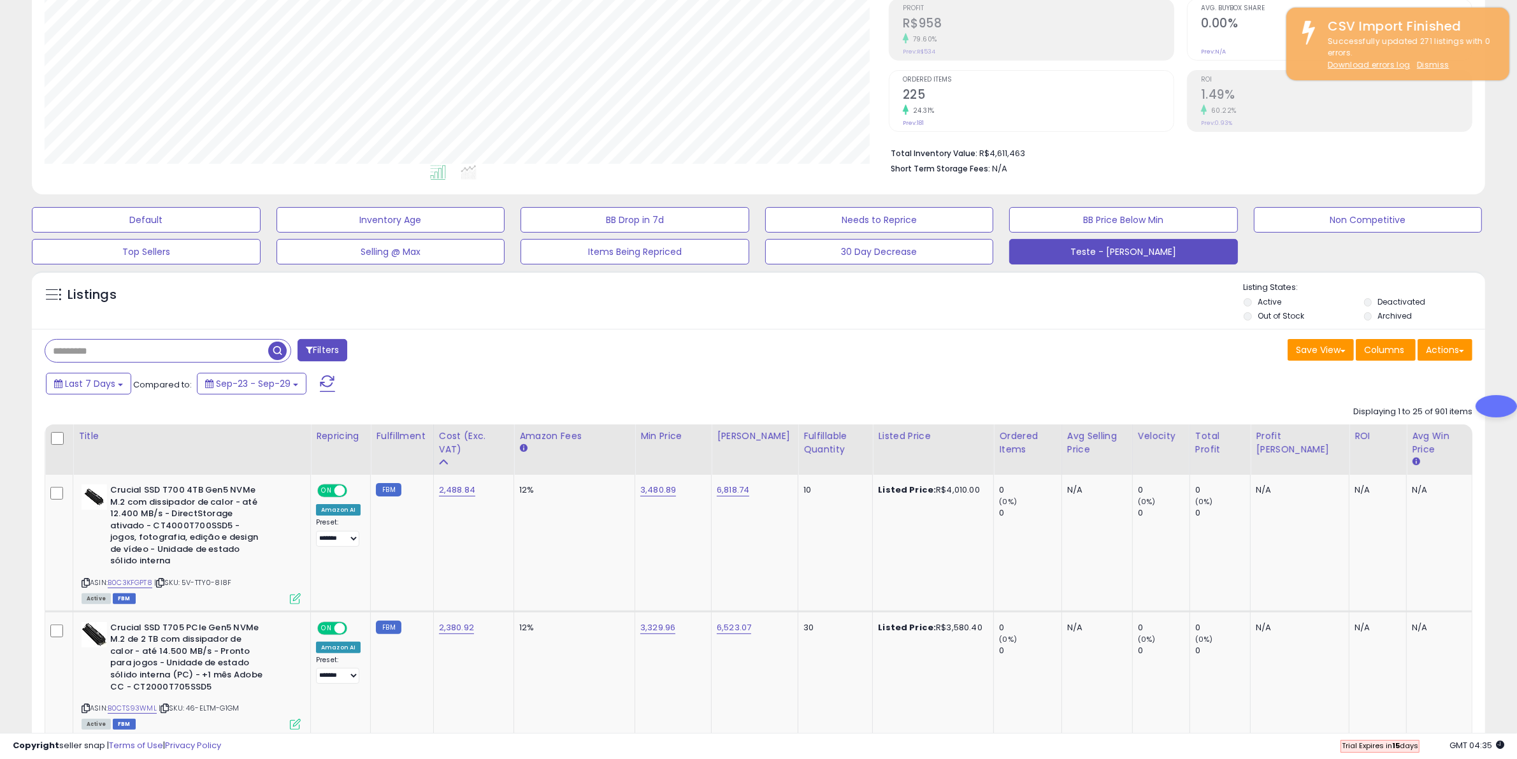
click at [157, 354] on input "text" at bounding box center [156, 351] width 223 height 22
paste input "**********"
type input "**********"
click at [486, 354] on button "Filters" at bounding box center [463, 350] width 50 height 22
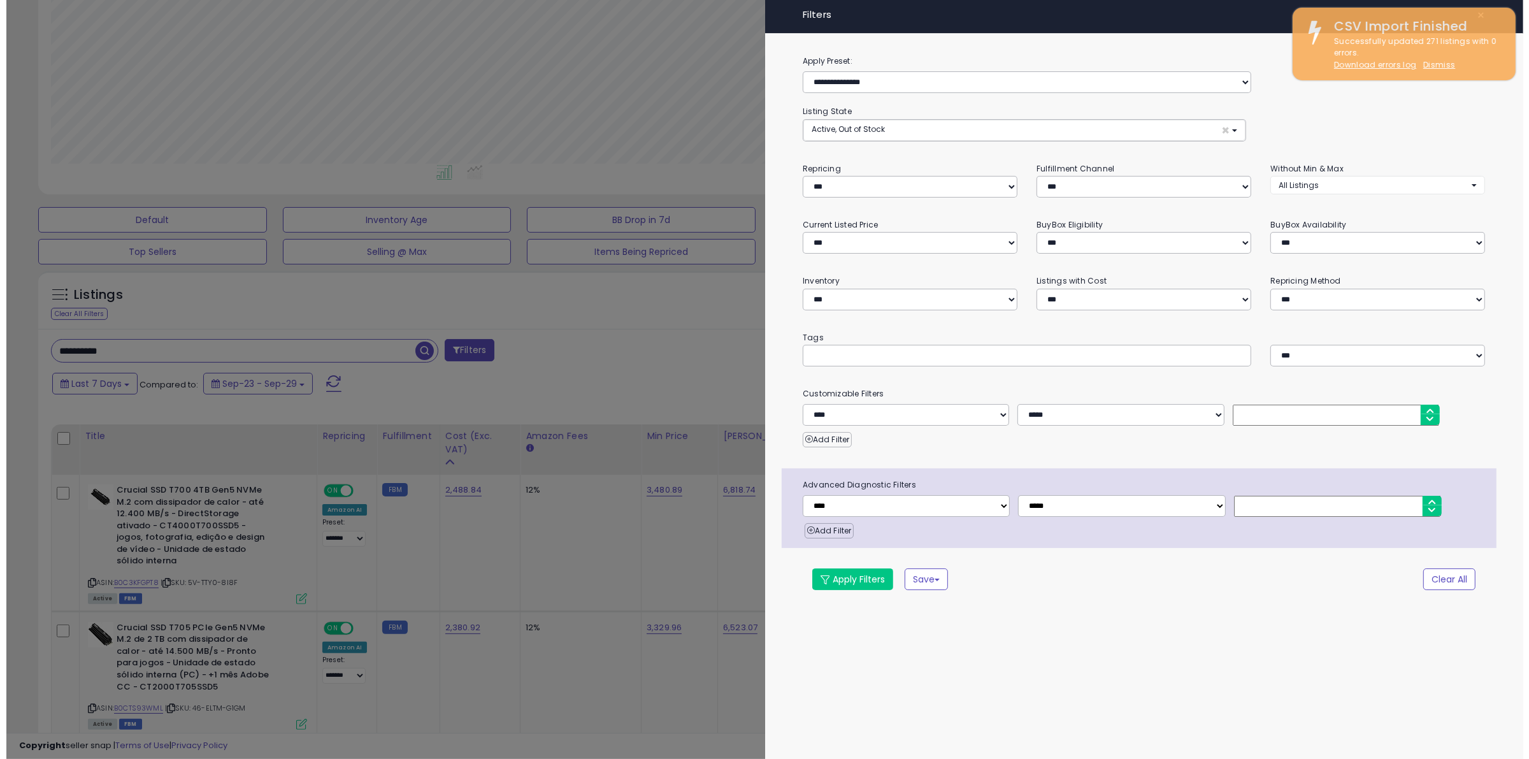
scroll to position [261, 851]
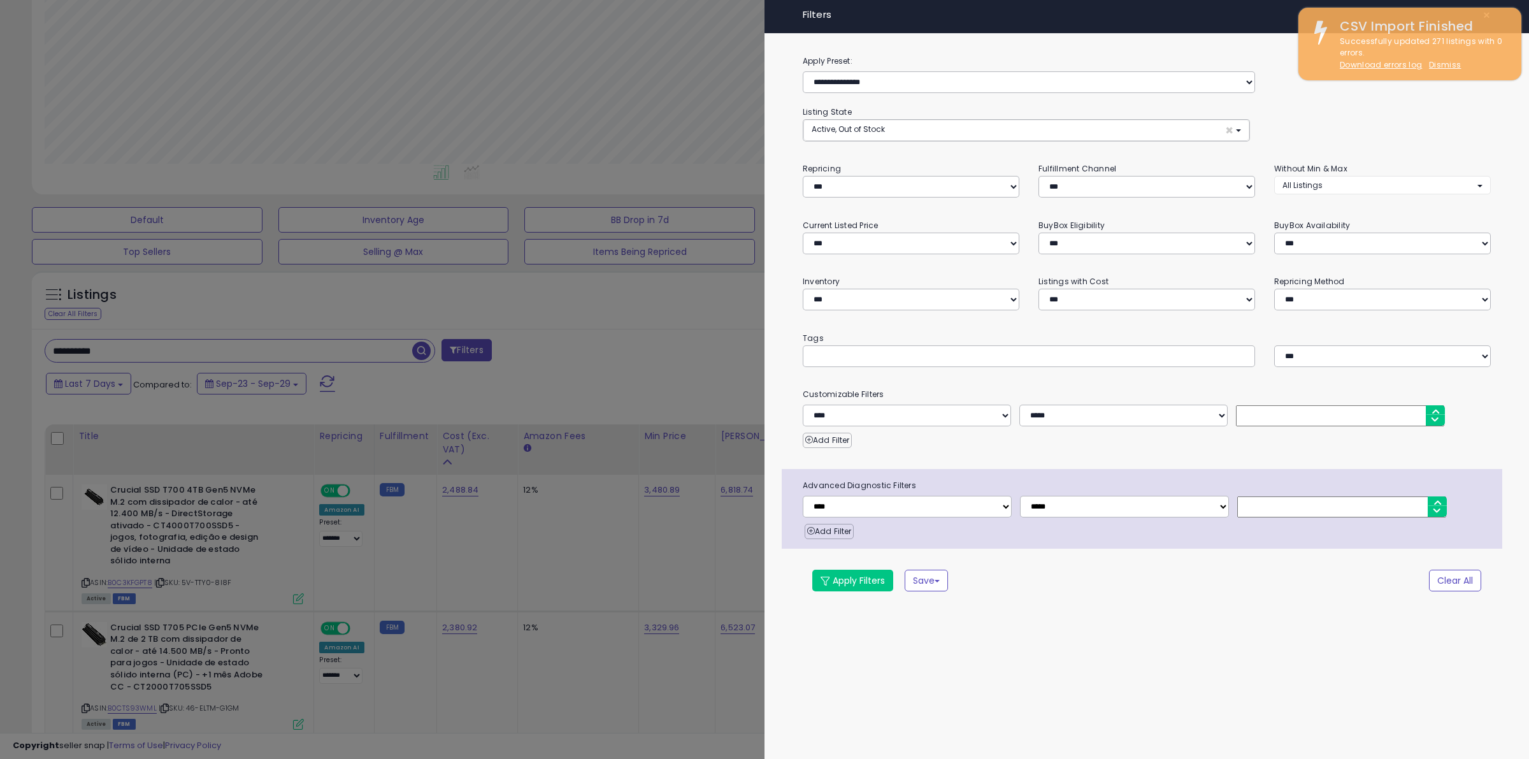
click at [911, 42] on div "**********" at bounding box center [1147, 306] width 765 height 612
click at [632, 395] on div at bounding box center [764, 379] width 1529 height 759
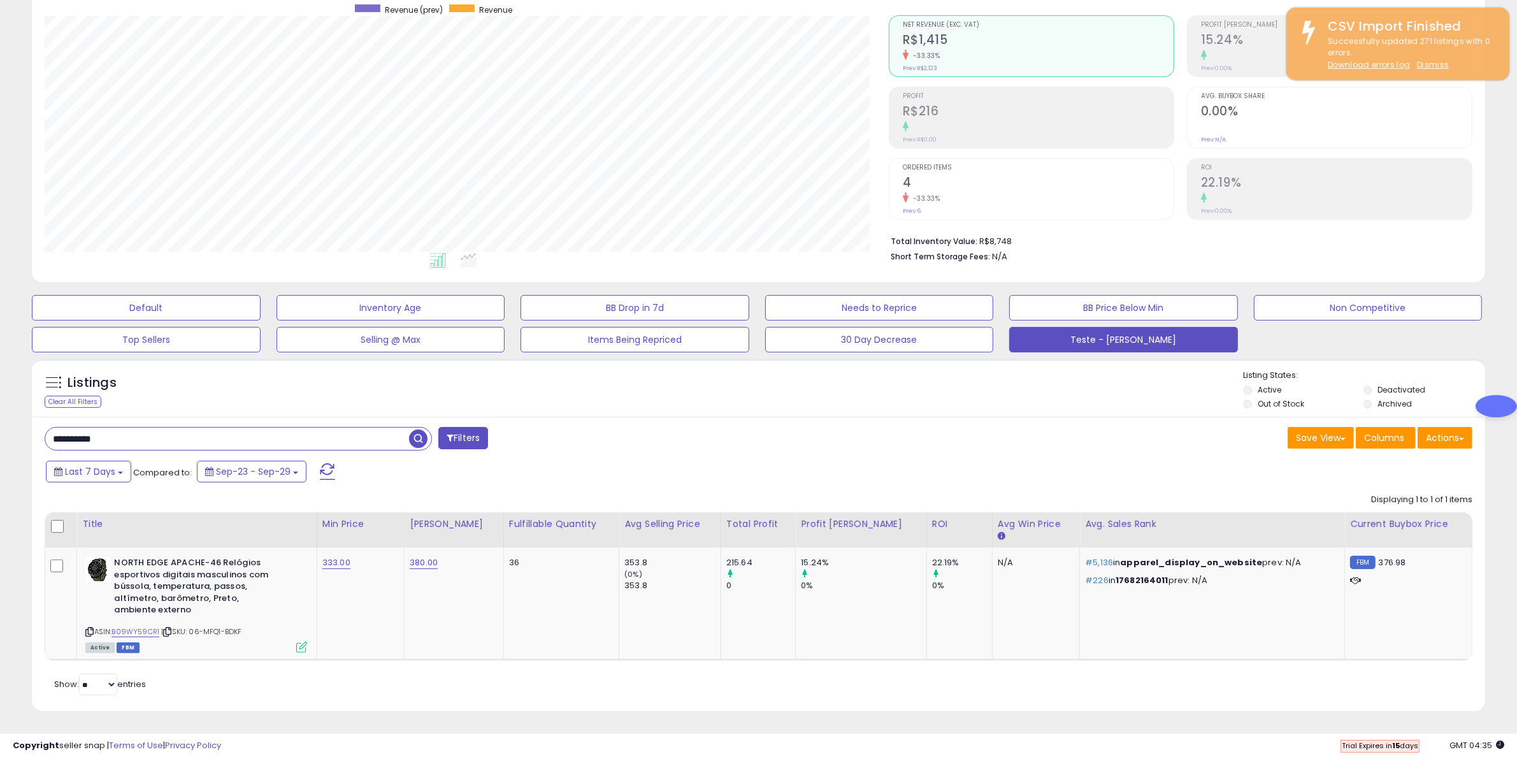
scroll to position [261, 844]
drag, startPoint x: 776, startPoint y: 564, endPoint x: 747, endPoint y: 561, distance: 29.5
click at [747, 561] on td "215.64 0" at bounding box center [758, 603] width 75 height 113
click at [224, 434] on input "**********" at bounding box center [227, 438] width 364 height 22
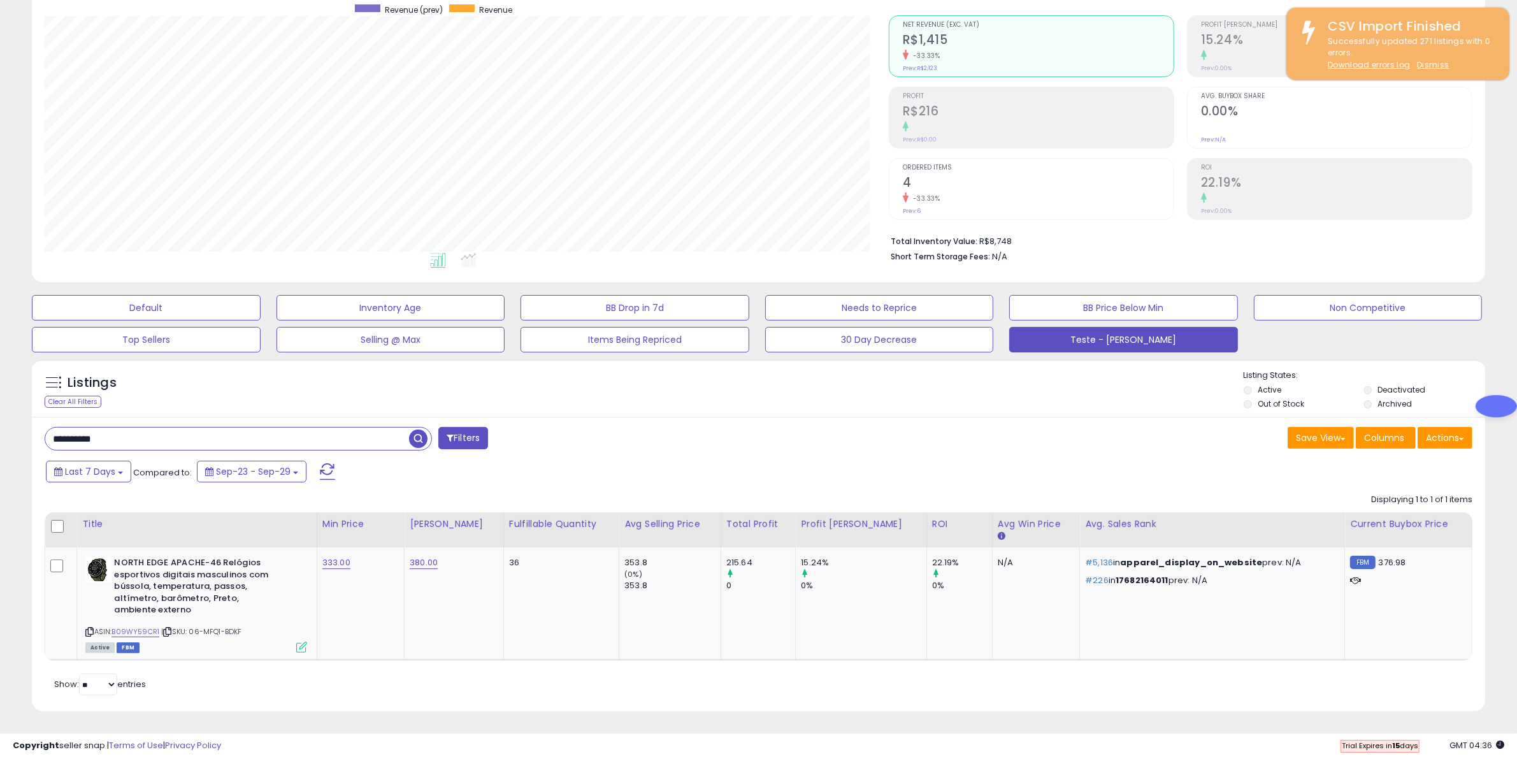
click at [227, 433] on input "**********" at bounding box center [227, 438] width 364 height 22
click at [238, 376] on div "Listings" at bounding box center [147, 386] width 222 height 20
click at [418, 437] on span "button" at bounding box center [418, 438] width 18 height 18
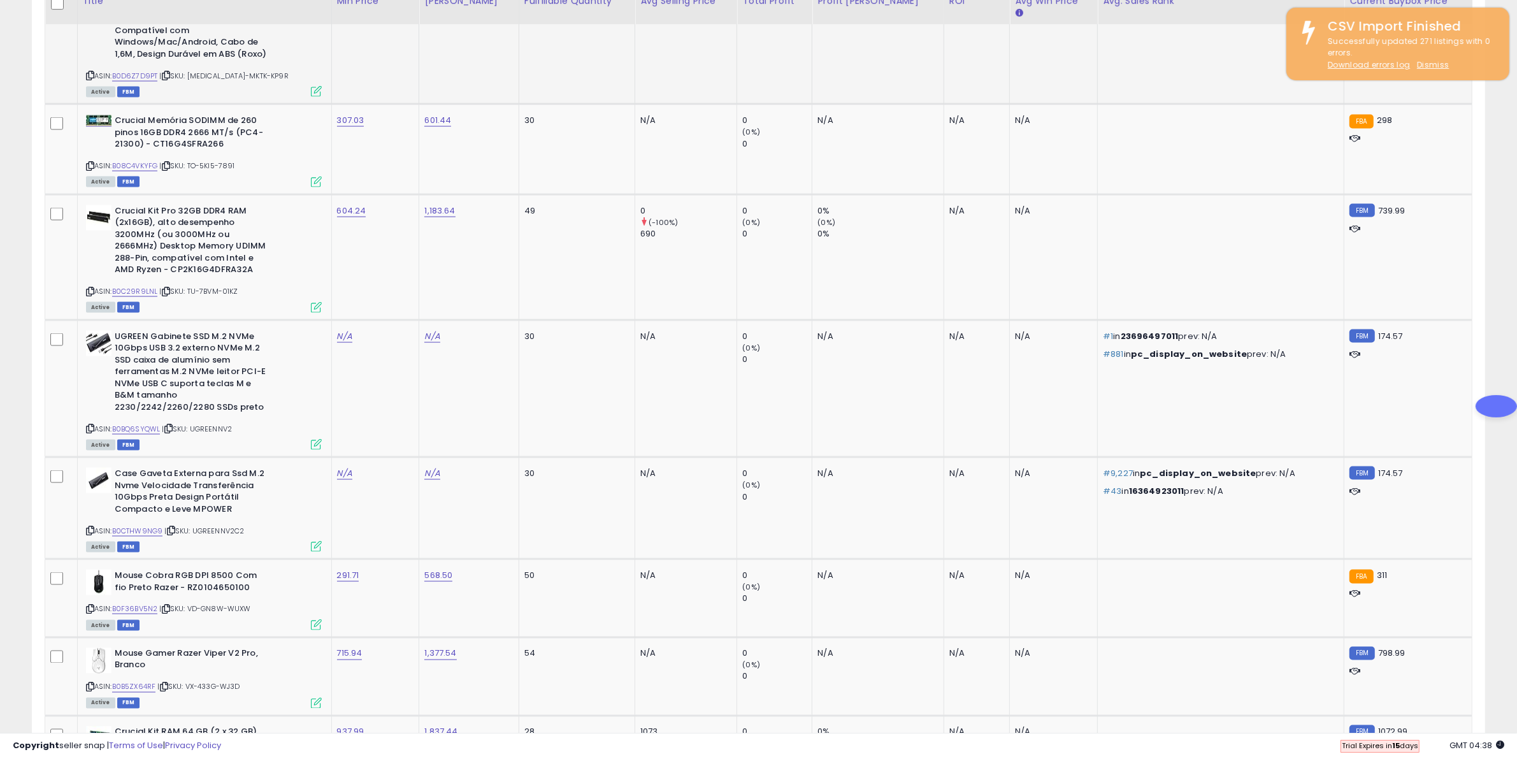
scroll to position [2629, 0]
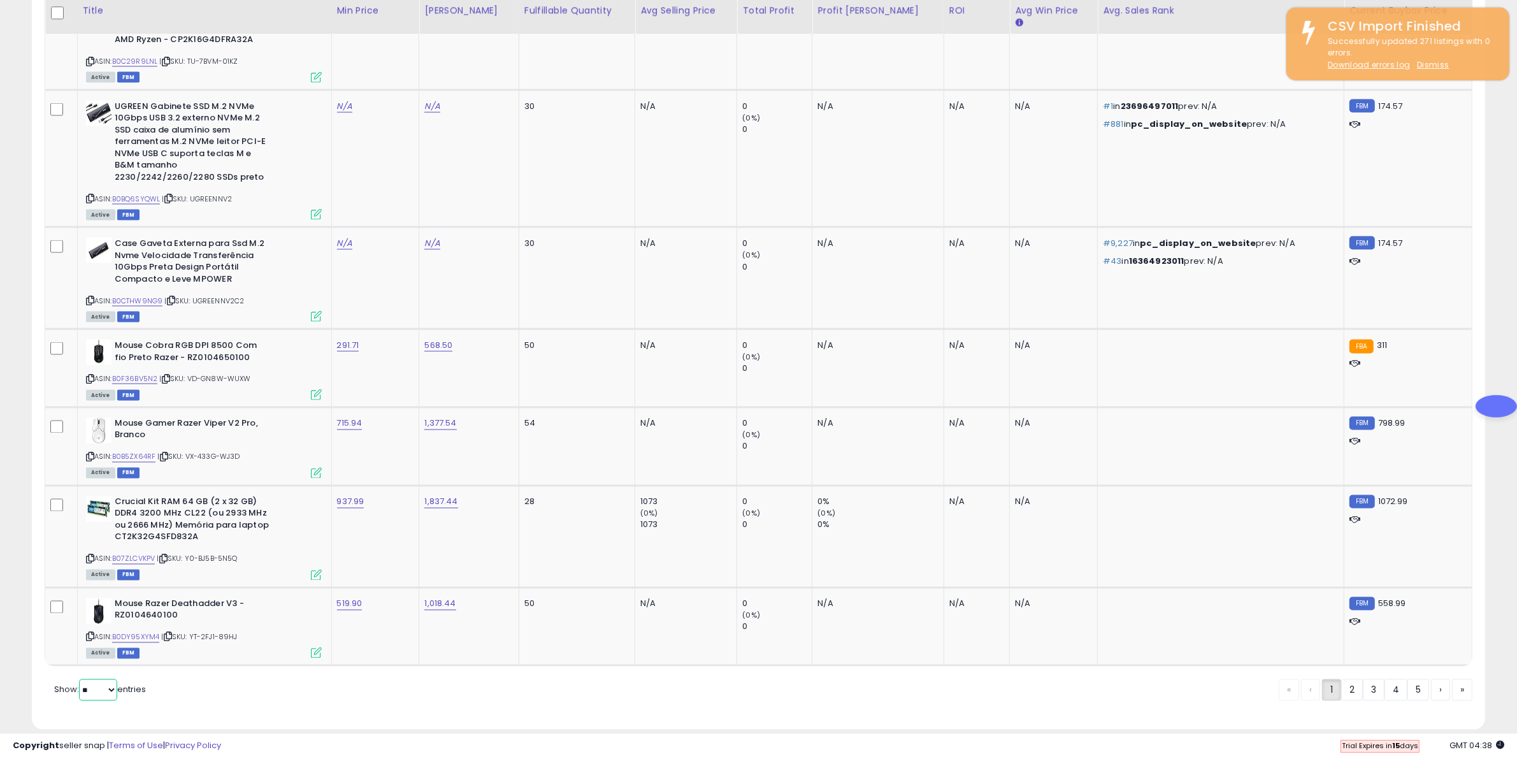
click at [94, 679] on select "** **" at bounding box center [98, 690] width 38 height 22
select select "**"
click at [80, 679] on select "** **" at bounding box center [98, 690] width 38 height 22
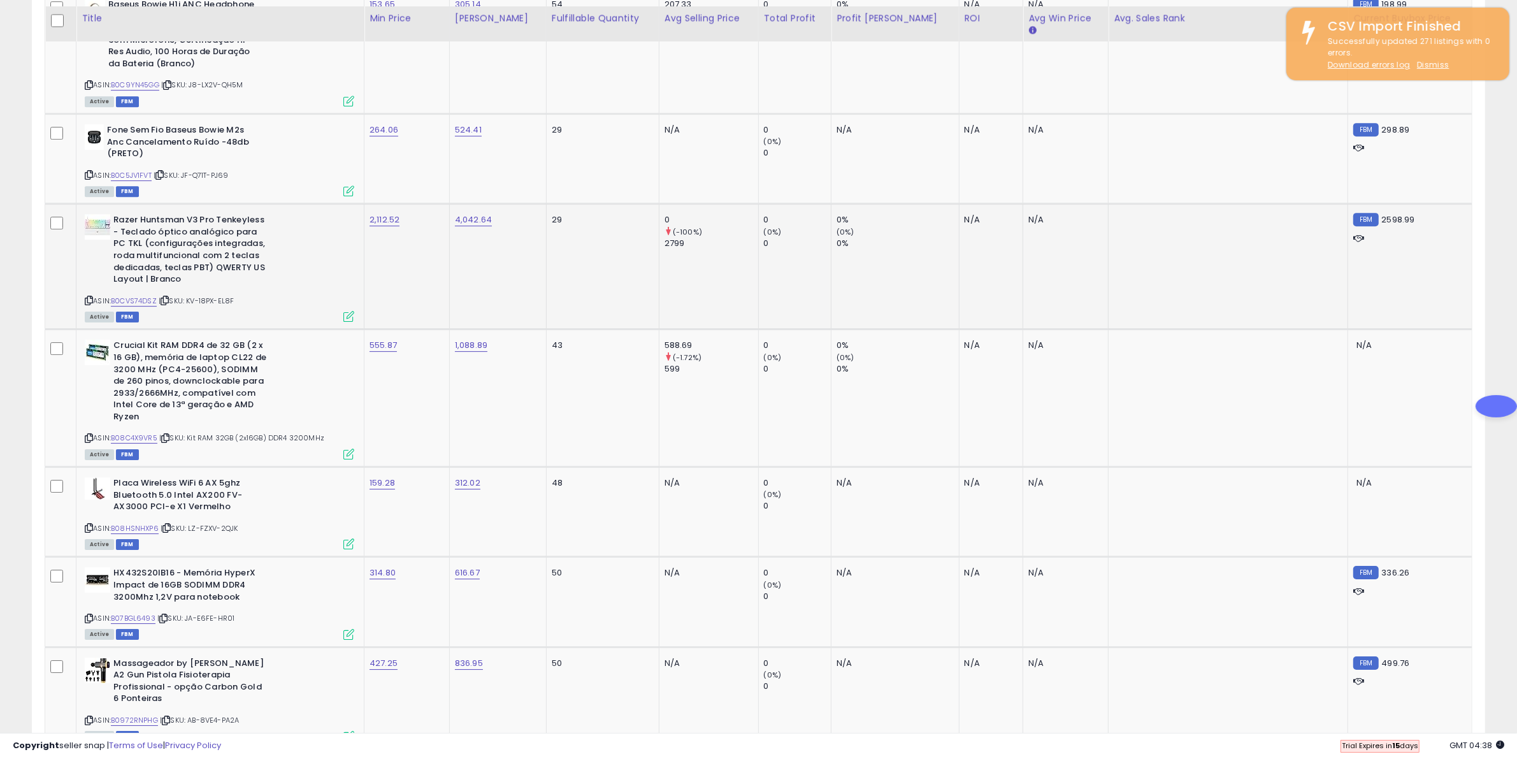
scroll to position [5154, 0]
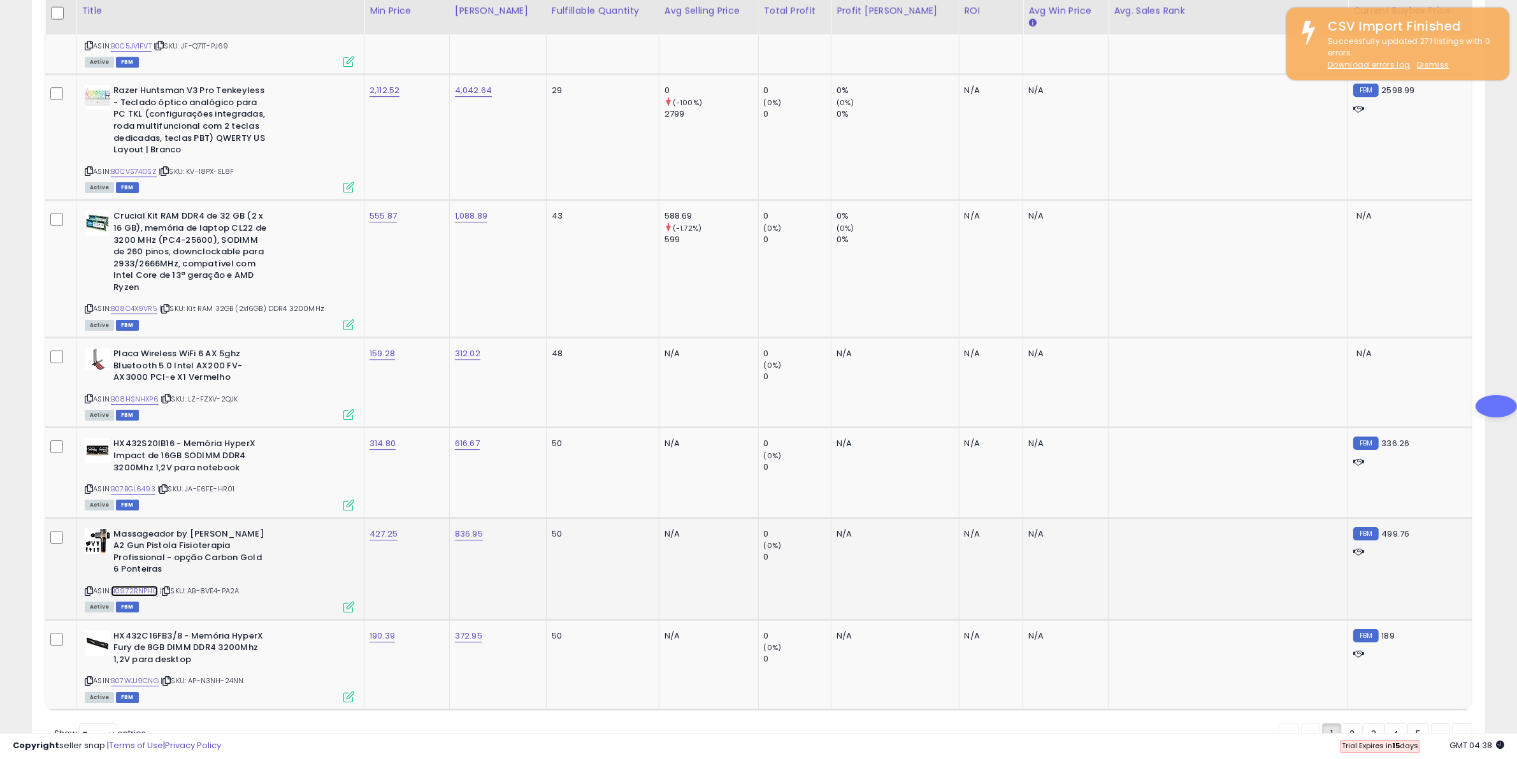
click at [137, 585] on link "B0972RNPHG" at bounding box center [134, 590] width 47 height 11
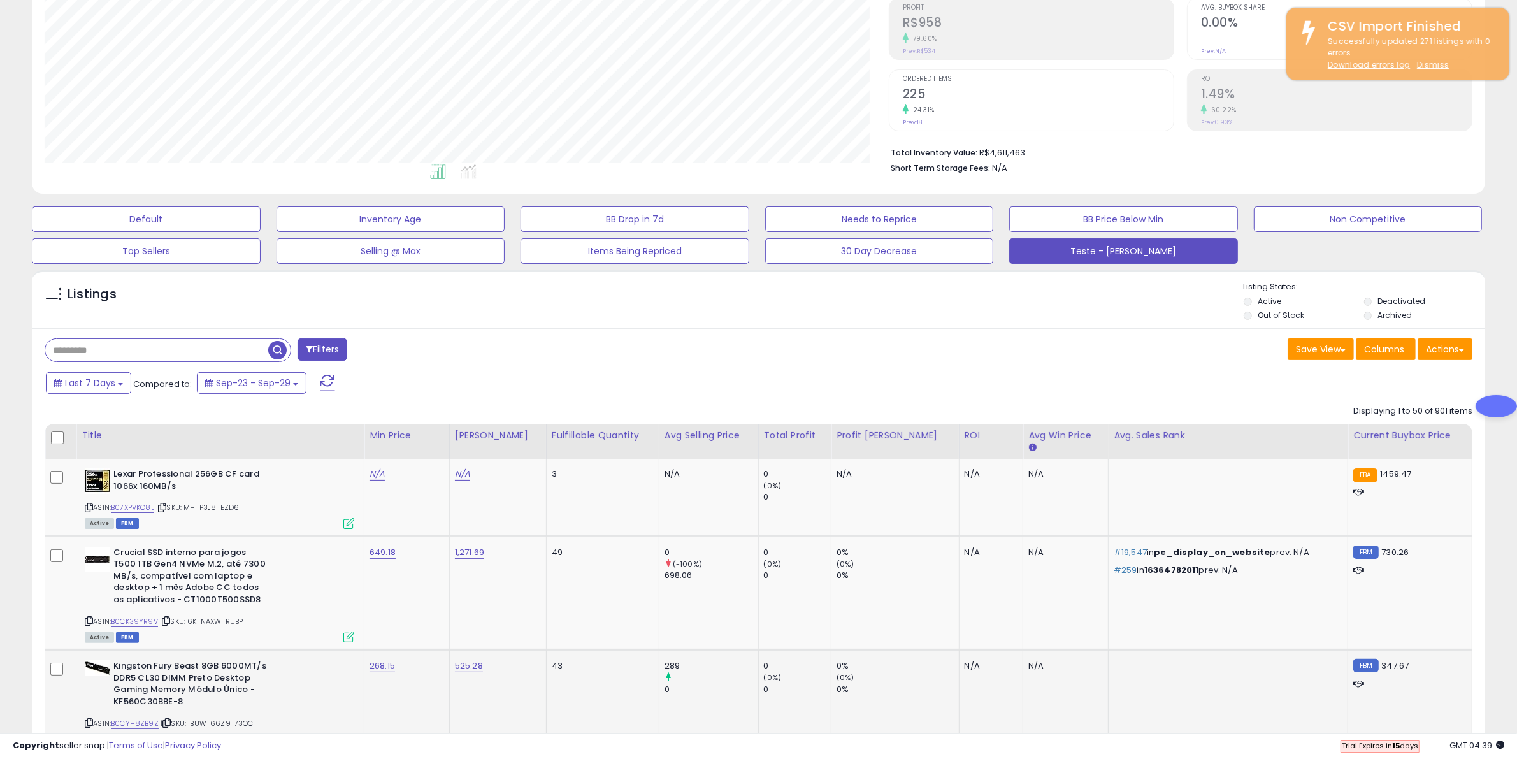
scroll to position [0, 0]
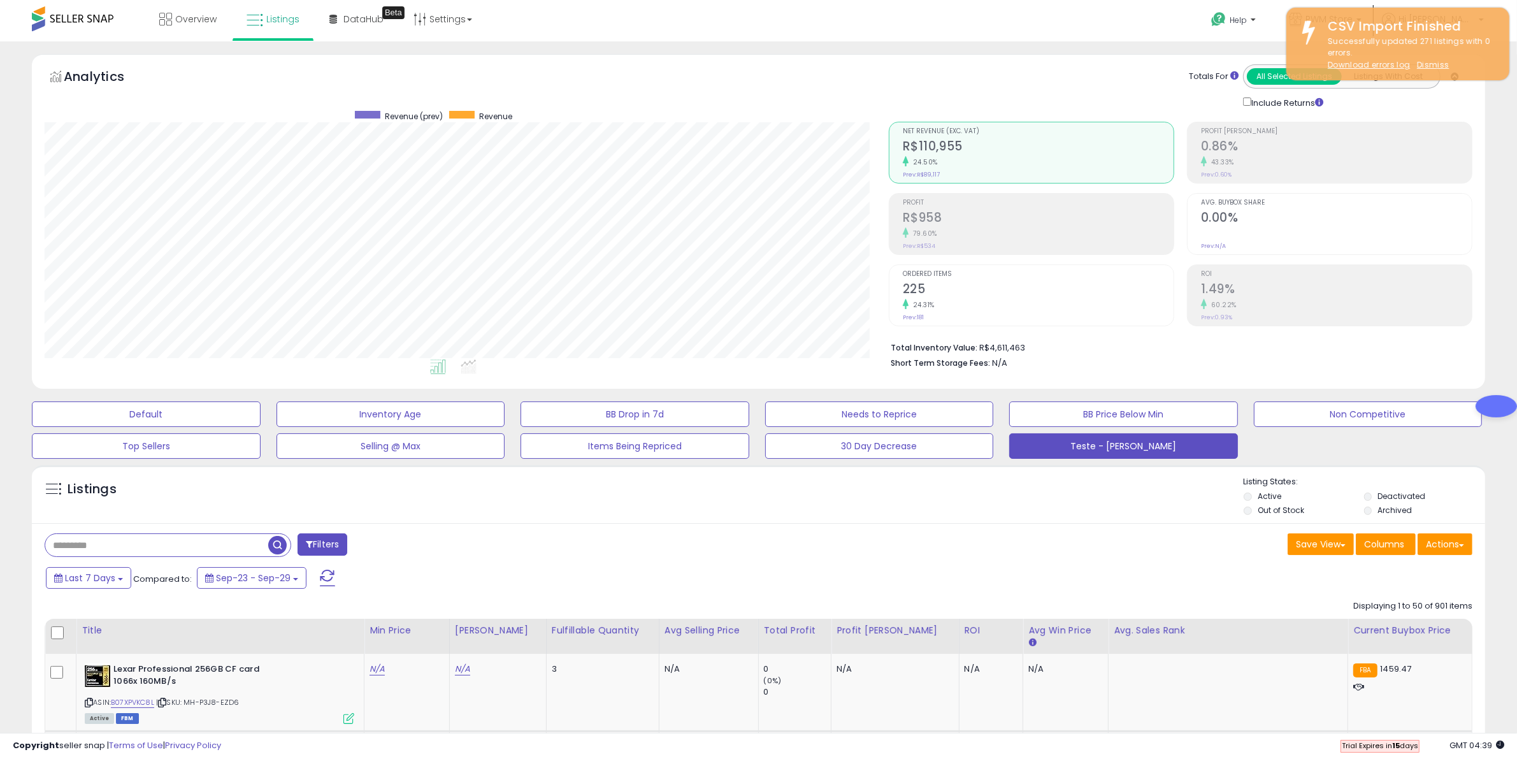
click at [97, 23] on span at bounding box center [73, 18] width 82 height 25
click at [189, 19] on span "Overview" at bounding box center [195, 19] width 41 height 13
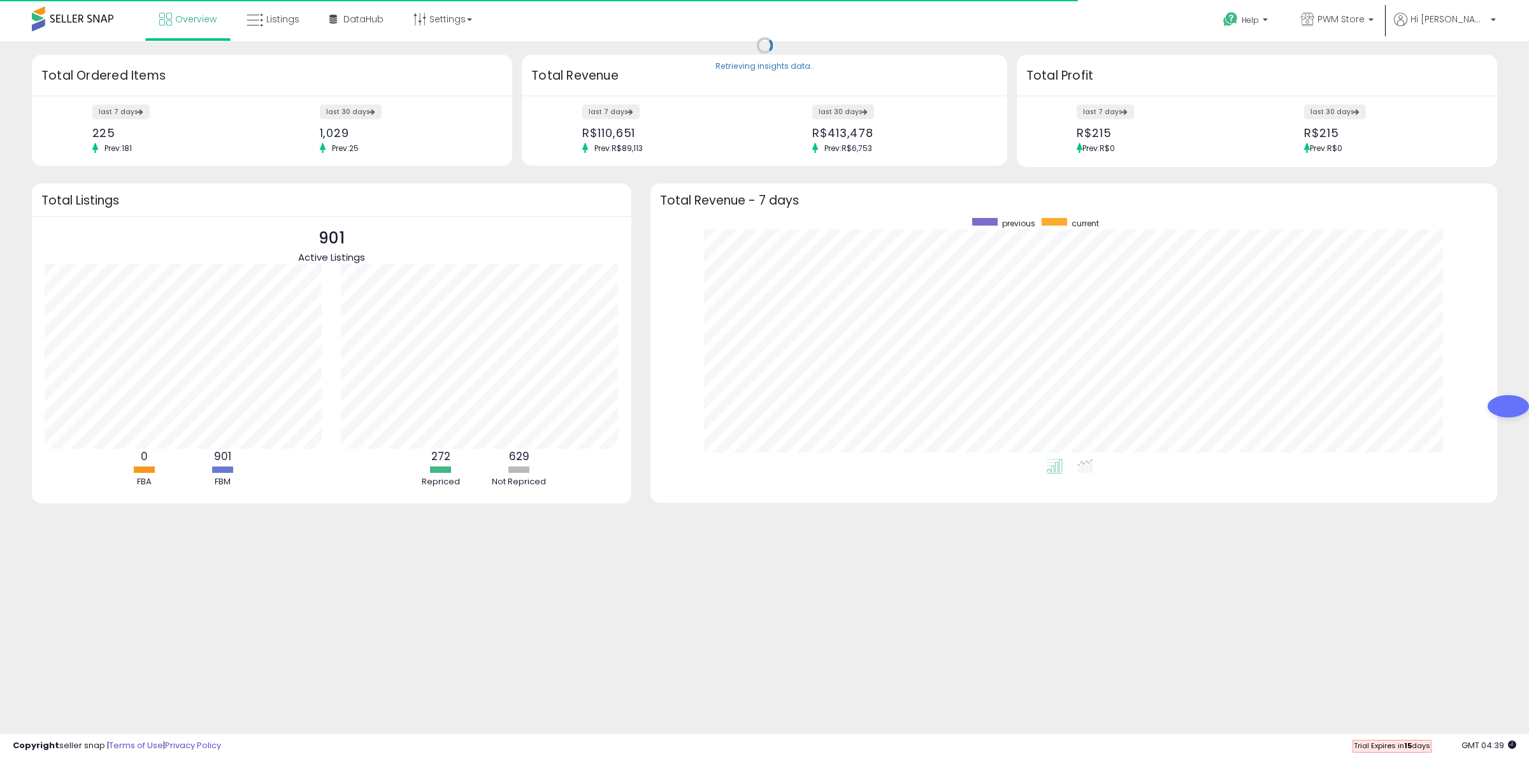
scroll to position [241, 822]
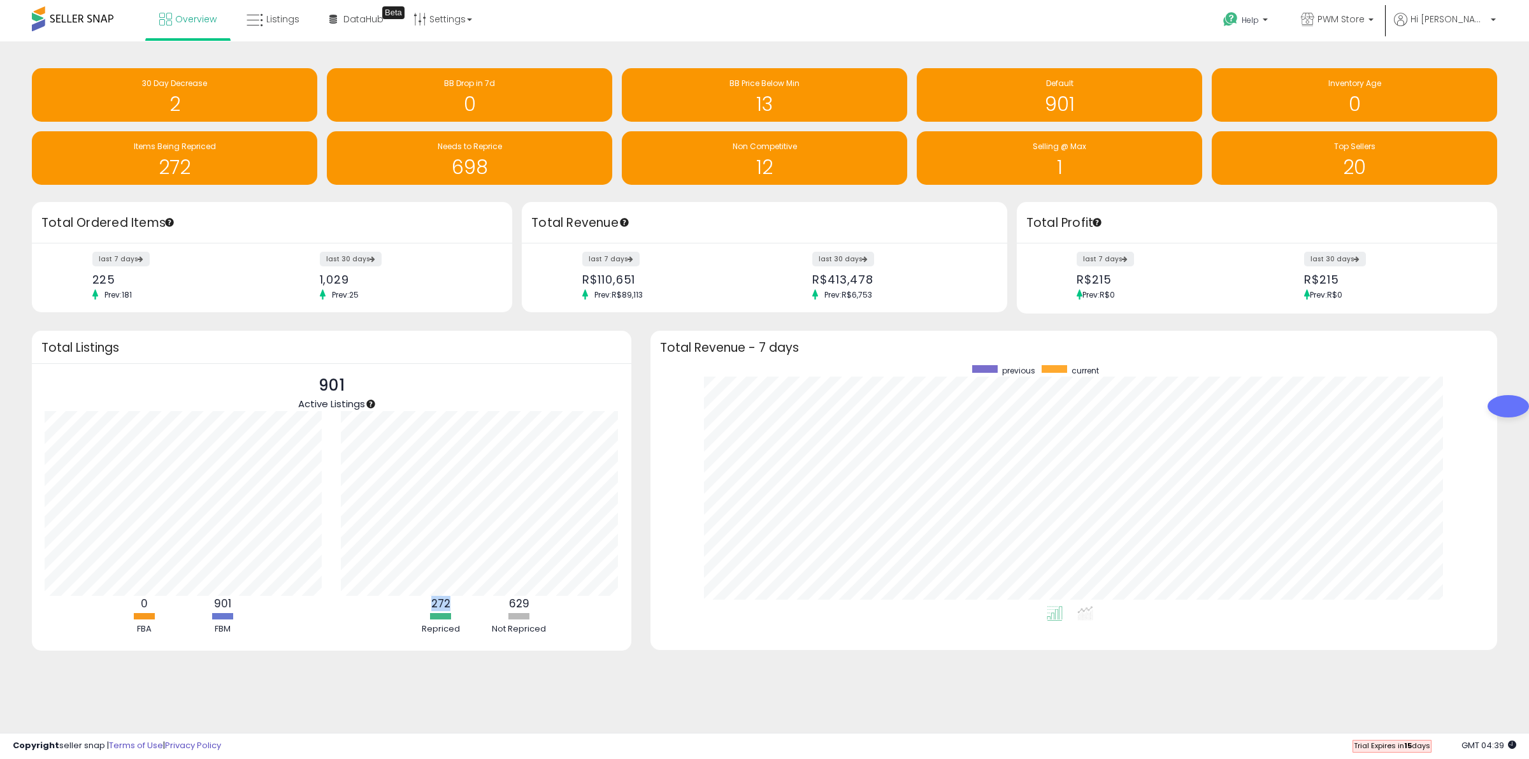
drag, startPoint x: 451, startPoint y: 606, endPoint x: 427, endPoint y: 607, distance: 23.6
click at [426, 606] on div "272 Repriced" at bounding box center [441, 615] width 76 height 39
click at [603, 670] on div "Retrieving insights data.. 30 Day Decrease 2 BB Drop in 7d 0 BB Price Below Min…" at bounding box center [764, 368] width 1516 height 629
drag, startPoint x: 529, startPoint y: 598, endPoint x: 505, endPoint y: 599, distance: 24.9
click at [505, 599] on div "629 Not Repriced" at bounding box center [519, 615] width 76 height 39
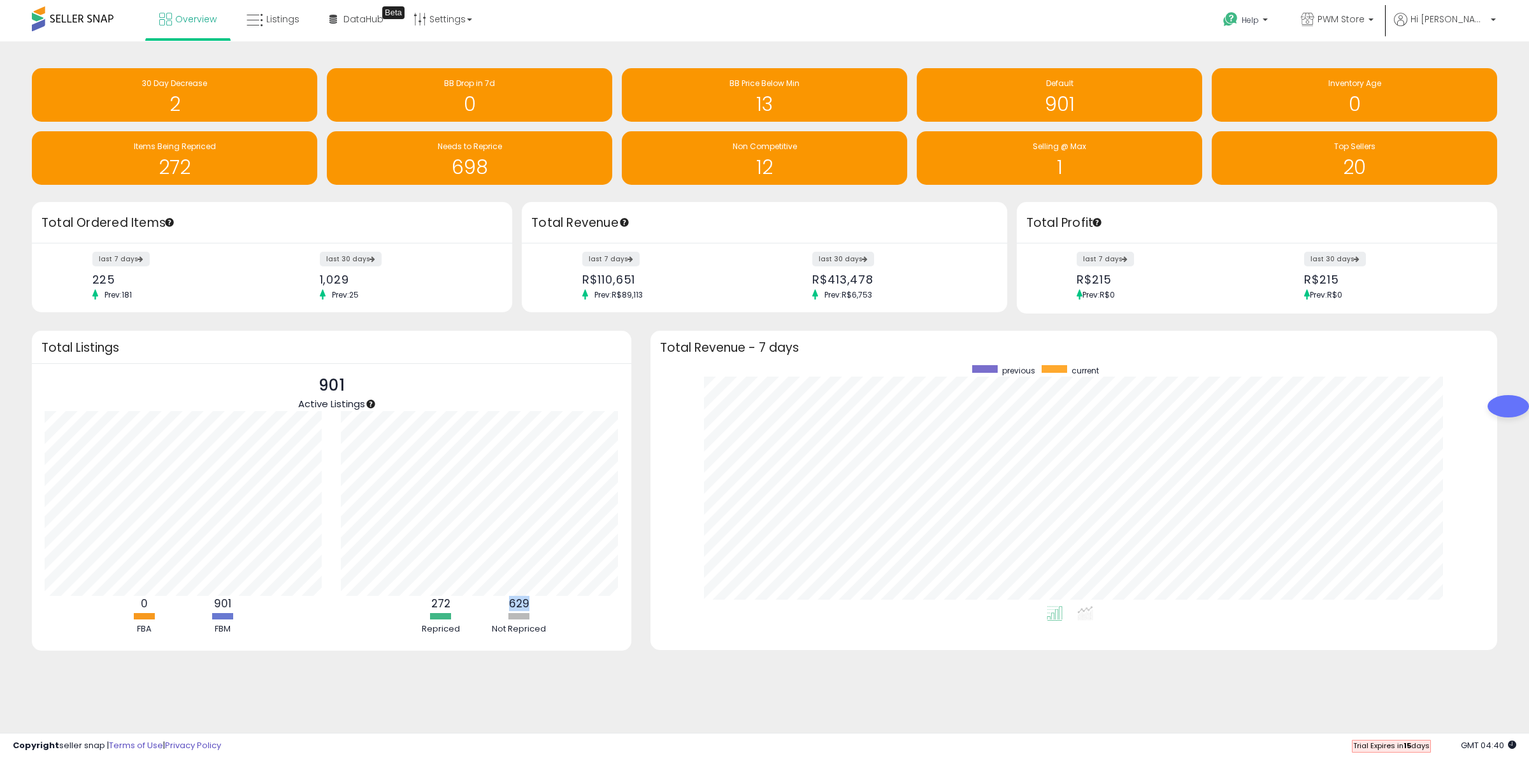
click at [526, 607] on b "629" at bounding box center [519, 603] width 20 height 15
click at [530, 607] on div "629 Not Repriced" at bounding box center [519, 615] width 76 height 39
drag, startPoint x: 529, startPoint y: 607, endPoint x: 510, endPoint y: 603, distance: 18.7
click at [510, 603] on b "629" at bounding box center [519, 603] width 20 height 15
click at [615, 634] on div "901 Active Listings 0 FBA 901 FBM" at bounding box center [332, 507] width 600 height 287
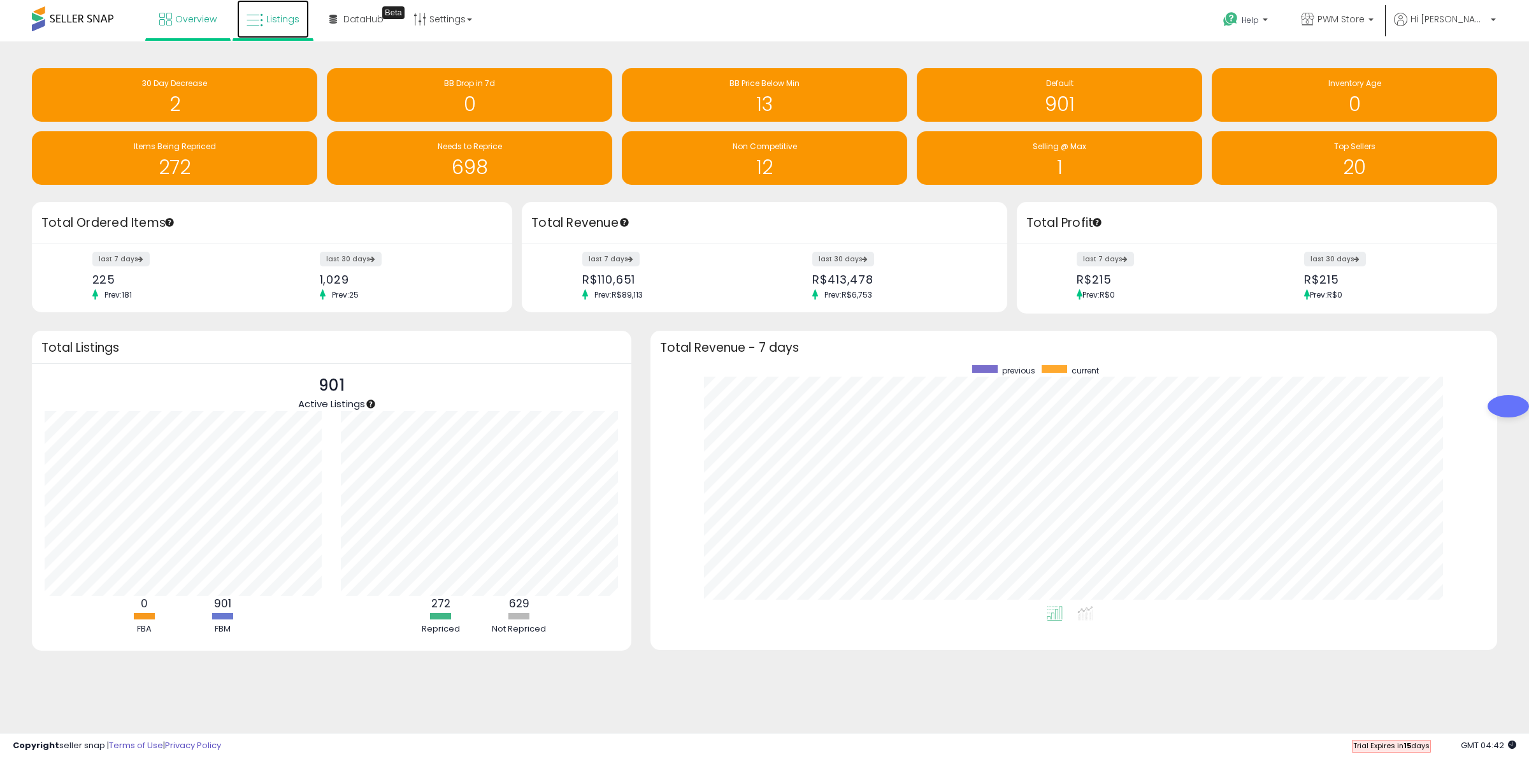
click at [275, 17] on span "Listings" at bounding box center [282, 19] width 33 height 13
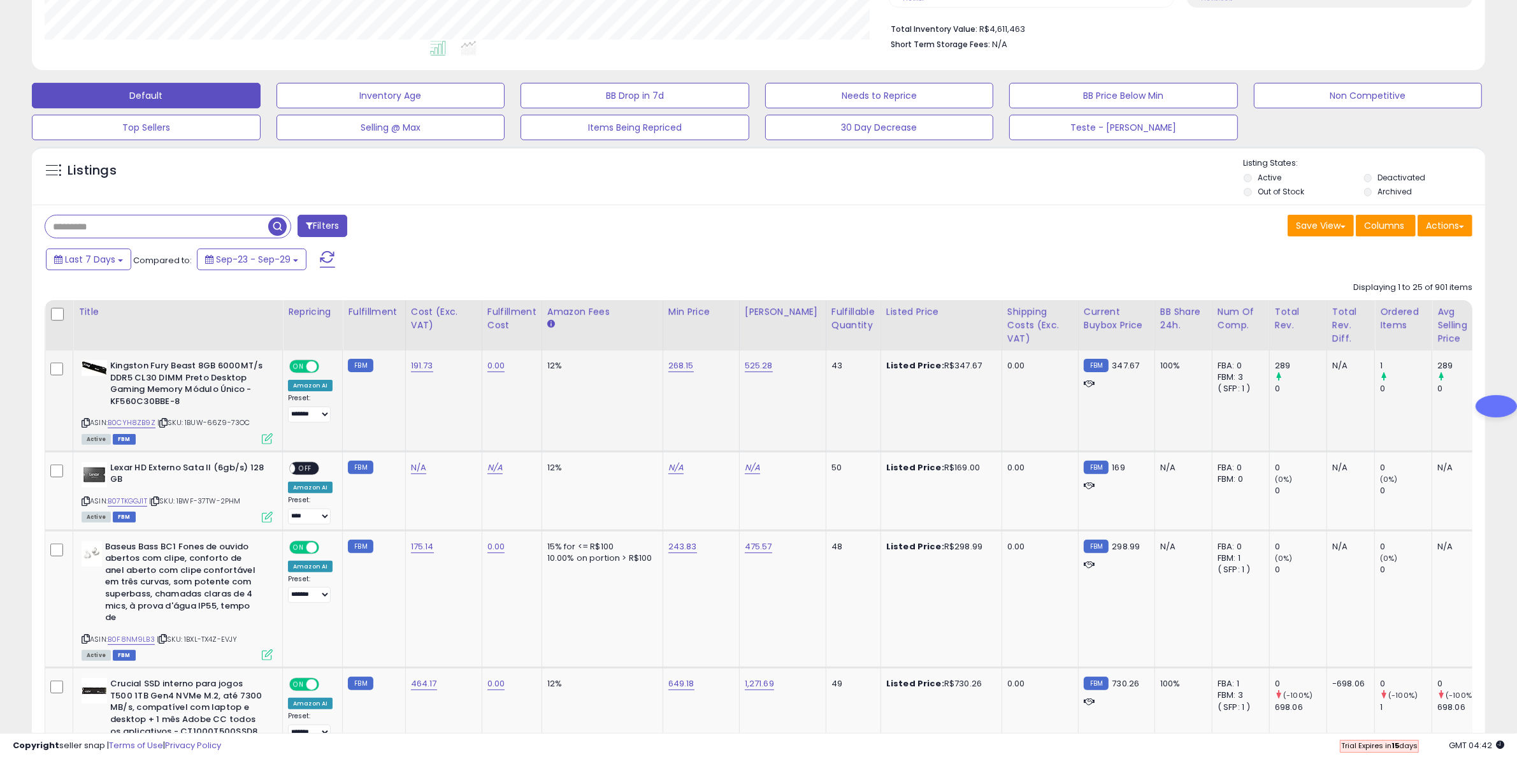
scroll to position [261, 844]
click at [189, 380] on b "Kingston Fury Beast 8GB 6000MT/s DDR5 CL30 DIMM Preto Desktop Gaming Memory Mód…" at bounding box center [187, 385] width 155 height 50
click at [90, 368] on img at bounding box center [94, 368] width 25 height 16
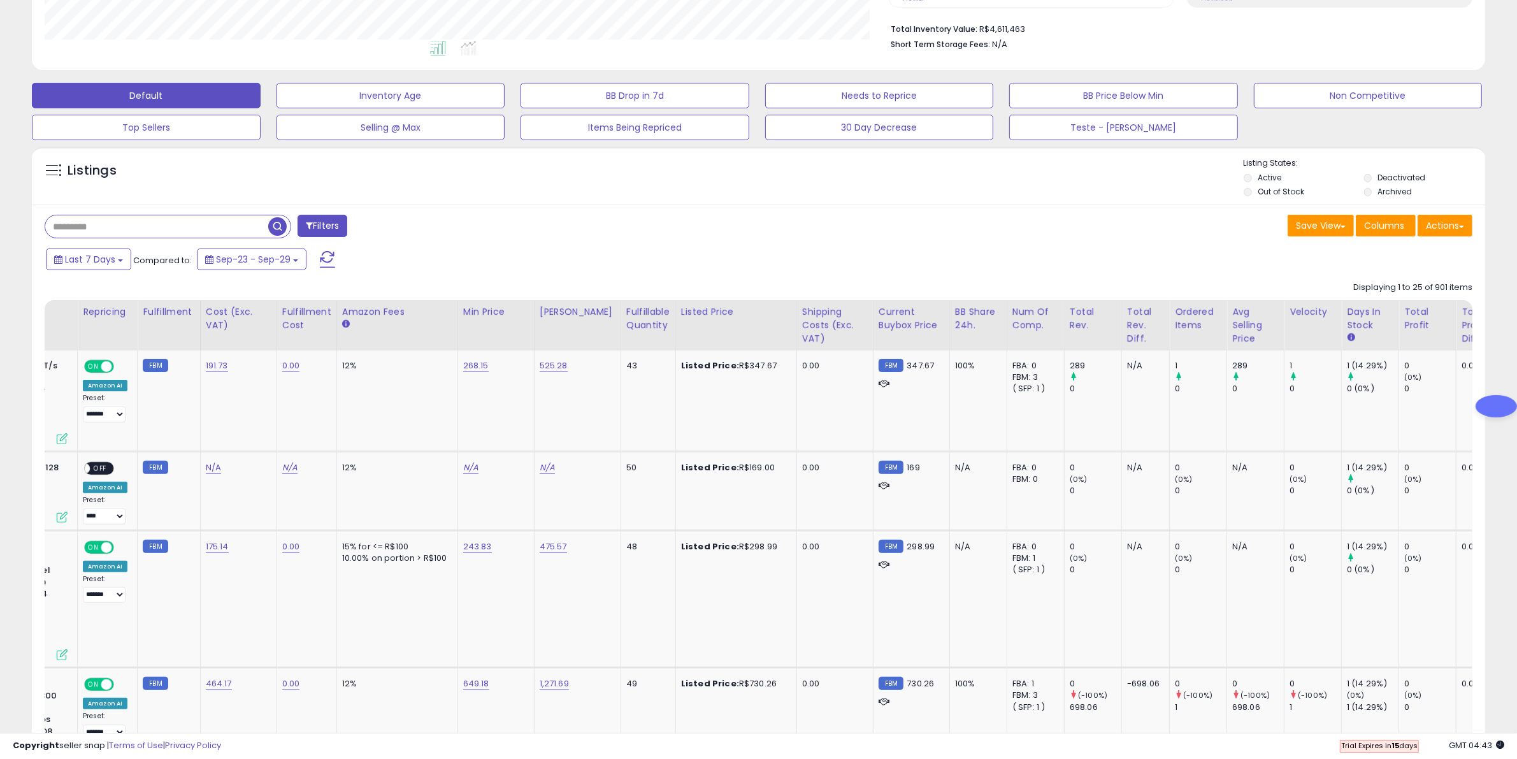
scroll to position [0, 357]
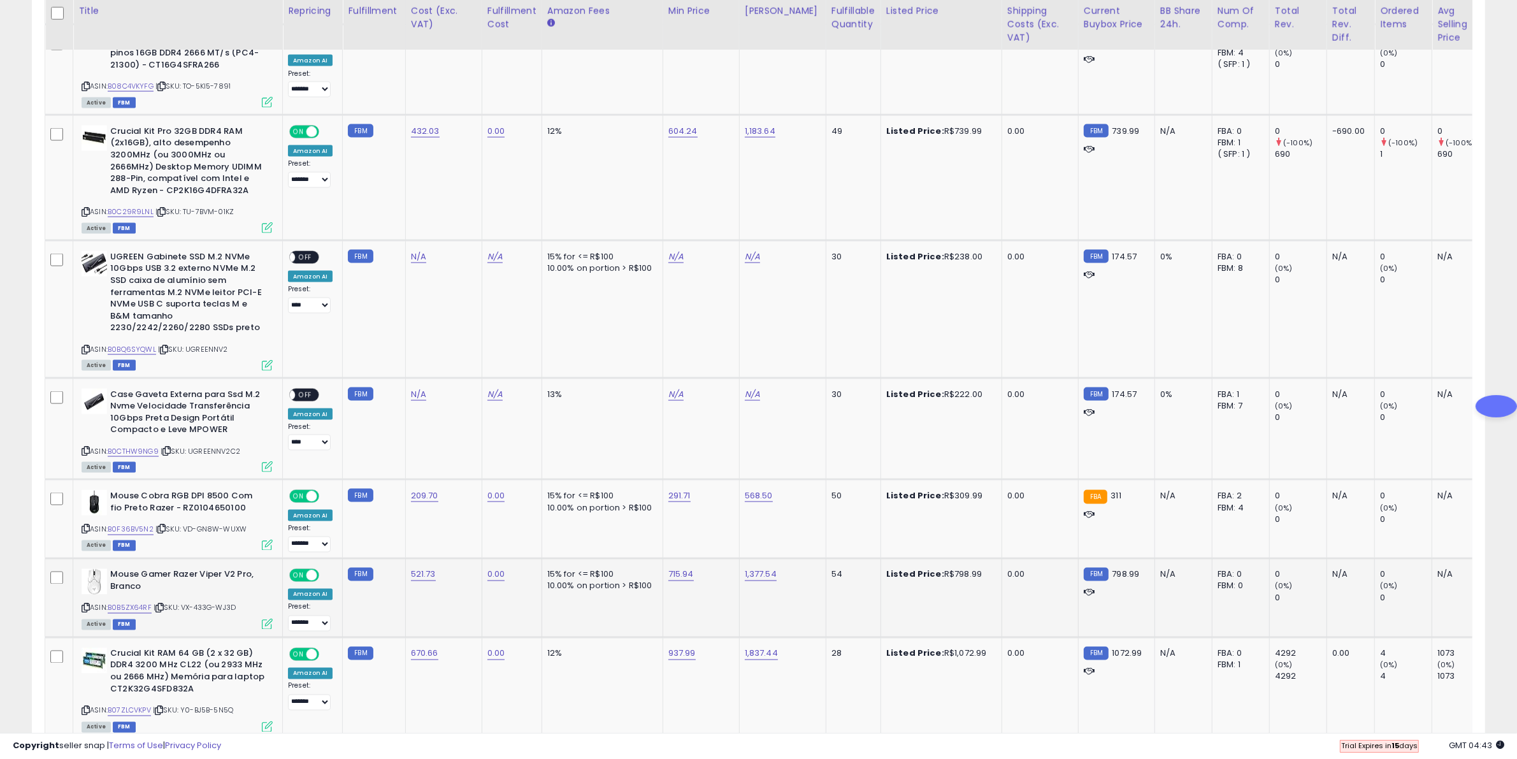
click at [87, 619] on span "Active" at bounding box center [96, 624] width 29 height 11
click at [129, 569] on b "Mouse Gamer Razer Viper V2 Pro, Branco" at bounding box center [187, 582] width 155 height 27
click at [214, 603] on span "| SKU: VX-433G-WJ3D" at bounding box center [195, 608] width 82 height 10
click at [125, 619] on span "FBM" at bounding box center [124, 624] width 23 height 11
click at [148, 603] on link "B0B5ZX64RF" at bounding box center [130, 608] width 44 height 11
